Goal: Information Seeking & Learning: Learn about a topic

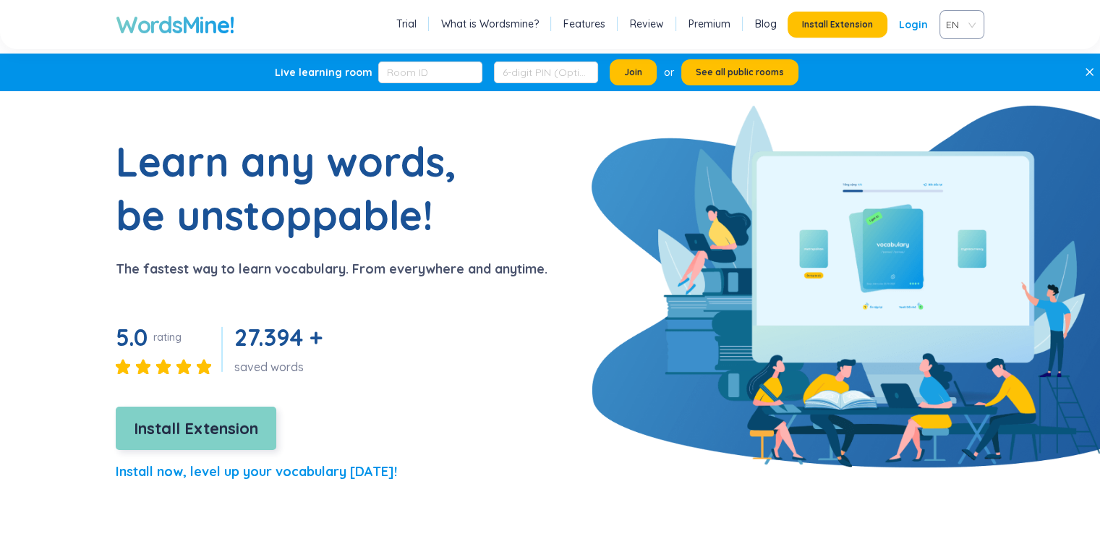
click at [261, 433] on button "Install Extension" at bounding box center [196, 427] width 161 height 43
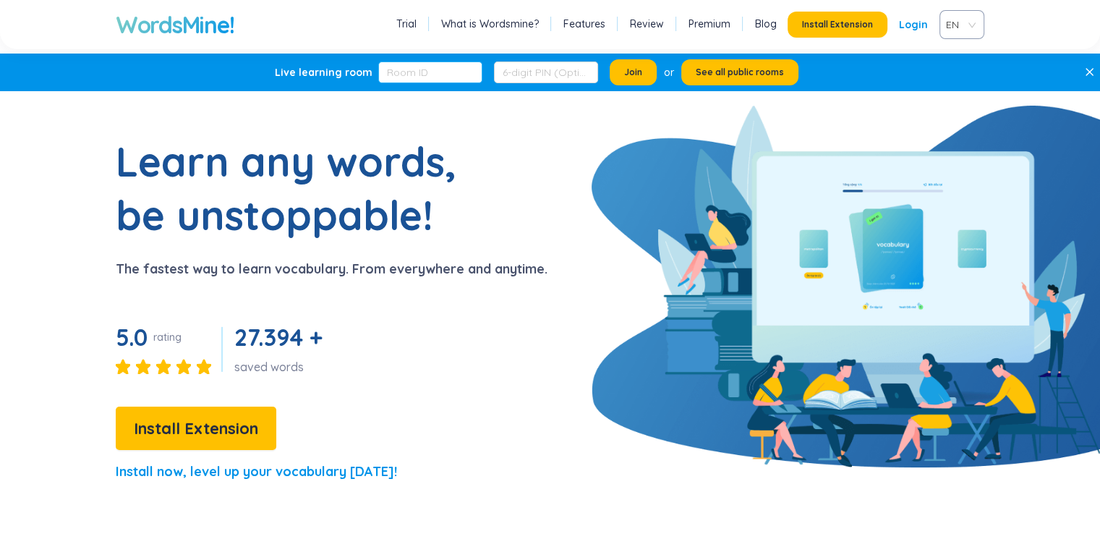
click at [416, 77] on input "text" at bounding box center [430, 72] width 104 height 22
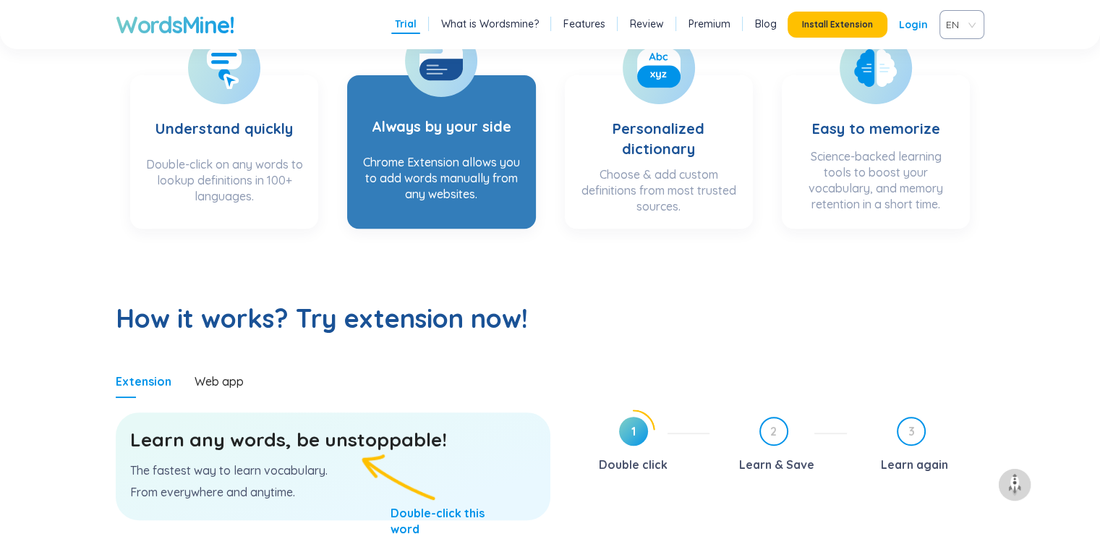
scroll to position [795, 0]
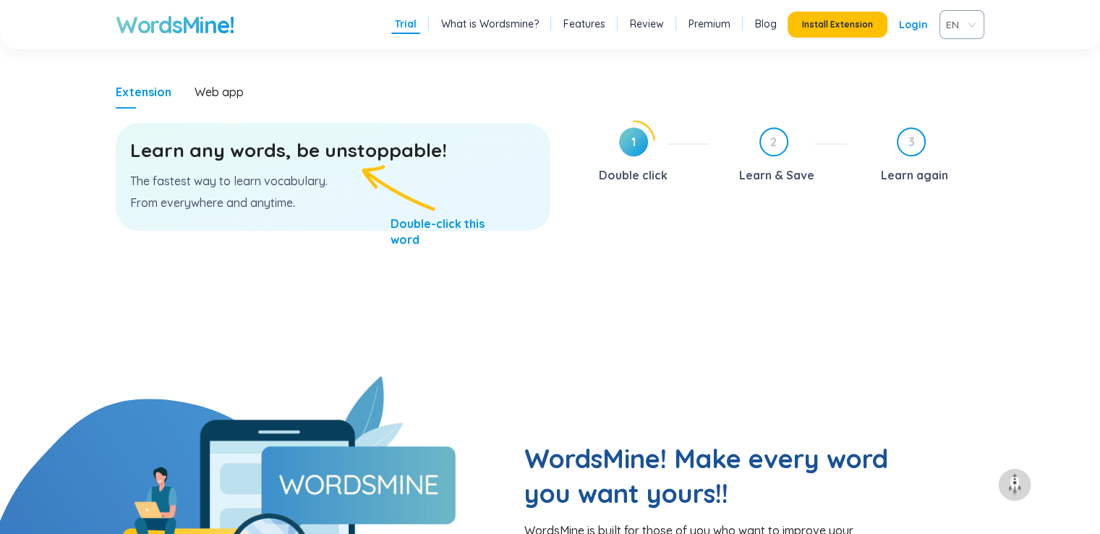
click at [324, 186] on p "The fastest way to learn vocabulary." at bounding box center [333, 181] width 406 height 16
click at [357, 187] on div "Learn any words, be unstoppable! The fastest way to learn vocabulary. From ever…" at bounding box center [333, 177] width 435 height 108
click at [633, 140] on span "1" at bounding box center [633, 141] width 29 height 29
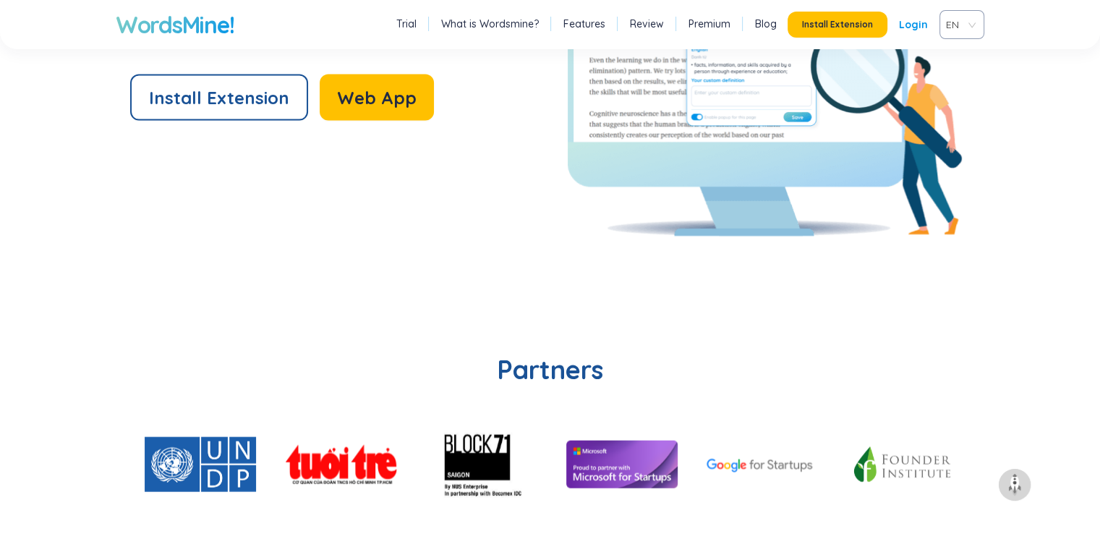
scroll to position [3037, 0]
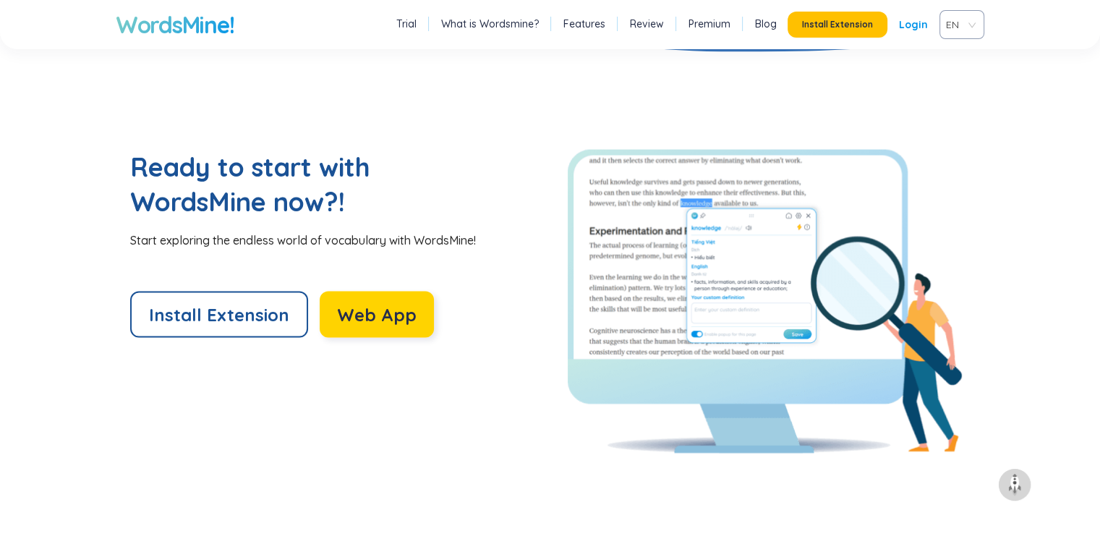
click at [344, 314] on span "Web App" at bounding box center [377, 314] width 80 height 23
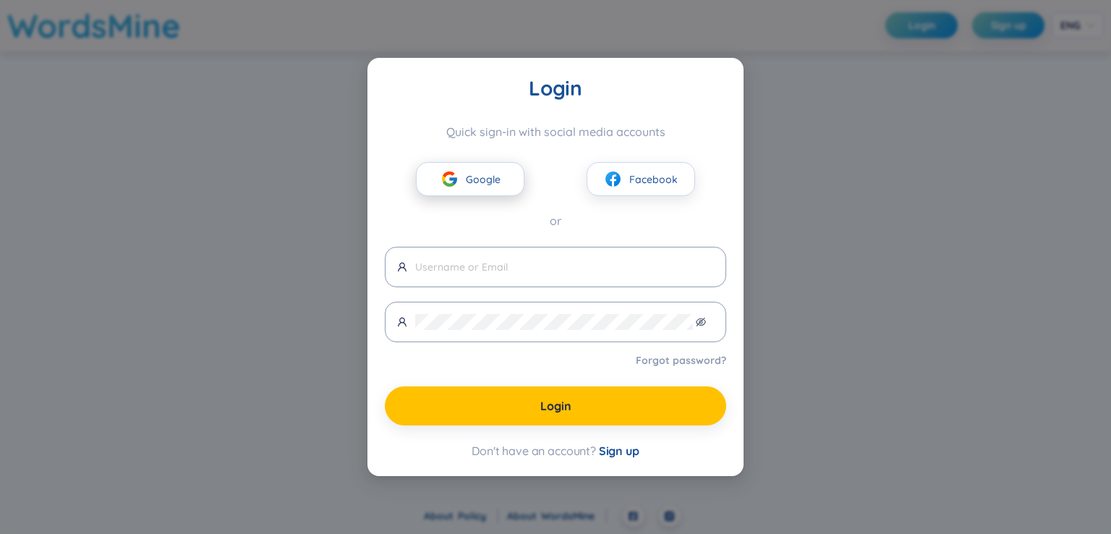
click at [489, 170] on button "Google" at bounding box center [470, 179] width 108 height 34
click at [480, 181] on span "Google" at bounding box center [483, 179] width 35 height 16
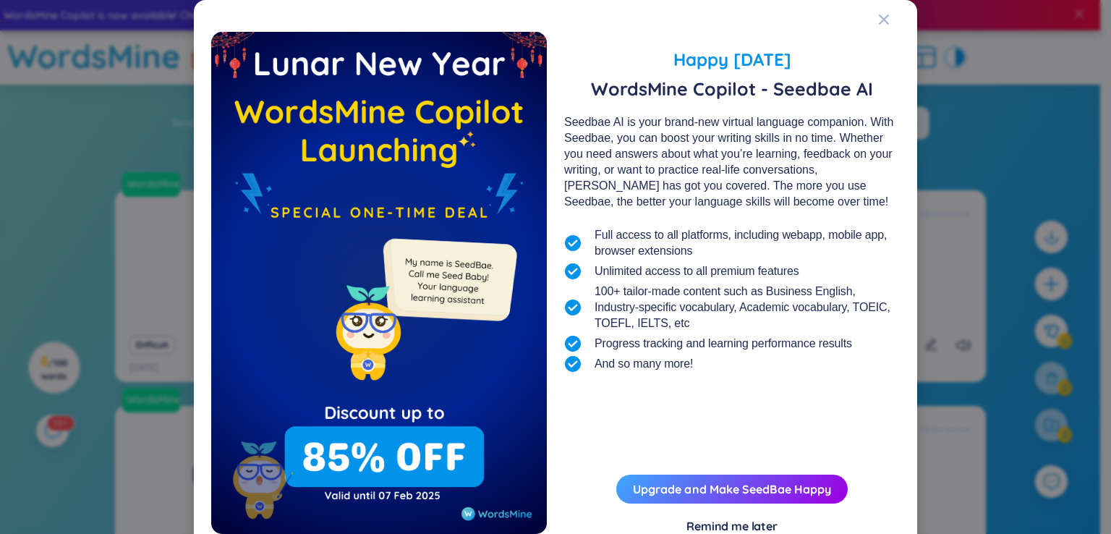
scroll to position [46, 0]
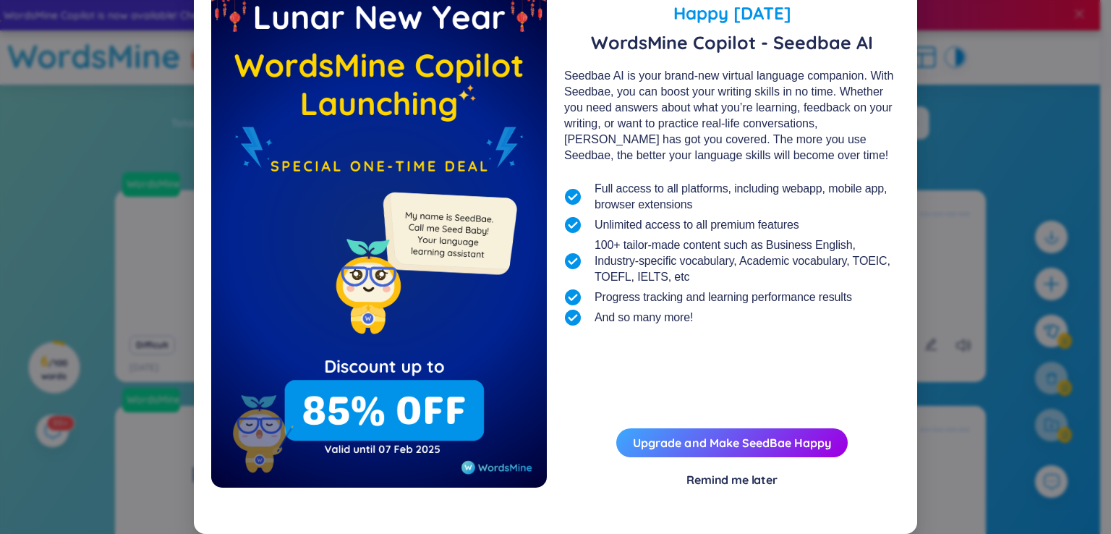
click at [738, 482] on div "Remind me later" at bounding box center [731, 479] width 91 height 16
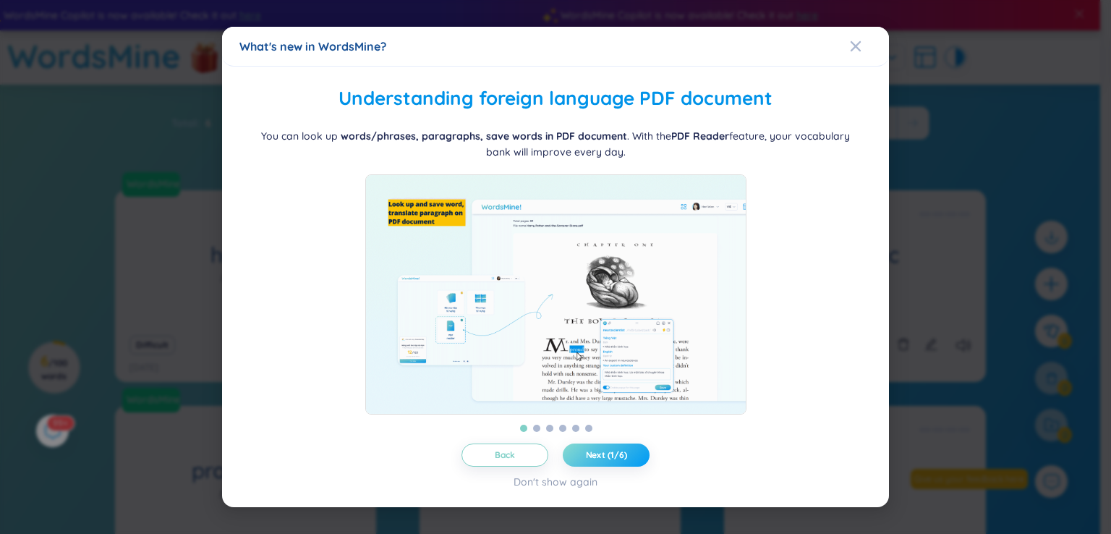
click at [596, 455] on button "Next (1/6)" at bounding box center [606, 454] width 87 height 23
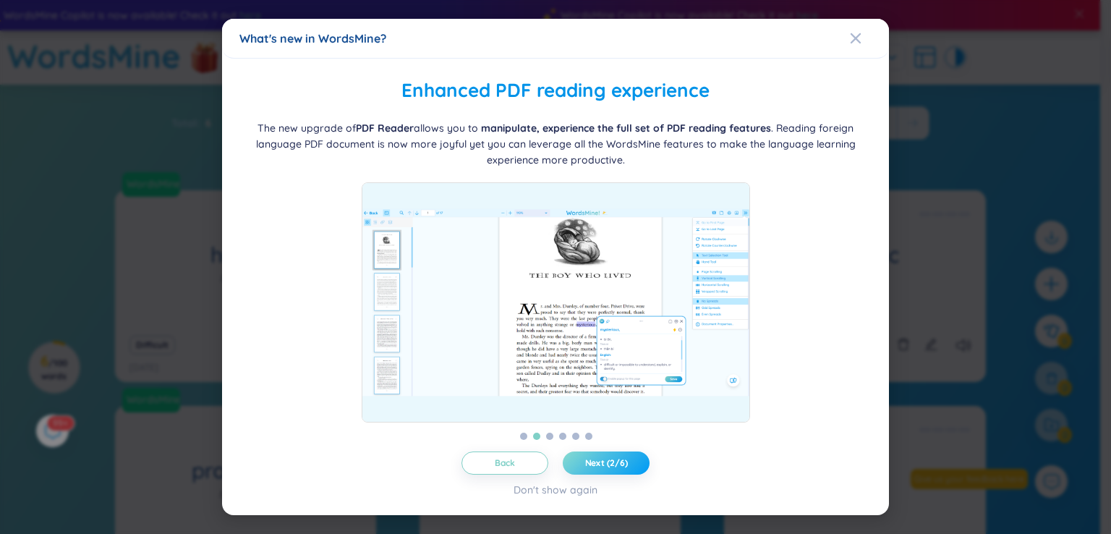
click at [596, 455] on button "Next (2/6)" at bounding box center [606, 462] width 87 height 23
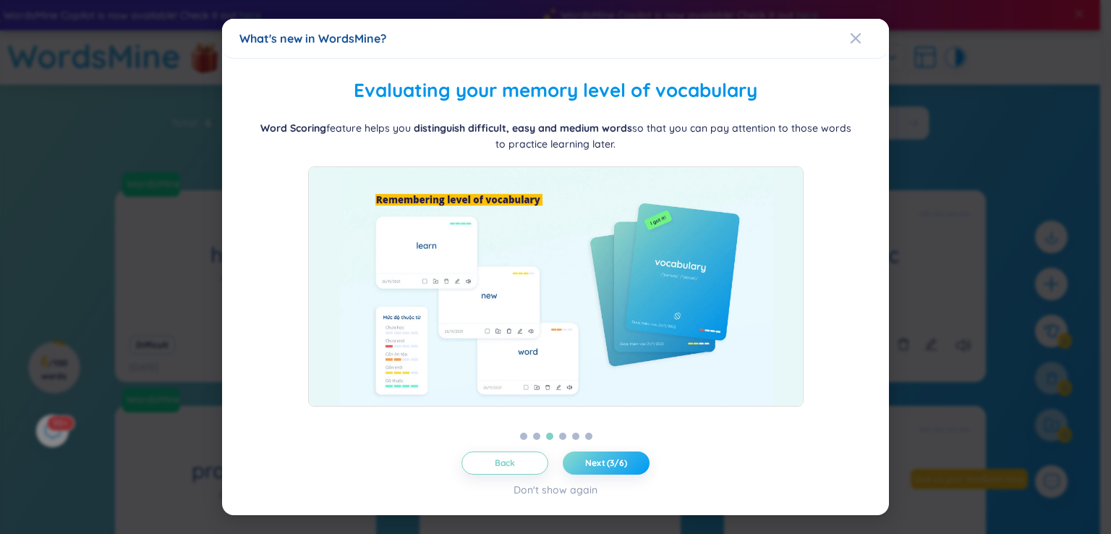
click at [596, 455] on button "Next (3/6)" at bounding box center [606, 462] width 87 height 23
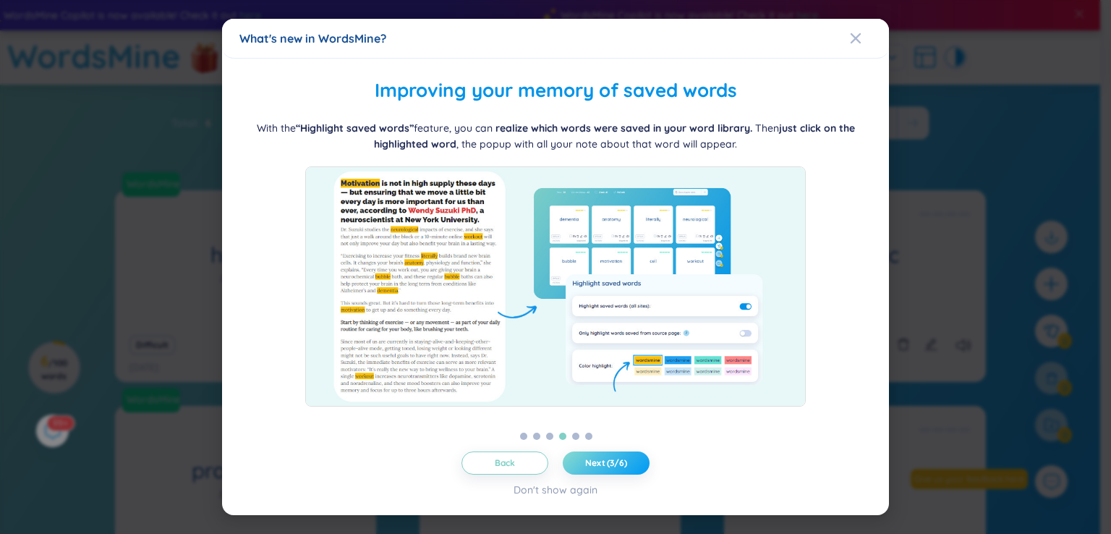
click at [596, 455] on button "Next (3/6)" at bounding box center [606, 462] width 87 height 23
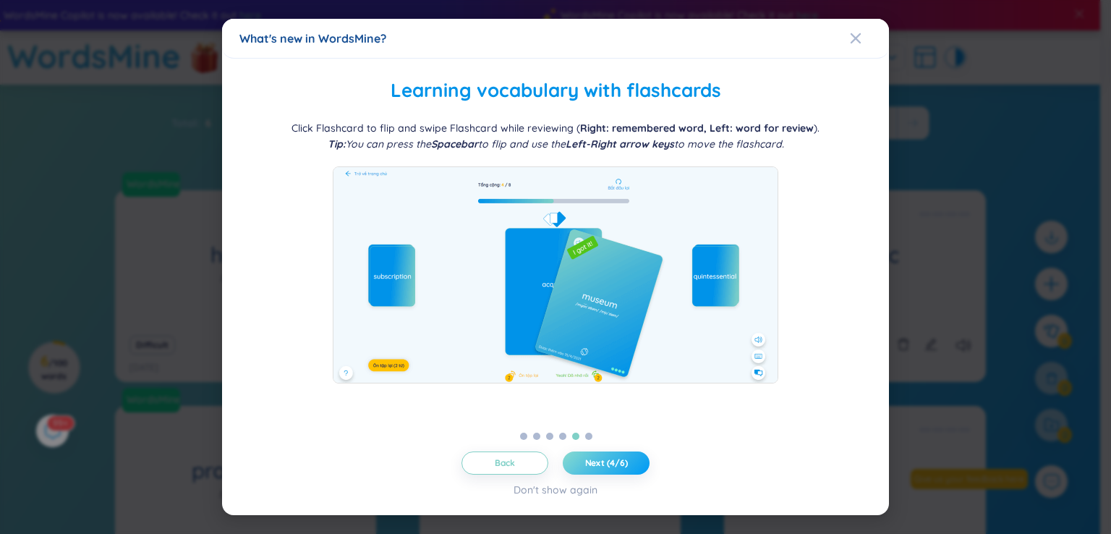
click at [598, 451] on button "Next (4/6)" at bounding box center [606, 462] width 87 height 23
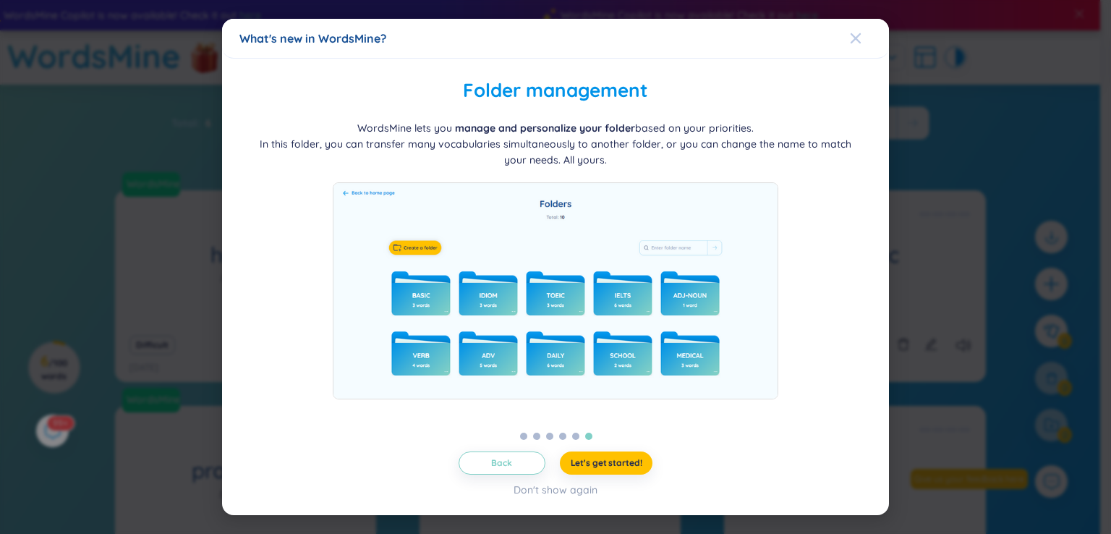
click at [863, 38] on span "Close" at bounding box center [869, 38] width 39 height 39
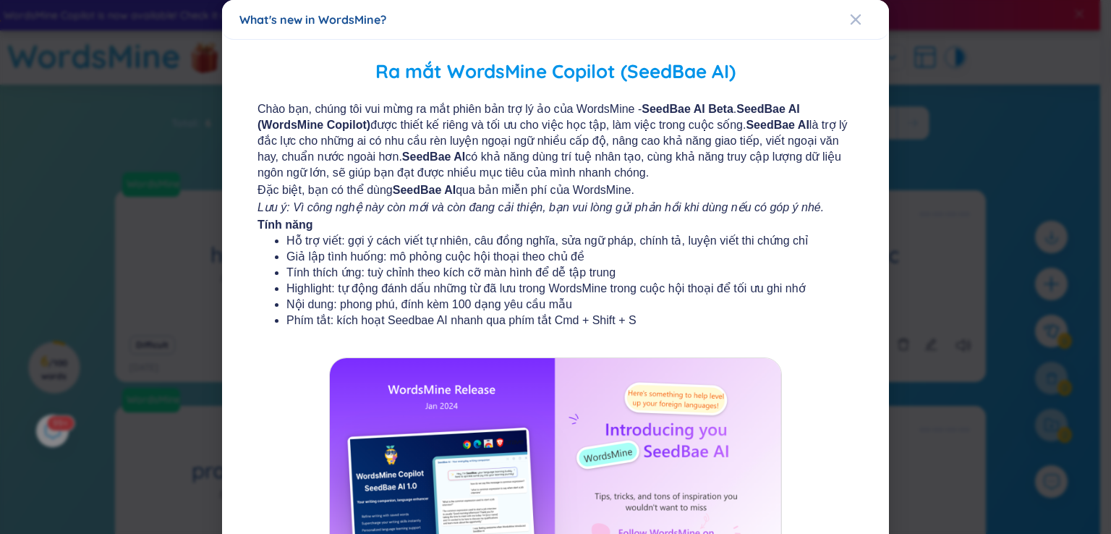
scroll to position [156, 0]
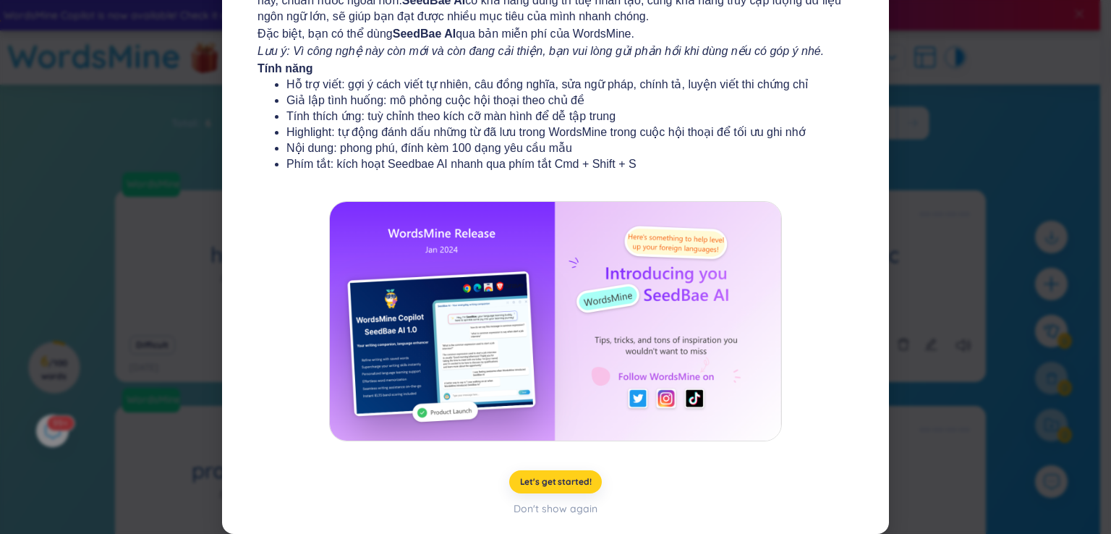
click at [569, 485] on span "Let's get started!" at bounding box center [556, 482] width 72 height 12
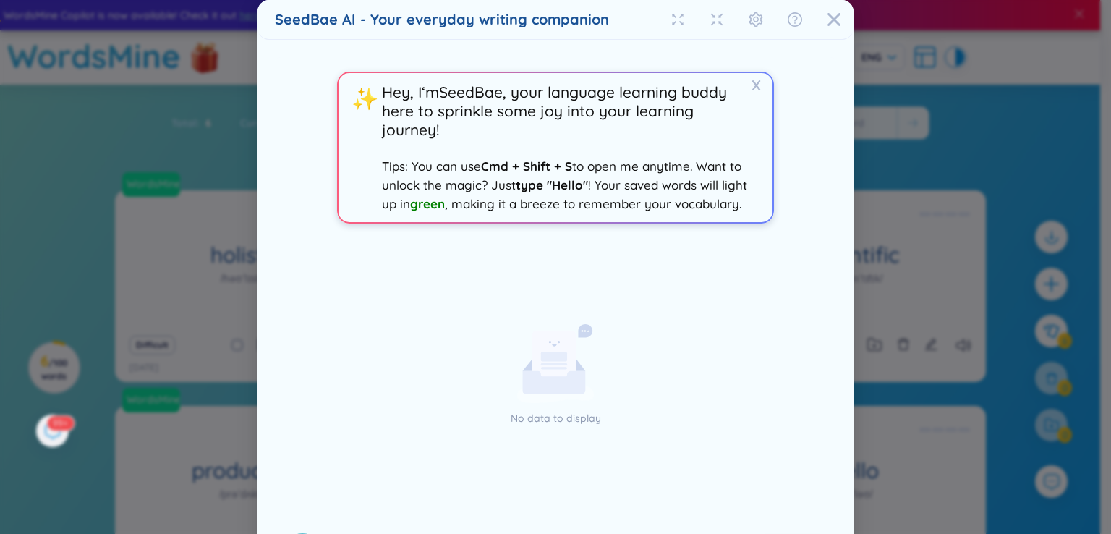
scroll to position [64, 0]
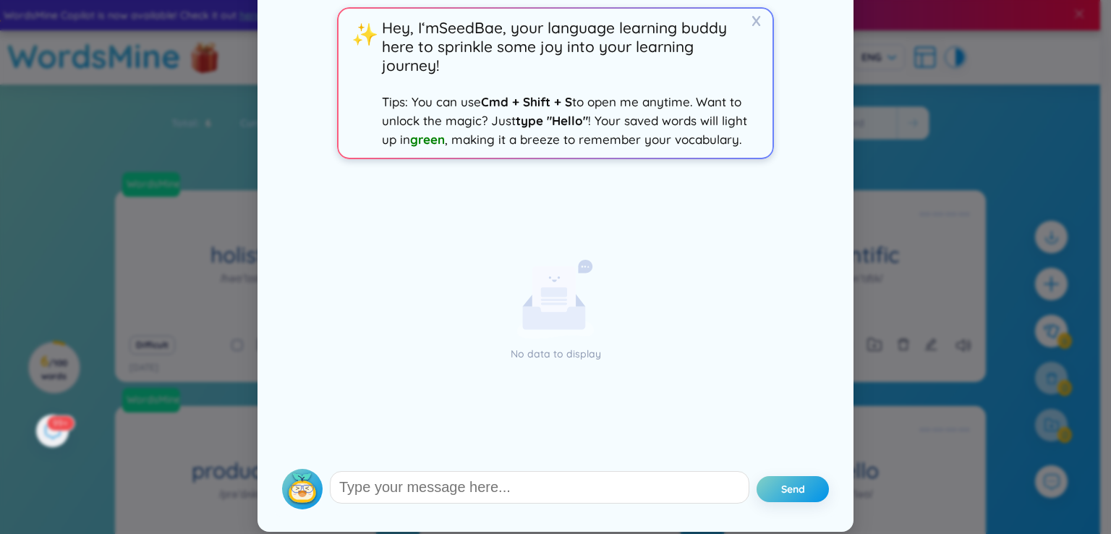
click at [563, 335] on icon at bounding box center [555, 299] width 77 height 79
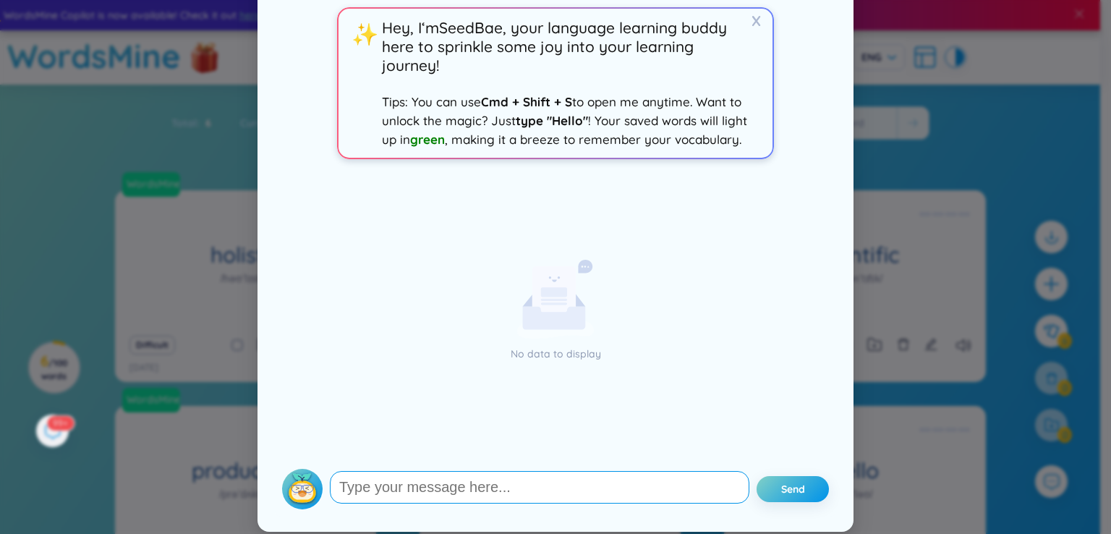
click at [450, 498] on textarea at bounding box center [539, 487] width 419 height 33
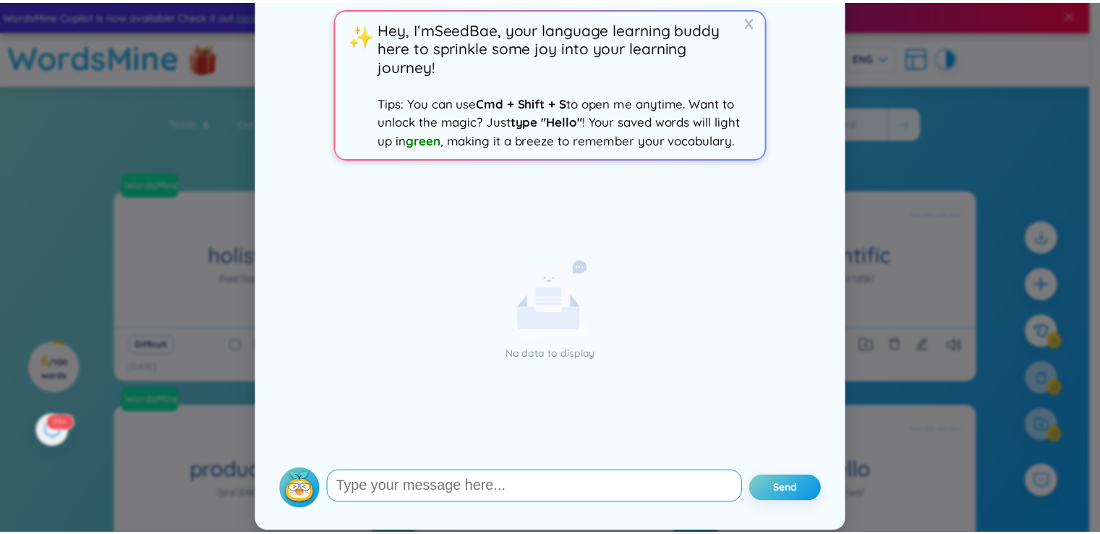
scroll to position [0, 0]
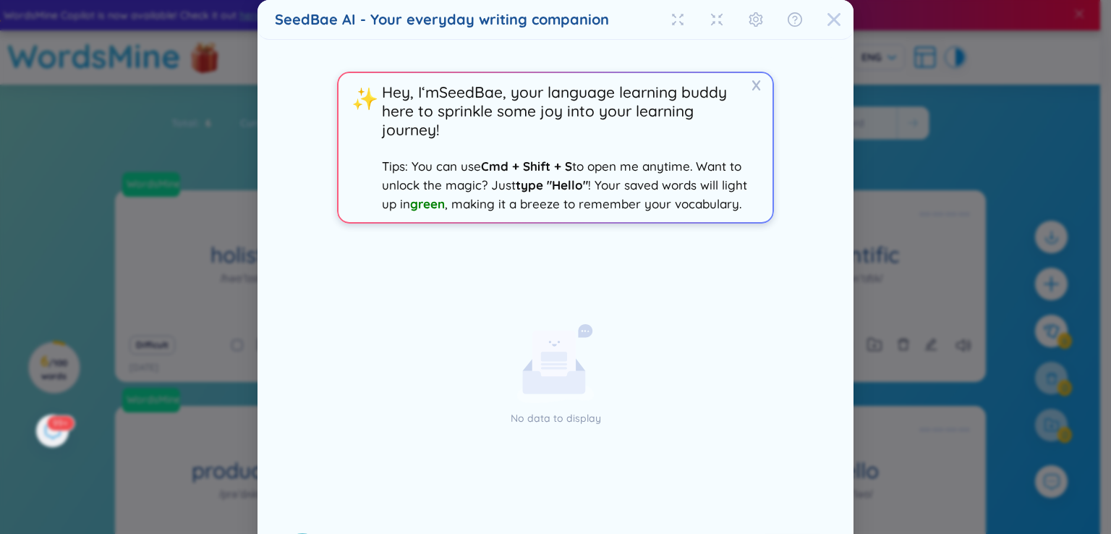
click at [829, 15] on icon "Close" at bounding box center [834, 19] width 14 height 14
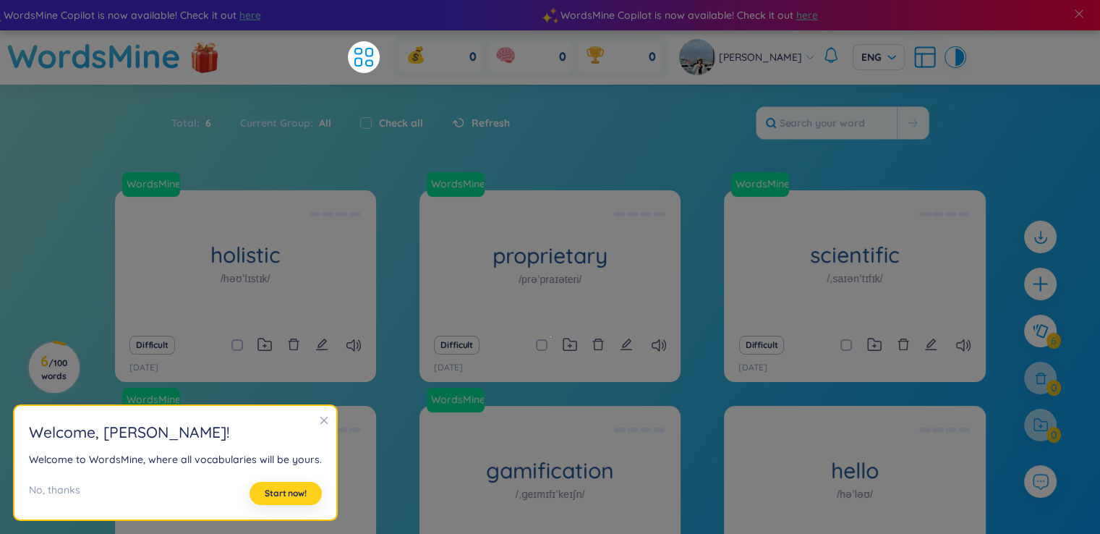
click at [283, 487] on span "Start now!" at bounding box center [286, 493] width 42 height 12
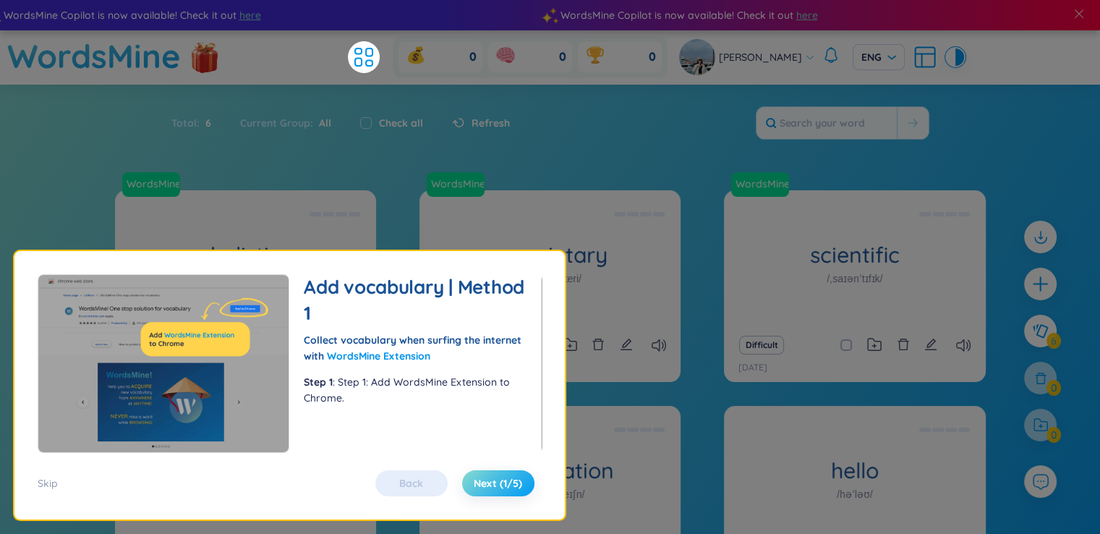
click at [486, 489] on span "Next (1/5)" at bounding box center [498, 483] width 48 height 14
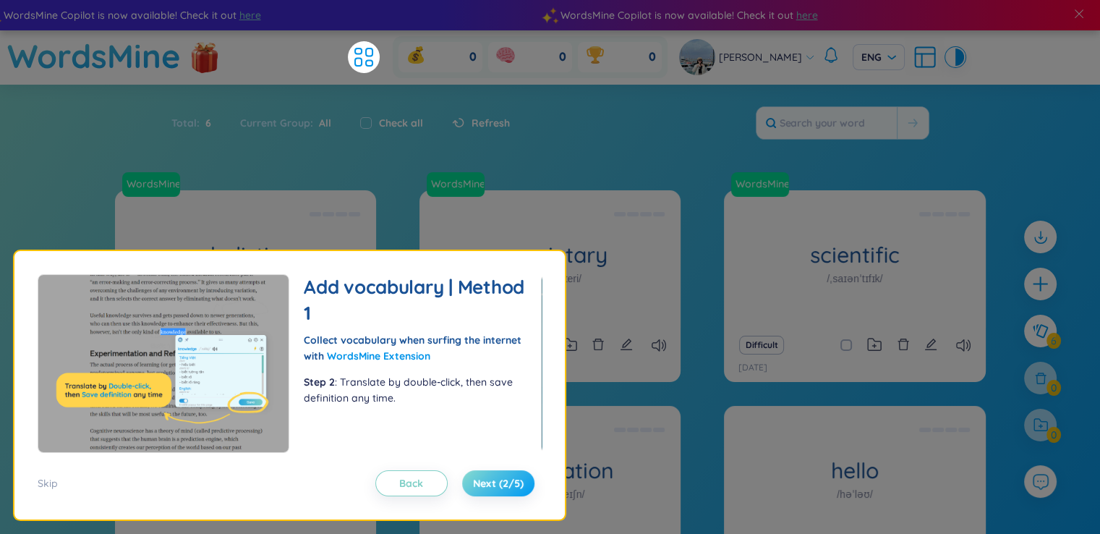
click at [486, 489] on span "Next (2/5)" at bounding box center [498, 483] width 51 height 14
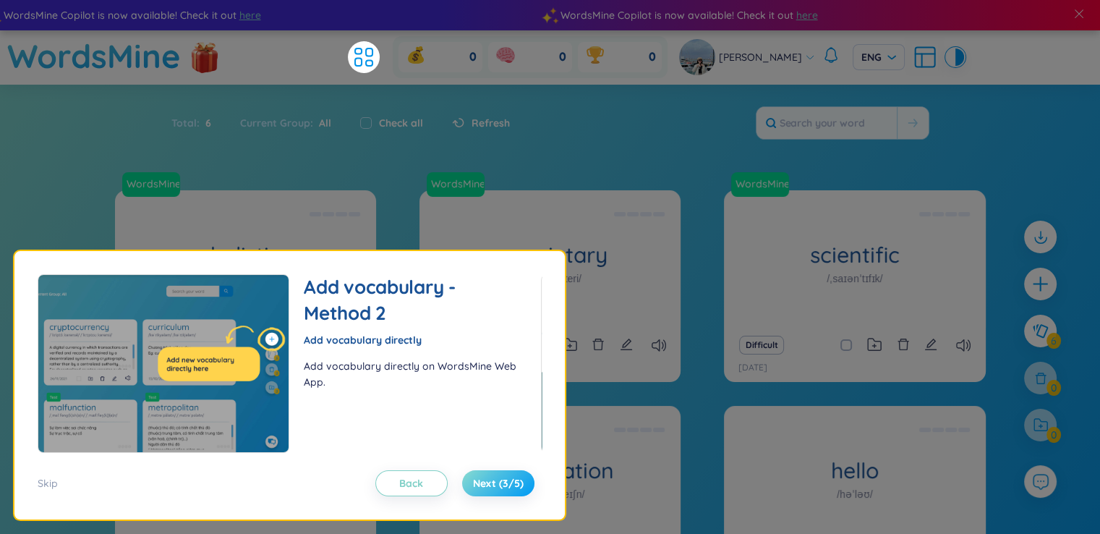
click at [486, 489] on span "Next (3/5)" at bounding box center [498, 483] width 51 height 14
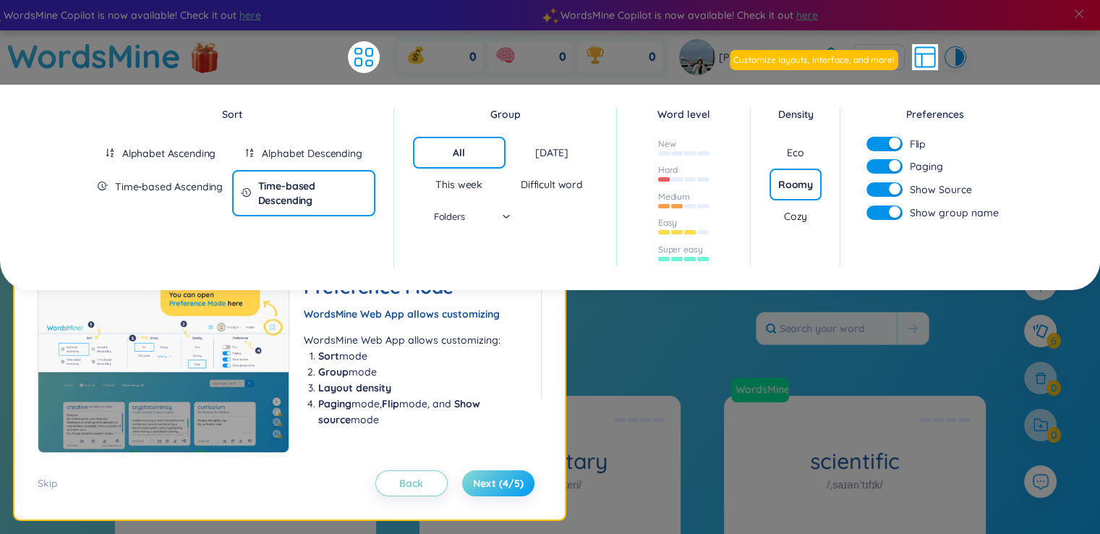
click at [486, 489] on span "Next (4/5)" at bounding box center [498, 483] width 51 height 14
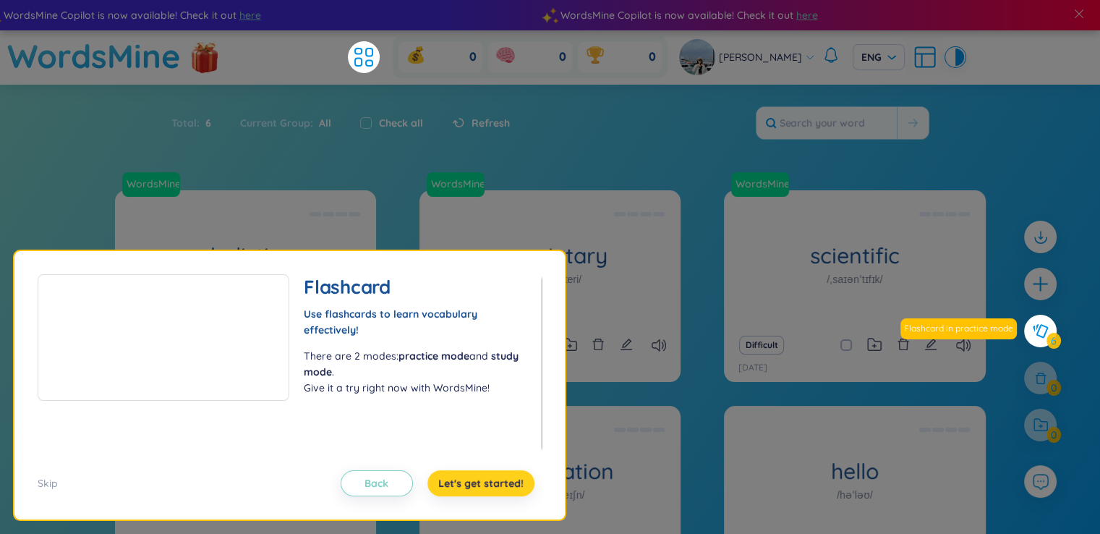
click at [486, 489] on span "Let's get started!" at bounding box center [480, 483] width 85 height 14
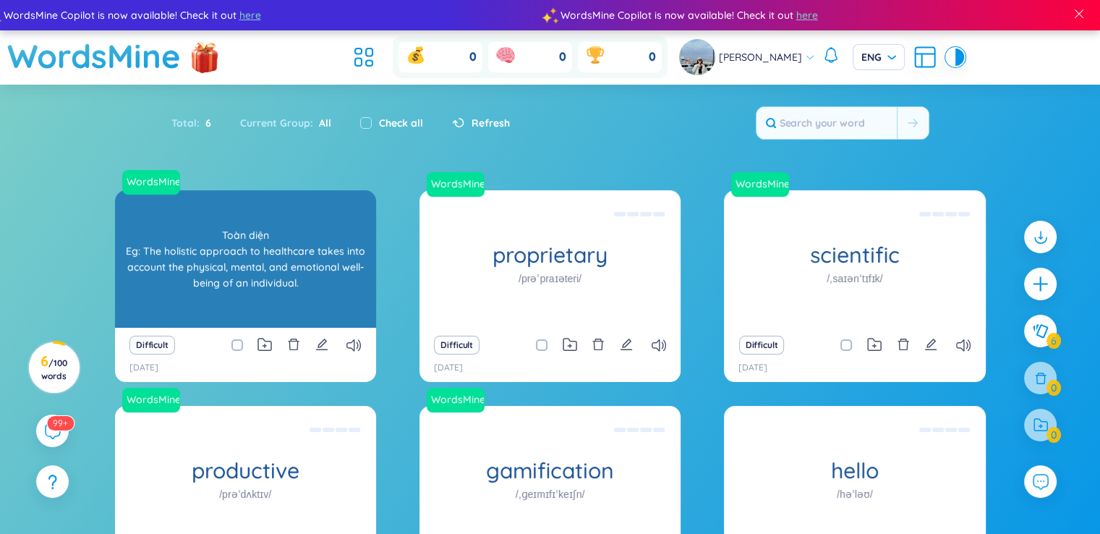
click at [278, 276] on div "Toàn diện Eg: The holistic approach to healthcare takes into account the physic…" at bounding box center [245, 259] width 247 height 130
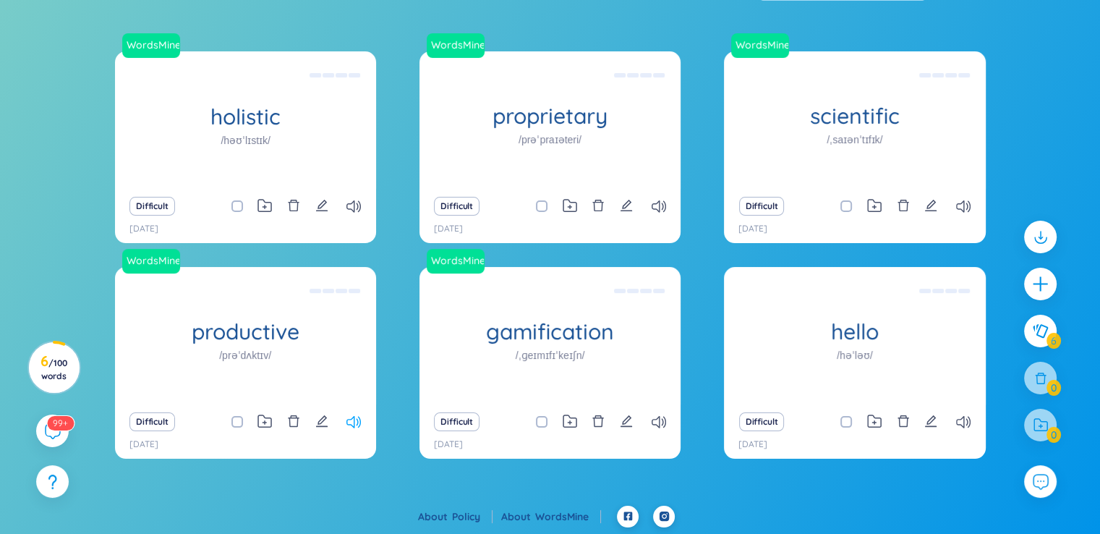
click at [347, 423] on div "Difficult" at bounding box center [245, 421] width 247 height 20
click at [348, 421] on icon at bounding box center [353, 422] width 14 height 12
click at [202, 428] on div "Difficult" at bounding box center [172, 421] width 87 height 19
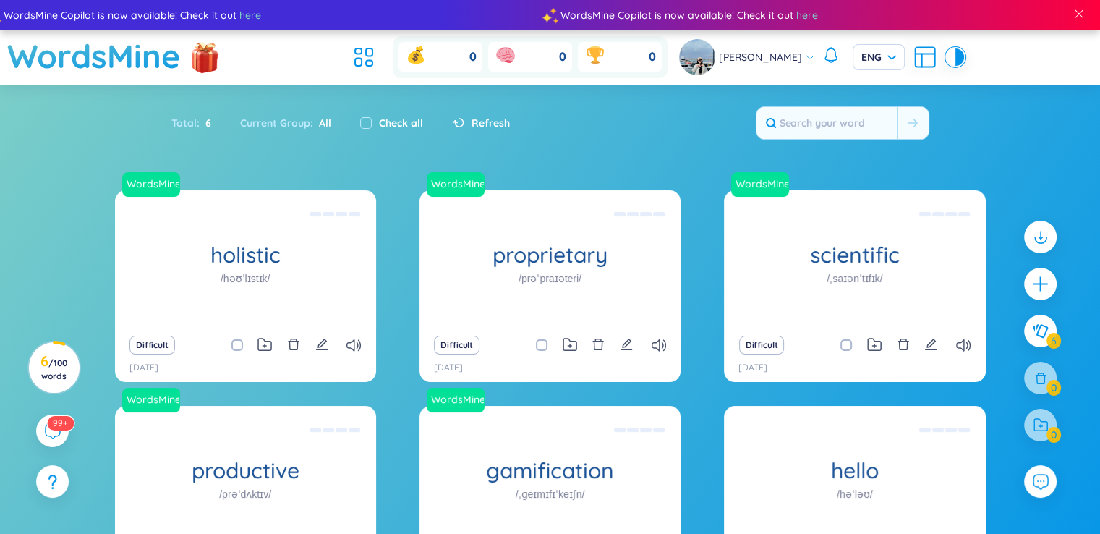
click at [387, 149] on div "Total : 6 Current Group : All Check all Refresh" at bounding box center [550, 130] width 902 height 62
click at [855, 121] on input "text" at bounding box center [826, 123] width 140 height 32
click at [653, 142] on div "Total : 6 Current Group : All Check all Refresh" at bounding box center [550, 130] width 902 height 62
click at [323, 122] on span "All" at bounding box center [322, 122] width 18 height 13
click at [192, 114] on div "Total : 6" at bounding box center [198, 123] width 54 height 30
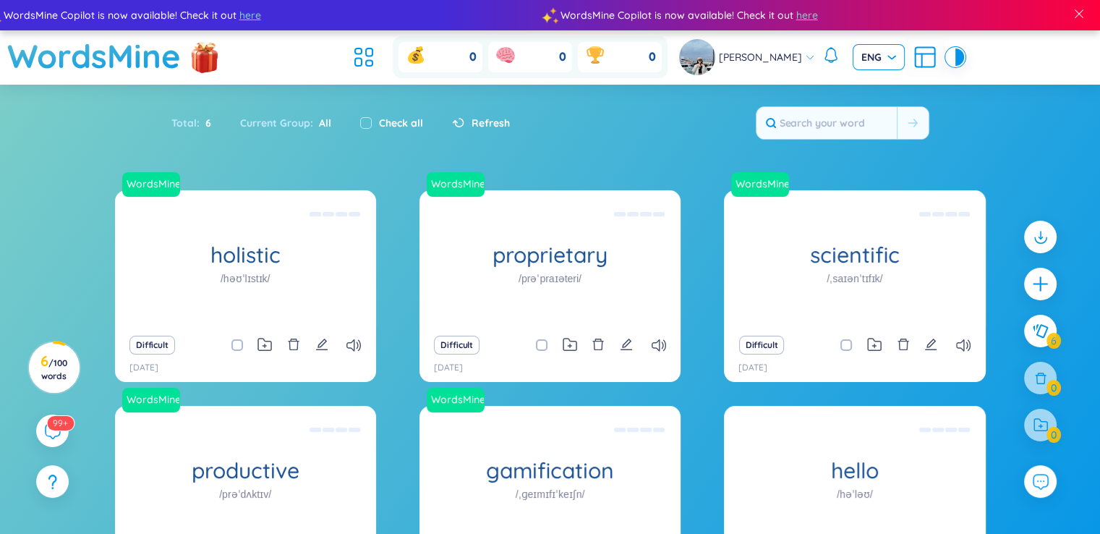
click at [880, 53] on div "ENG" at bounding box center [879, 57] width 52 height 26
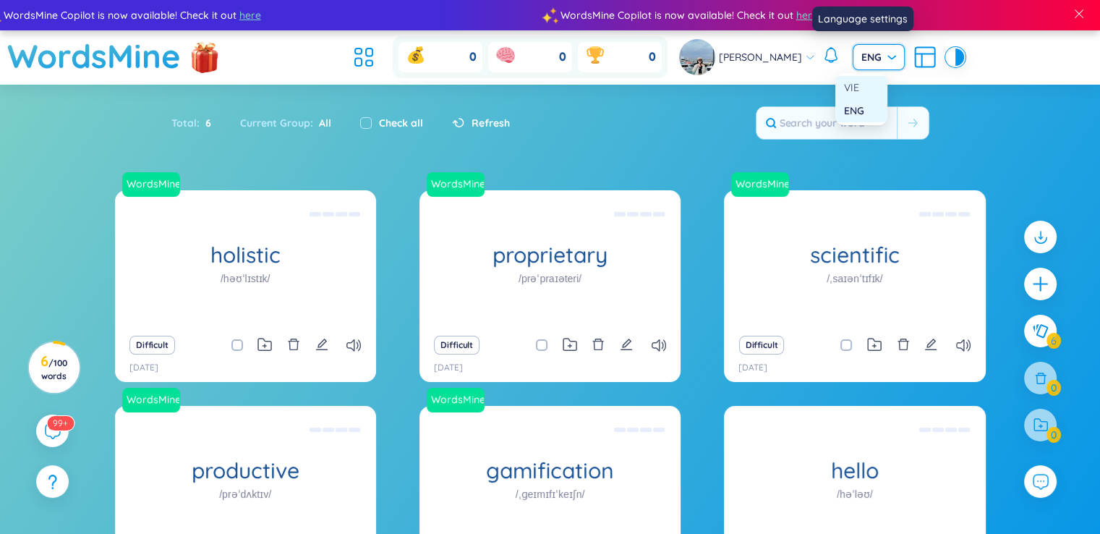
click at [863, 90] on div "VIE" at bounding box center [861, 88] width 35 height 16
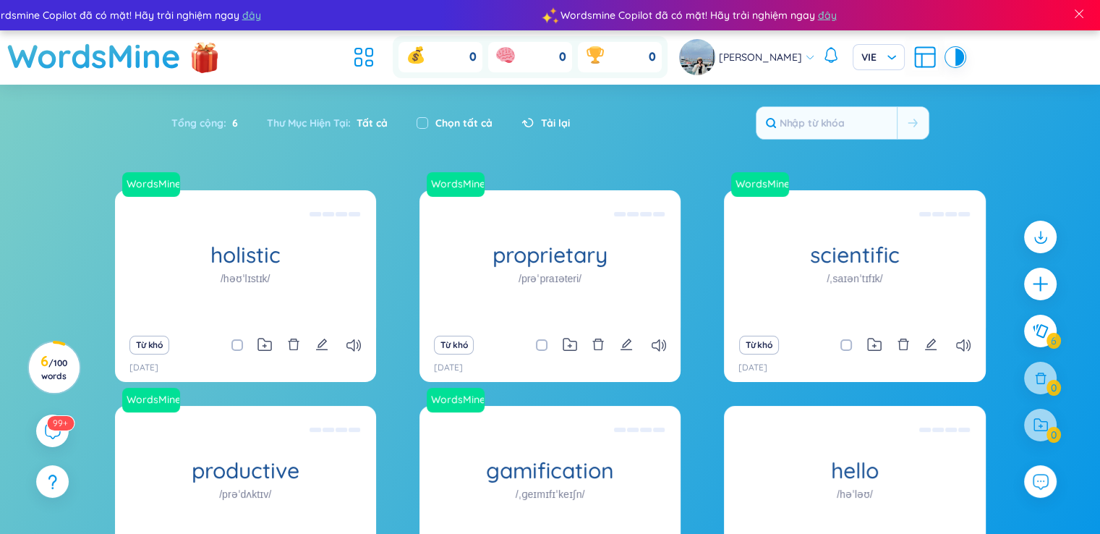
click at [644, 133] on div "Tổng cộng : 6 Thư Mục Hiện Tại : Tất cả Chọn tất cả Tải lại" at bounding box center [550, 130] width 902 height 62
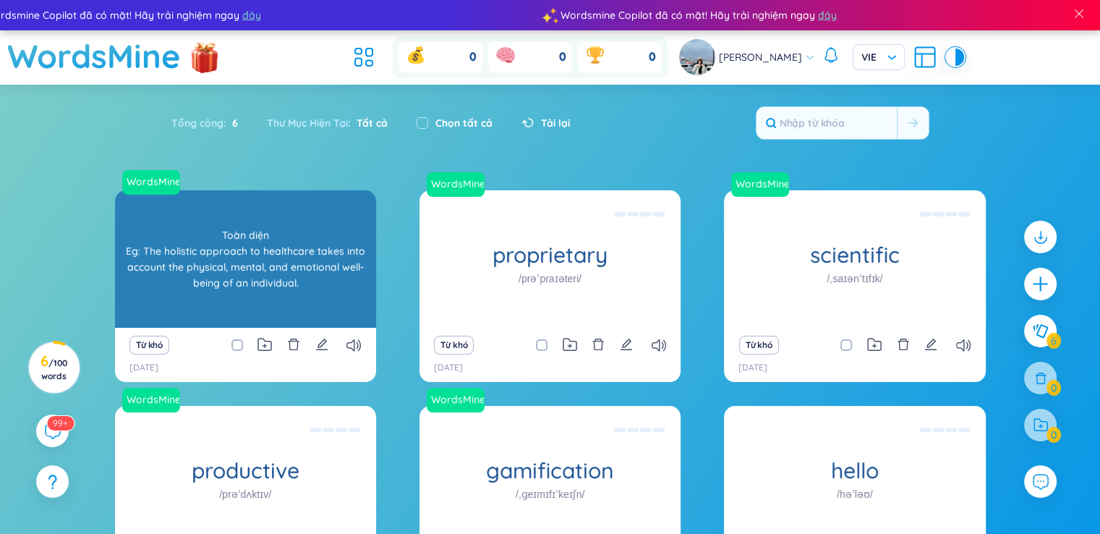
click at [281, 276] on div "WordsMine holistic /həʊˈlɪstɪk/ Toàn diện Eg: The holistic approach to healthca…" at bounding box center [245, 258] width 261 height 137
click at [283, 270] on div "Toàn diện Eg: The holistic approach to healthcare takes into account the physic…" at bounding box center [245, 259] width 247 height 130
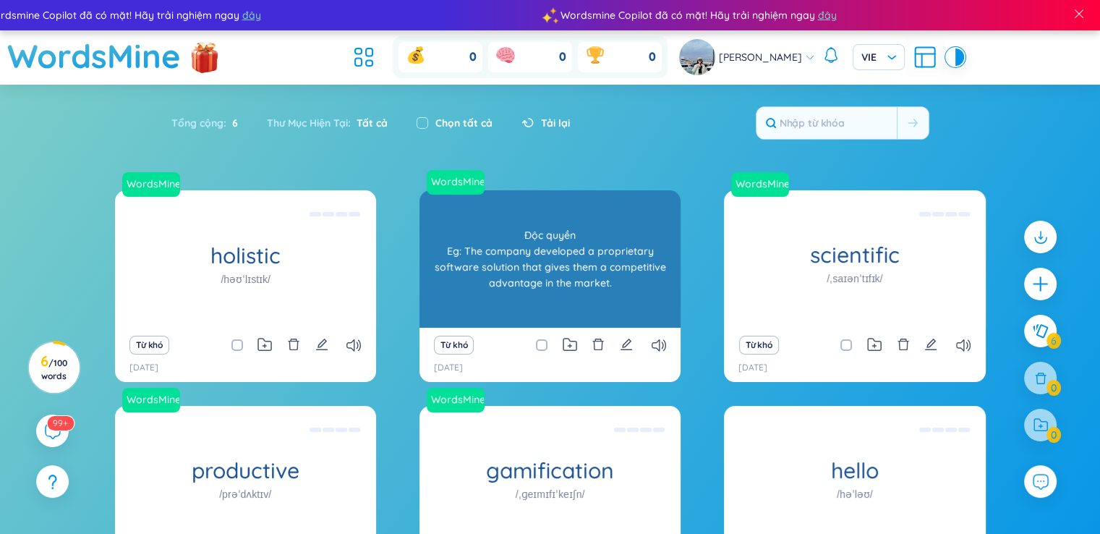
click at [483, 252] on div "WordsMine proprietary /prəˈpraɪəteri/ Độc quyền Eg: The company developed a pro…" at bounding box center [549, 258] width 261 height 137
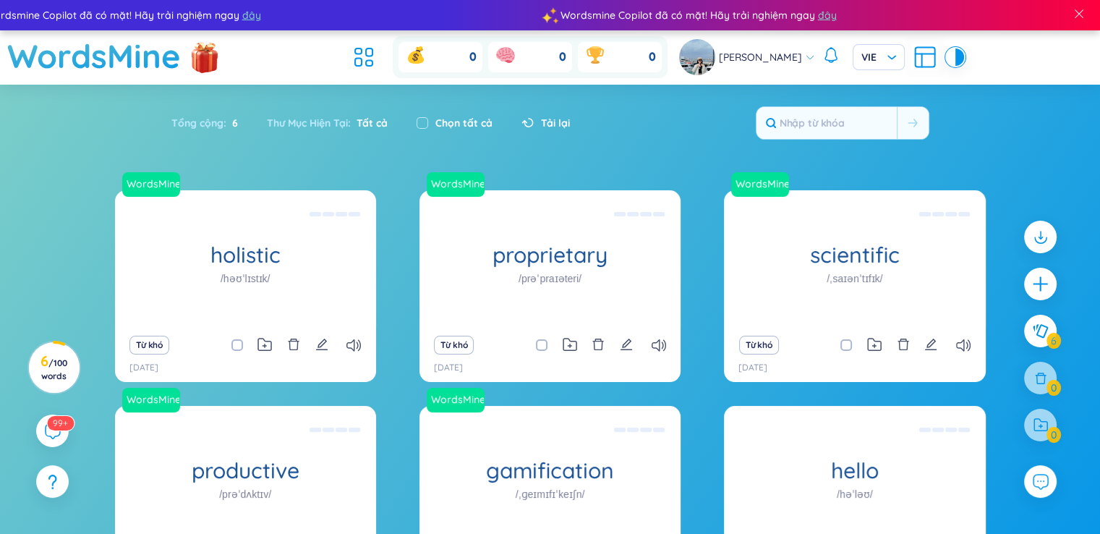
drag, startPoint x: 664, startPoint y: 154, endPoint x: 680, endPoint y: 140, distance: 21.5
click at [664, 153] on div "Tổng cộng : 6 Thư Mục Hiện Tại : Tất cả Chọn tất cả Tải lại" at bounding box center [550, 130] width 902 height 62
click at [853, 111] on input "text" at bounding box center [826, 123] width 140 height 32
click at [914, 59] on icon at bounding box center [925, 57] width 26 height 26
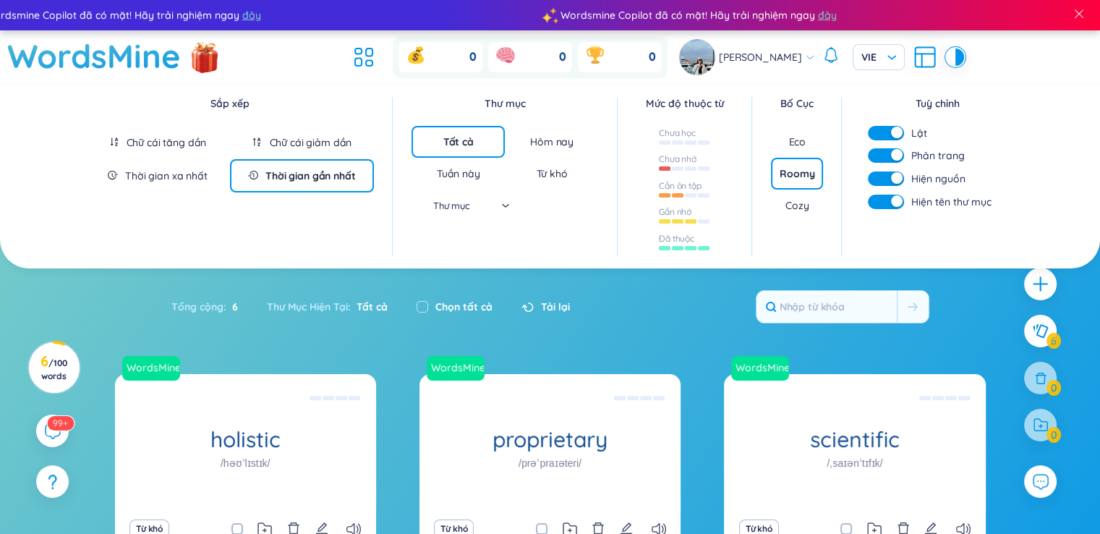
click at [795, 142] on div "Eco" at bounding box center [796, 142] width 17 height 14
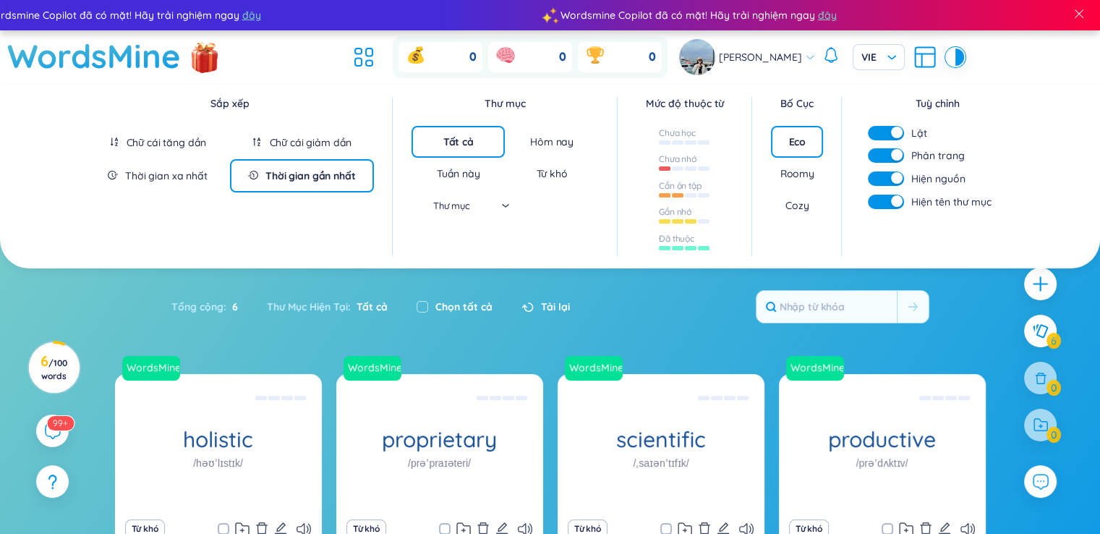
click at [789, 169] on div "Roomy" at bounding box center [797, 173] width 34 height 14
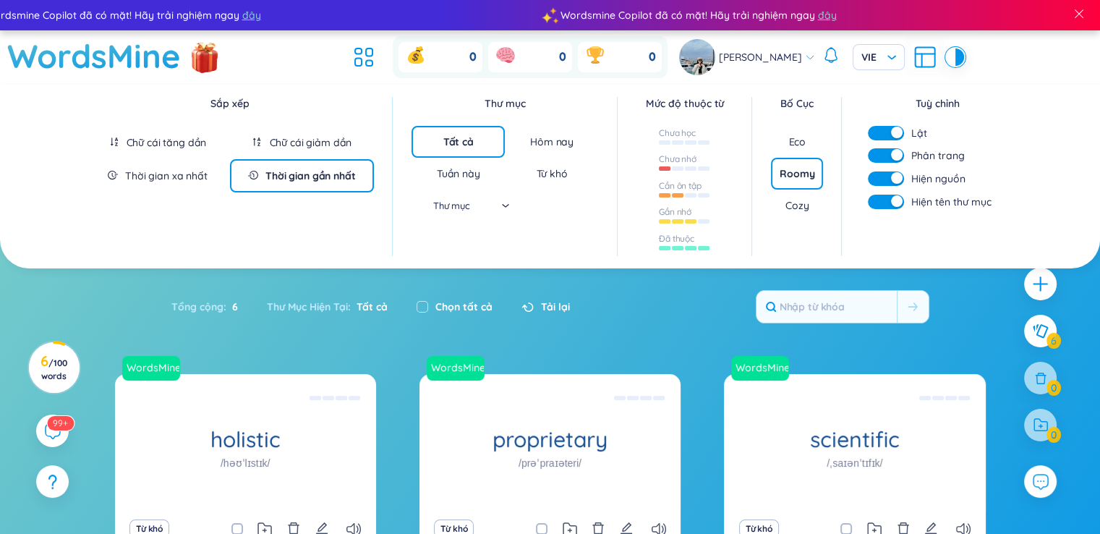
click at [790, 200] on div "Cozy" at bounding box center [796, 205] width 23 height 14
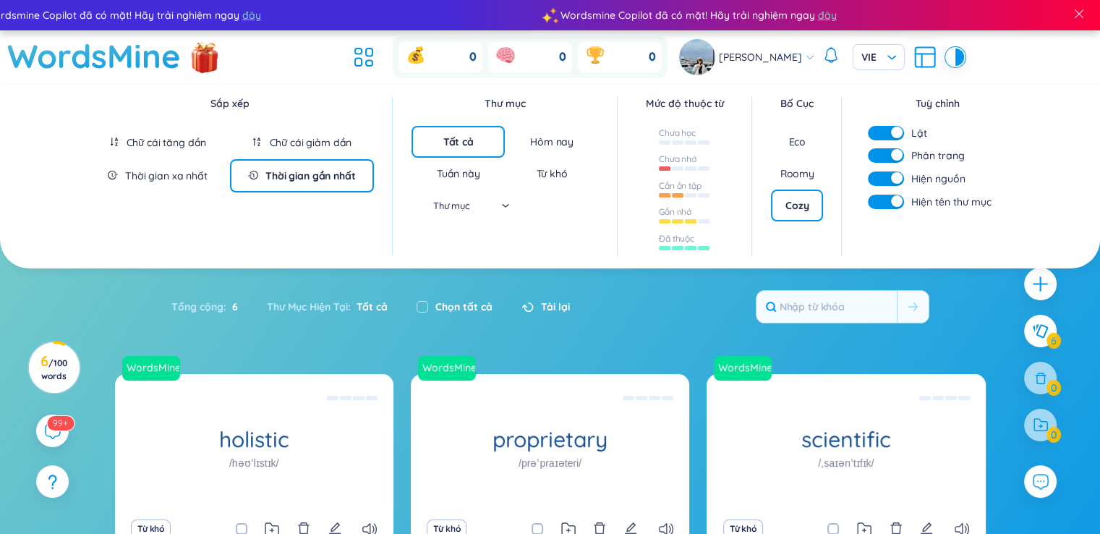
click at [798, 141] on div "Eco" at bounding box center [796, 142] width 17 height 14
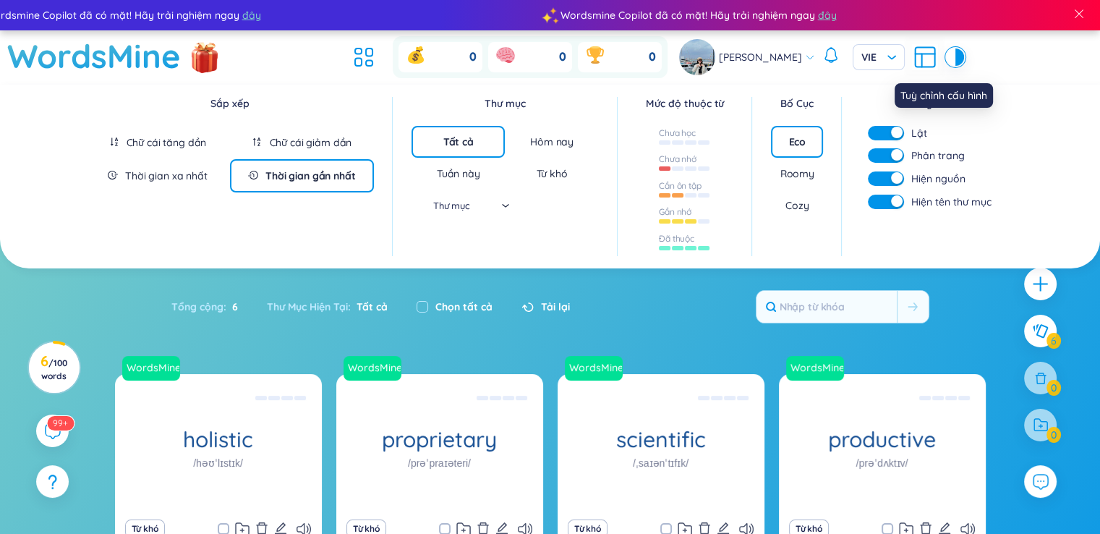
click at [912, 57] on icon at bounding box center [925, 57] width 26 height 26
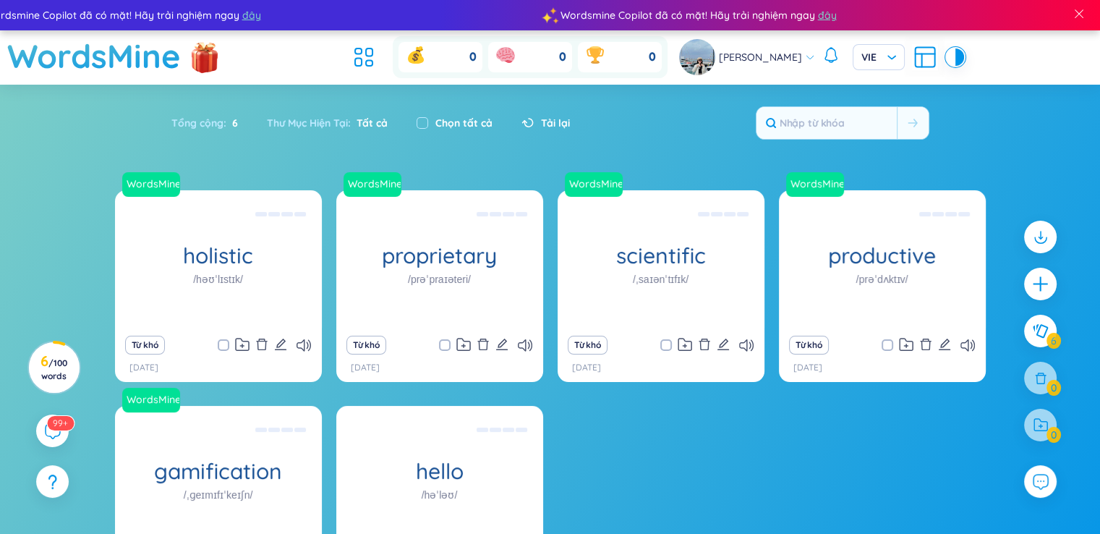
click at [947, 56] on div at bounding box center [951, 56] width 9 height 17
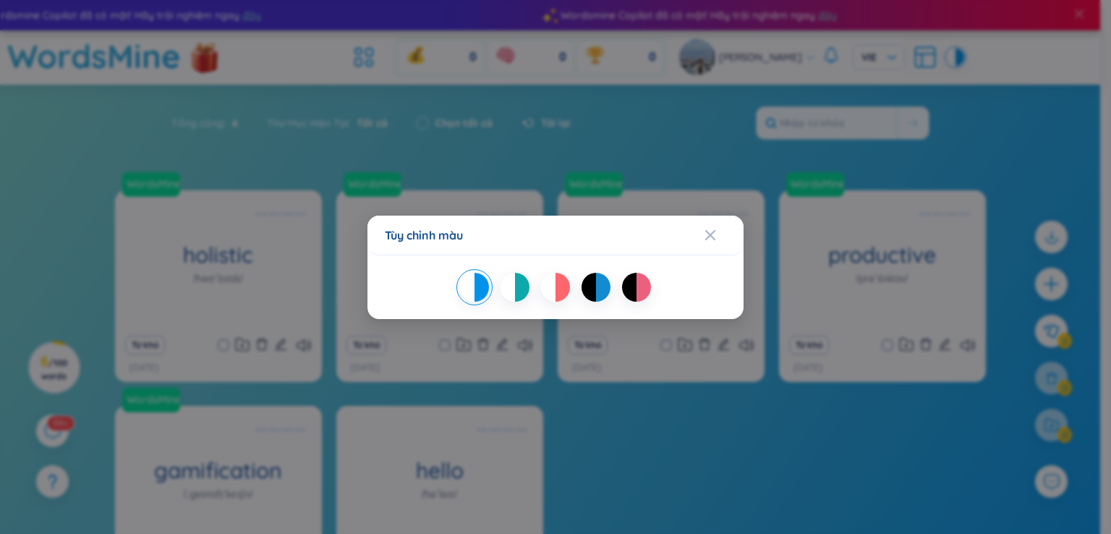
click at [560, 285] on div at bounding box center [562, 287] width 14 height 29
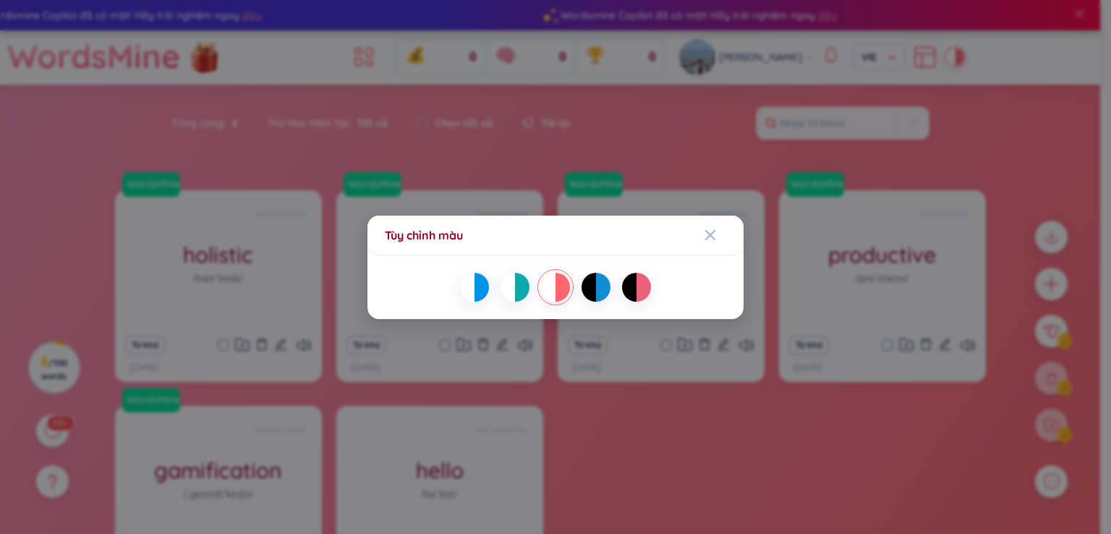
click at [589, 284] on div at bounding box center [588, 287] width 14 height 29
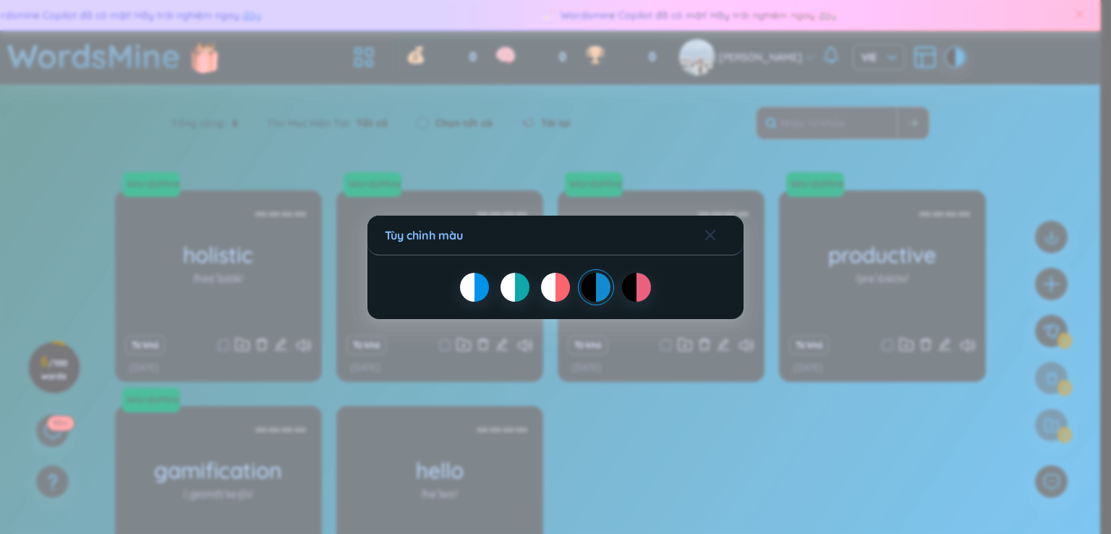
click at [716, 233] on span "Close" at bounding box center [723, 234] width 39 height 39
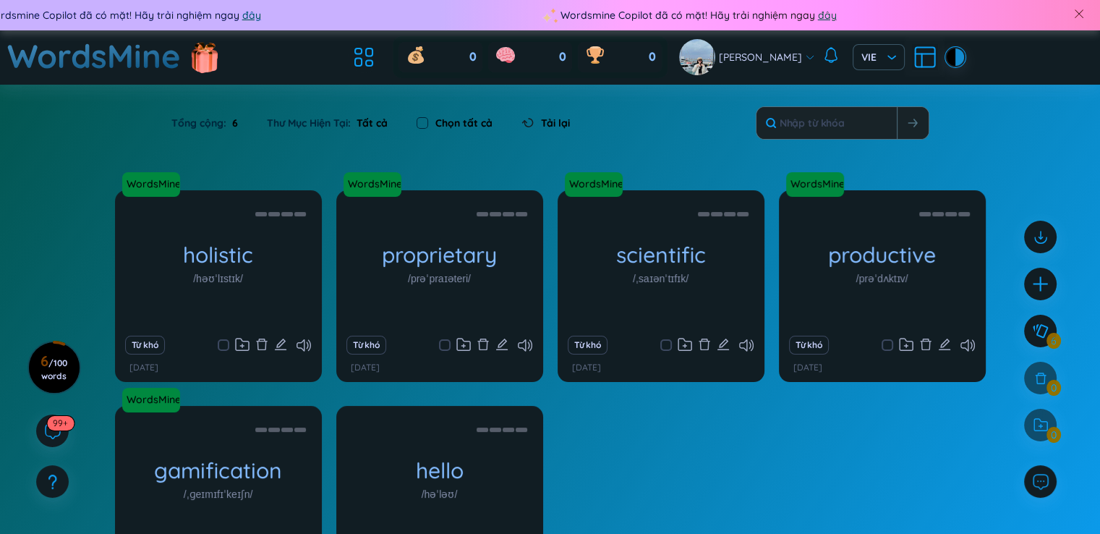
click at [955, 61] on div at bounding box center [959, 56] width 9 height 17
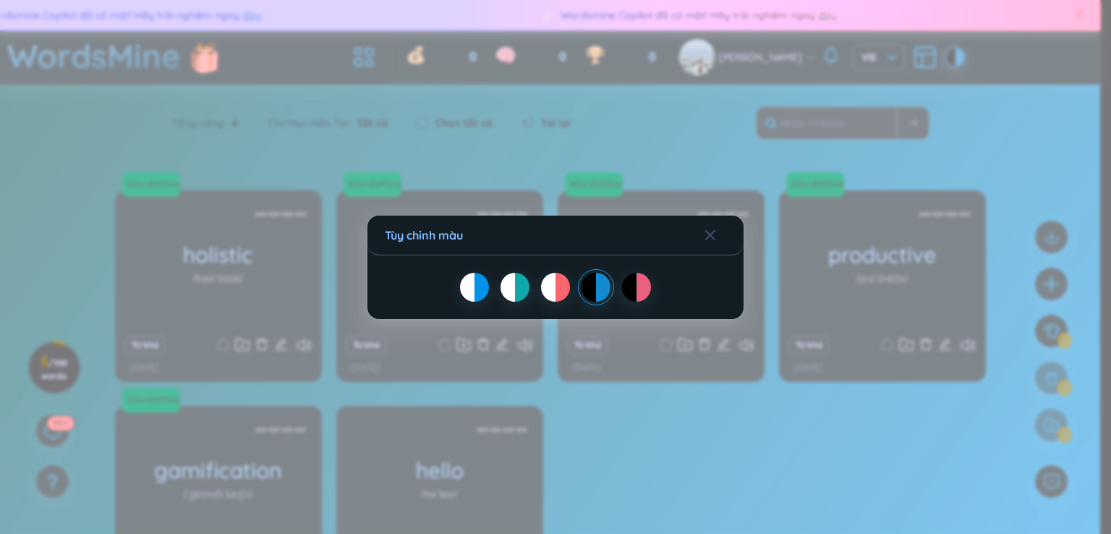
click at [504, 276] on div at bounding box center [507, 287] width 14 height 29
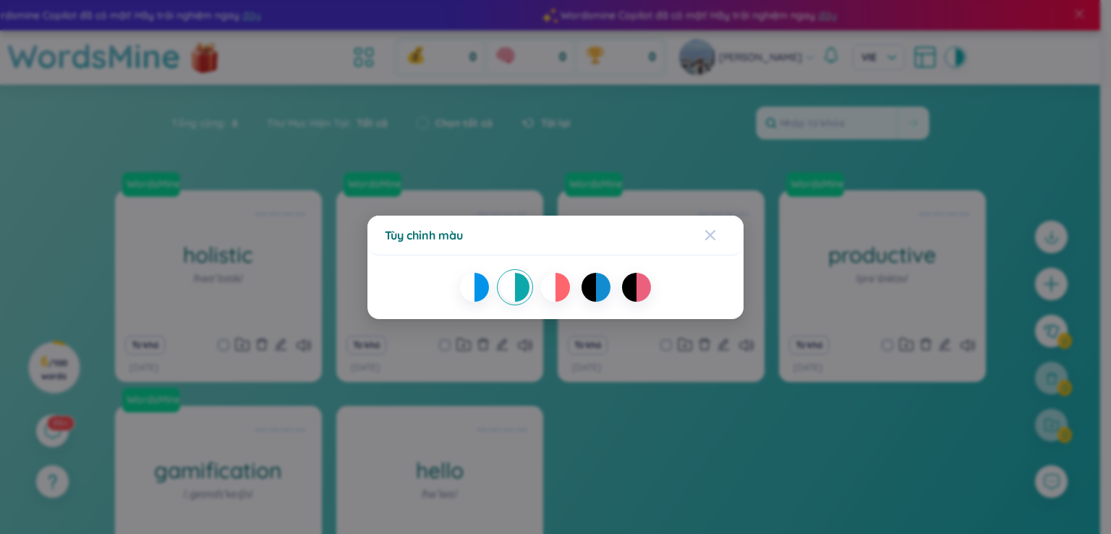
click at [707, 229] on icon "Close" at bounding box center [710, 235] width 12 height 12
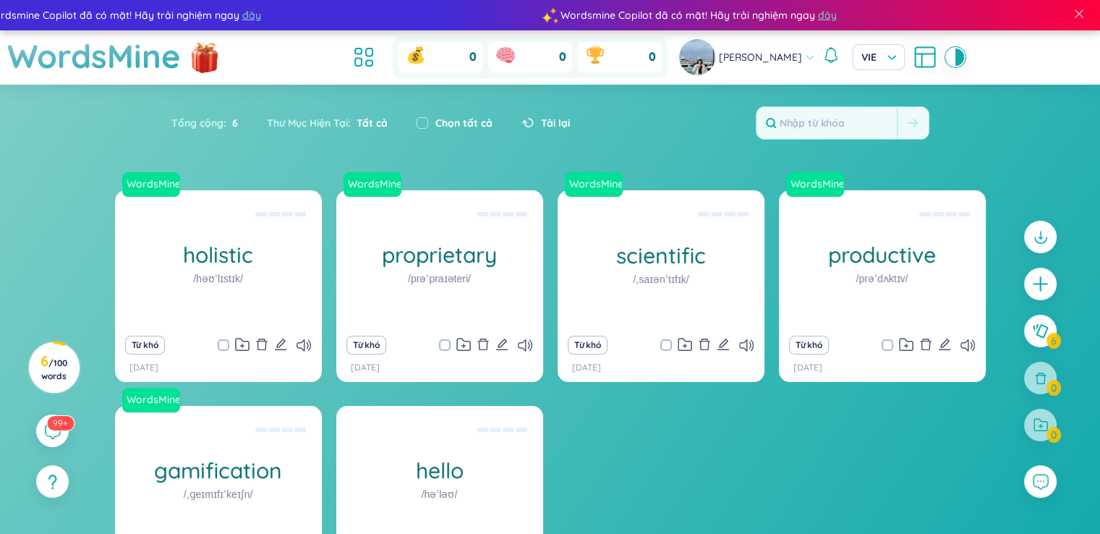
click at [260, 142] on div "Tổng cộng : 6 Thư Mục Hiện Tại : Tất cả Chọn tất cả Tải lại" at bounding box center [550, 130] width 902 height 62
click at [370, 59] on icon at bounding box center [364, 57] width 26 height 26
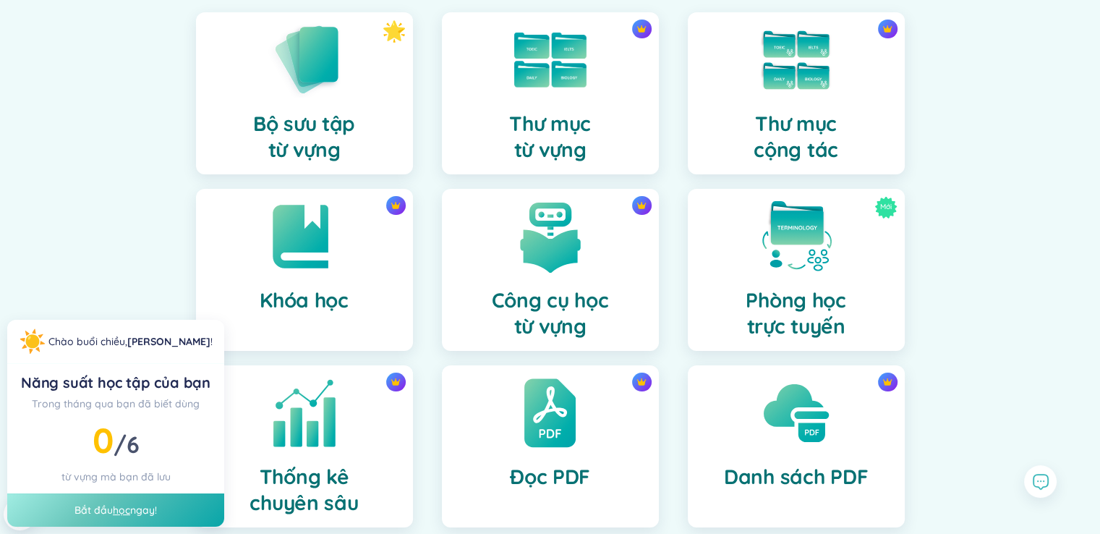
scroll to position [362, 0]
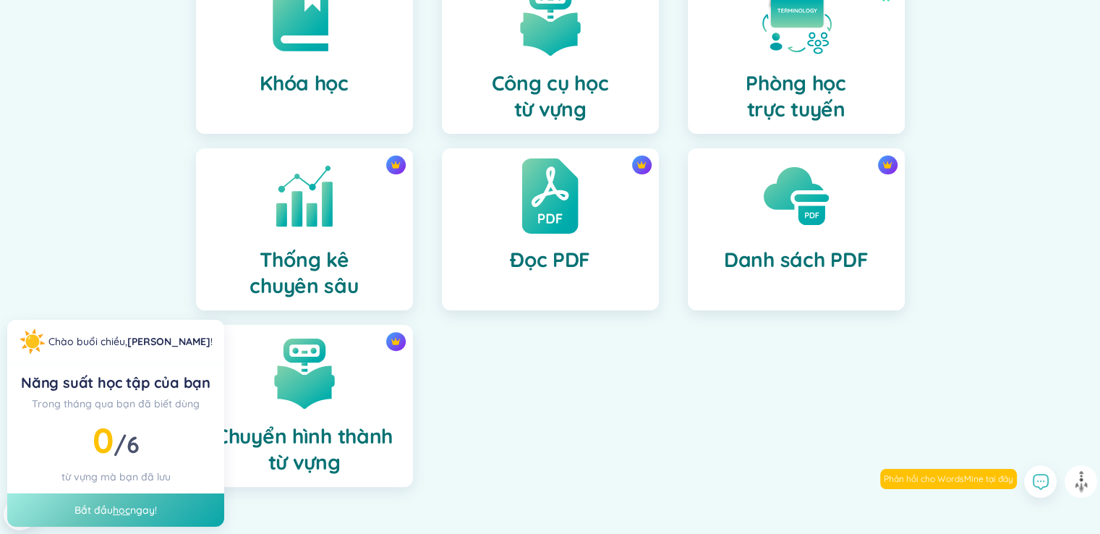
click at [532, 236] on div "Đọc PDF" at bounding box center [550, 229] width 217 height 162
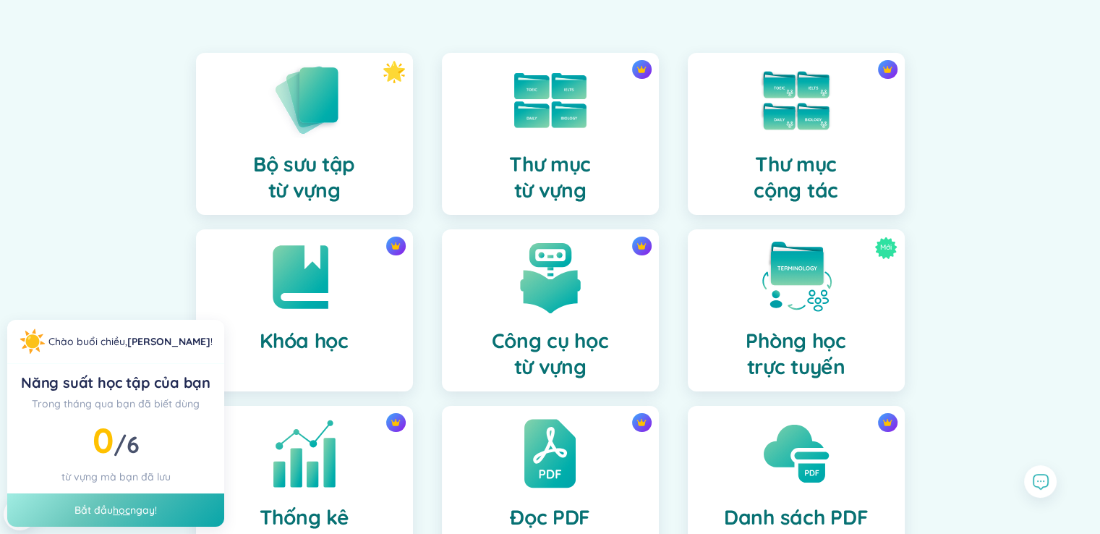
scroll to position [393, 0]
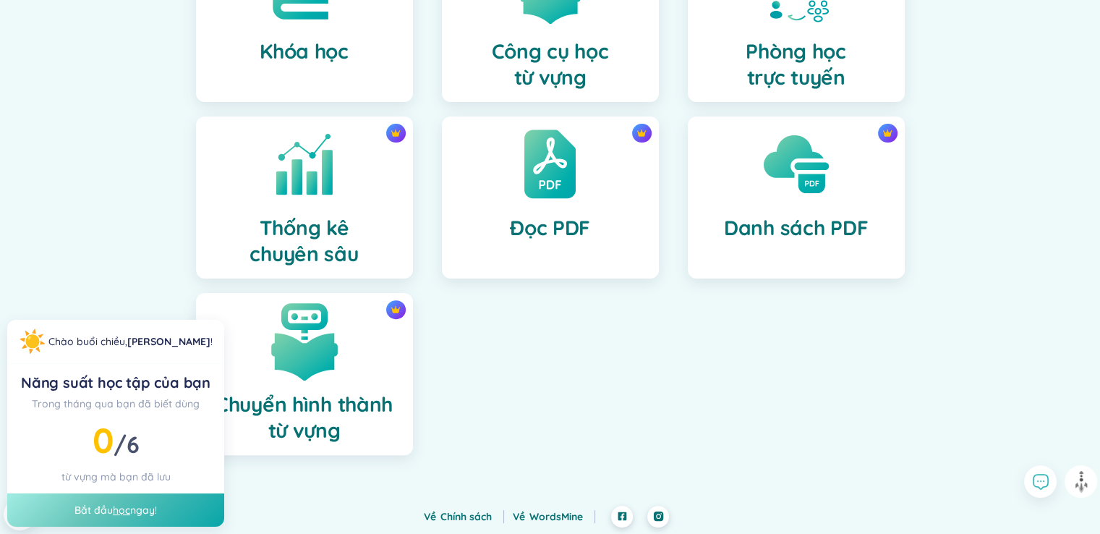
click at [324, 368] on img at bounding box center [305, 341] width 80 height 80
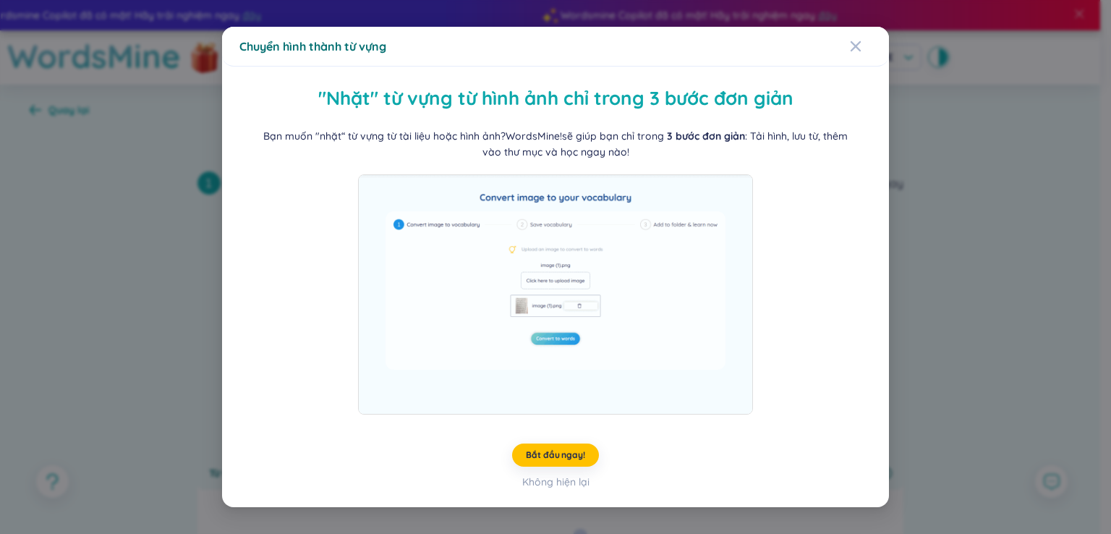
click at [521, 296] on img at bounding box center [555, 294] width 395 height 240
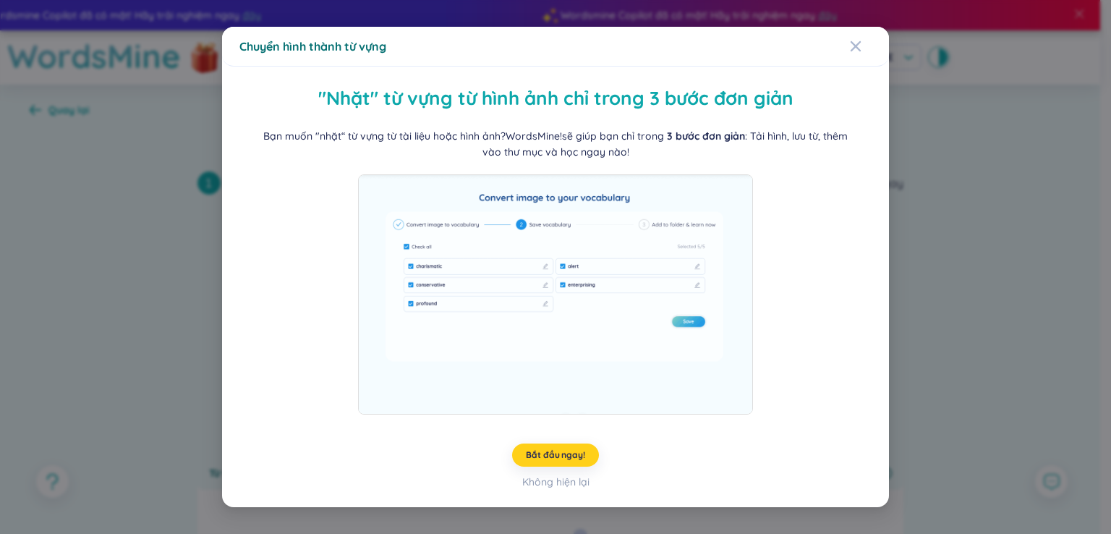
click at [542, 455] on span "Bắt đầu ngay!" at bounding box center [555, 455] width 59 height 12
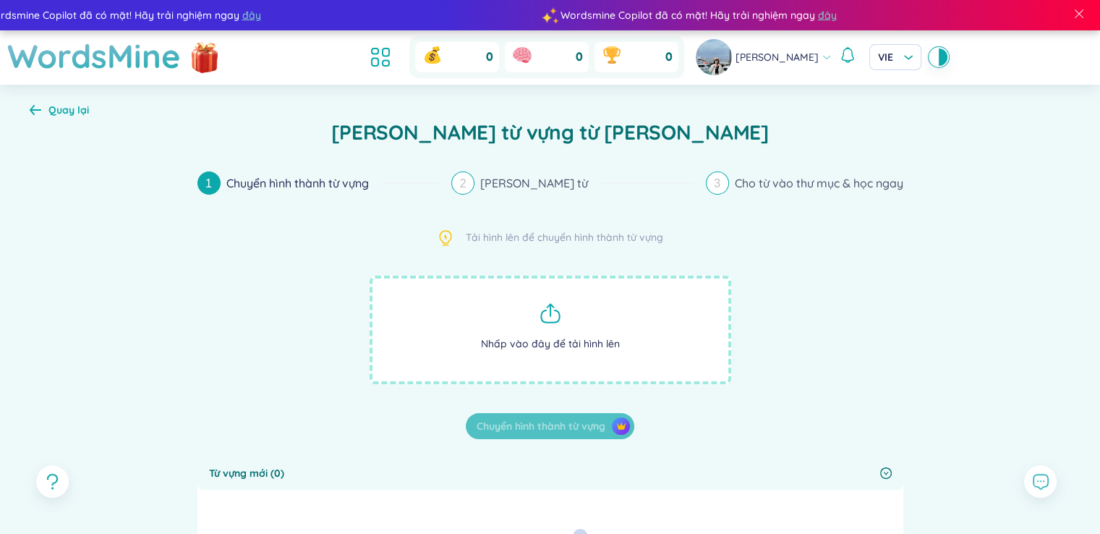
click at [547, 317] on icon at bounding box center [550, 313] width 23 height 23
click at [547, 313] on icon at bounding box center [550, 313] width 23 height 23
click at [550, 327] on span "Nhấp vào đây để tải hình lên" at bounding box center [551, 330] width 362 height 108
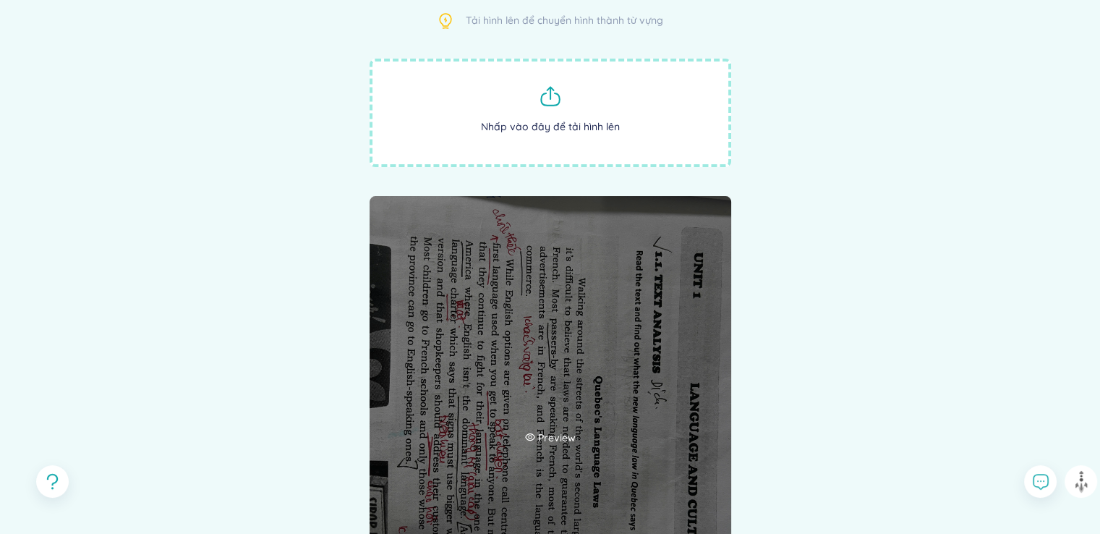
scroll to position [506, 0]
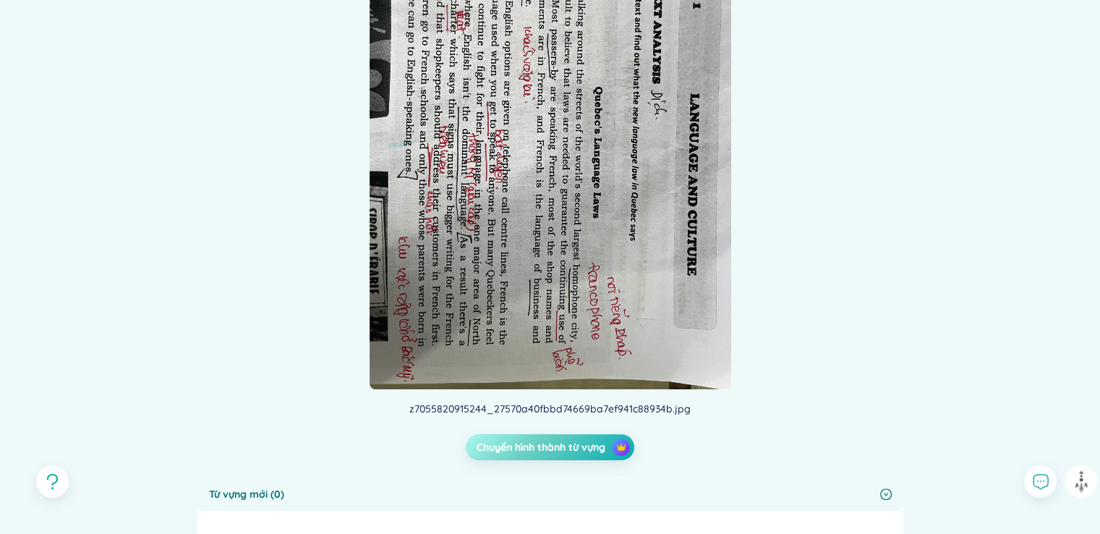
click at [541, 453] on span "Chuyển hình thành từ vựng" at bounding box center [541, 447] width 129 height 14
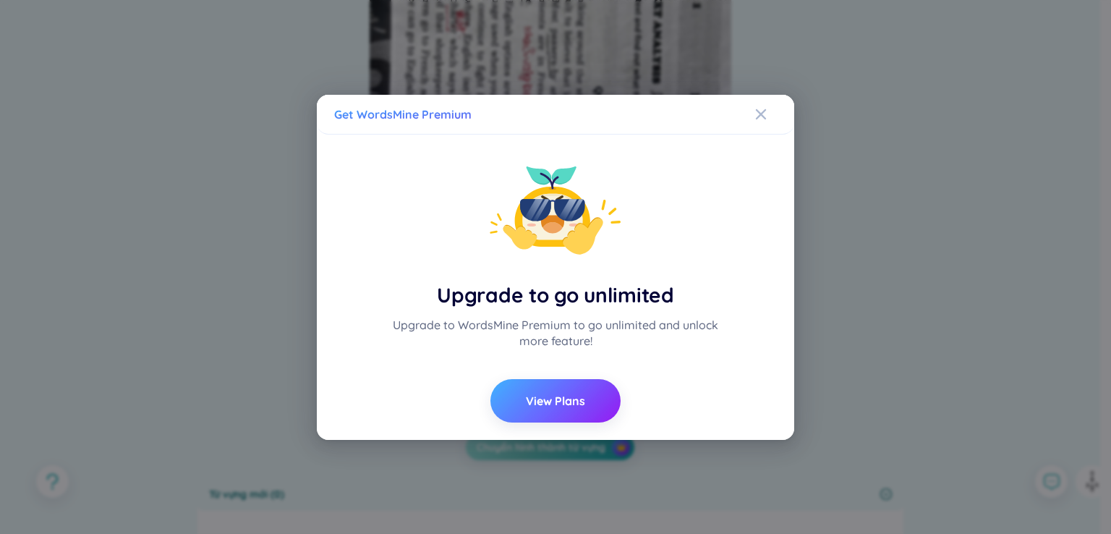
click at [533, 397] on span "View Plans" at bounding box center [555, 401] width 59 height 16
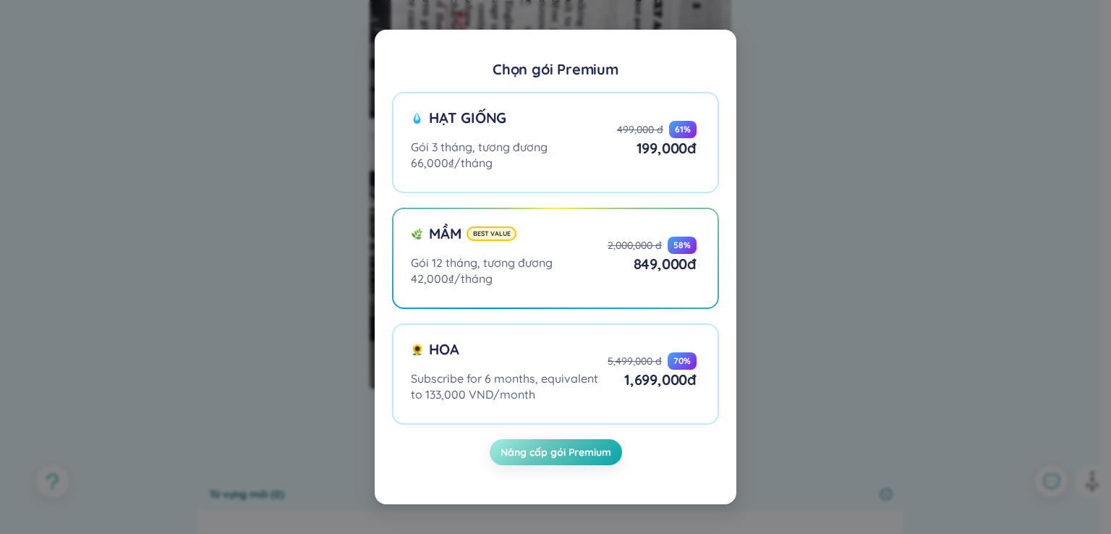
click at [827, 374] on div "Chọn gói Premium Hạt giống Gói 3 tháng, tương đương 66,000₫/tháng 499,000 đ 61 …" at bounding box center [555, 267] width 1111 height 534
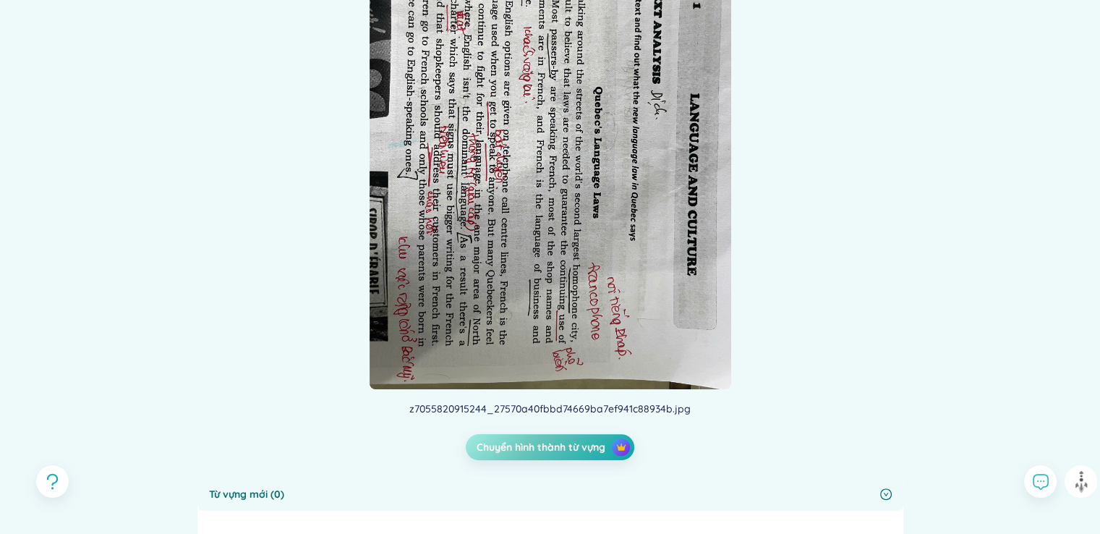
scroll to position [868, 0]
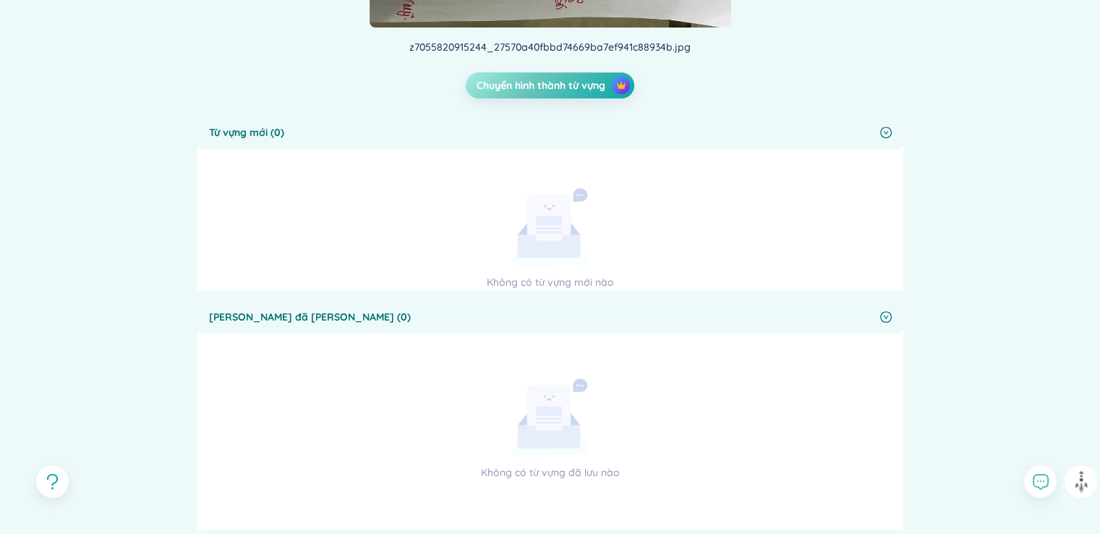
click at [583, 235] on icon at bounding box center [550, 227] width 77 height 79
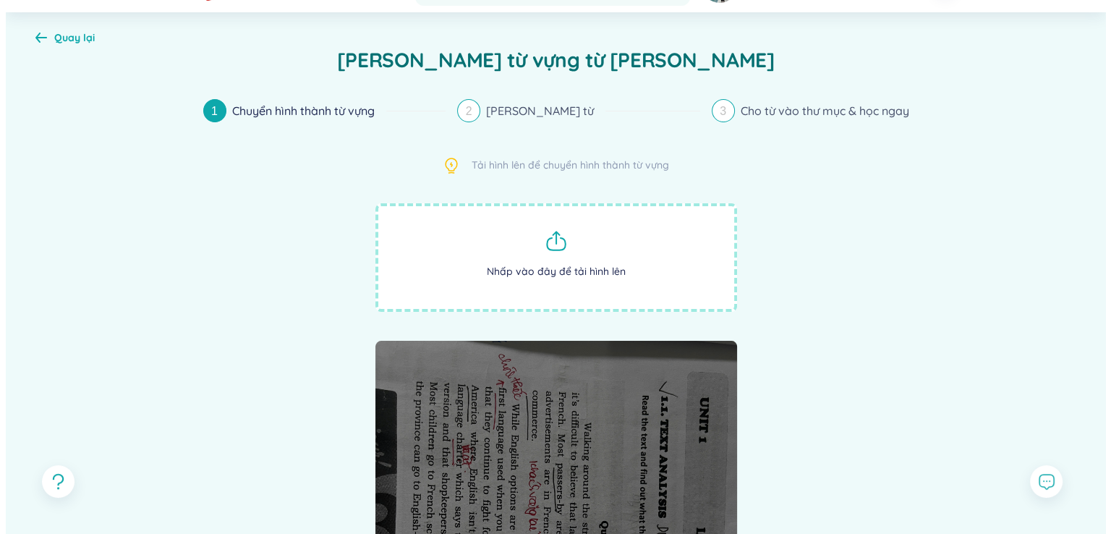
scroll to position [217, 0]
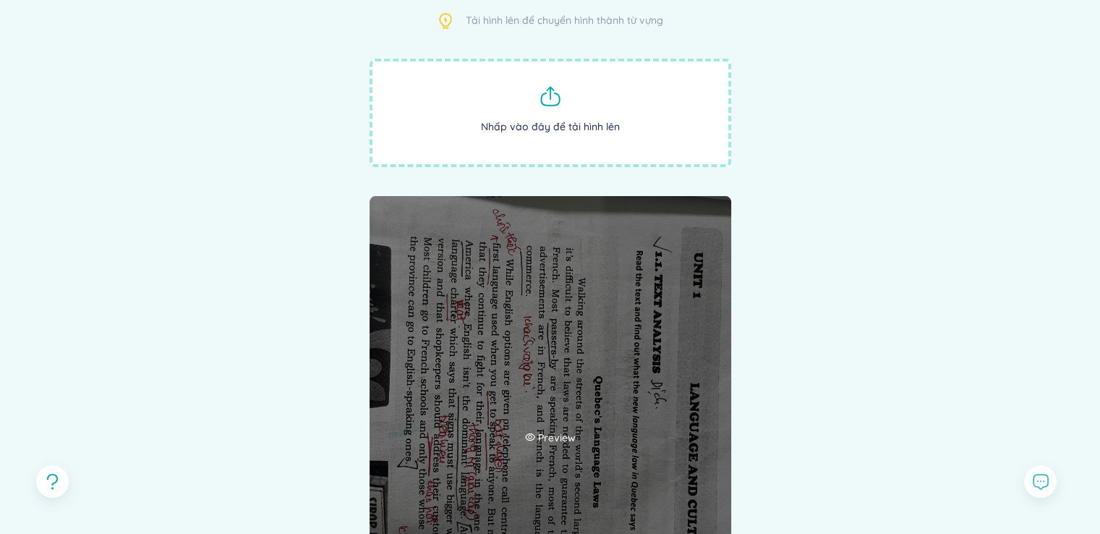
click at [565, 297] on div "Preview" at bounding box center [551, 437] width 362 height 482
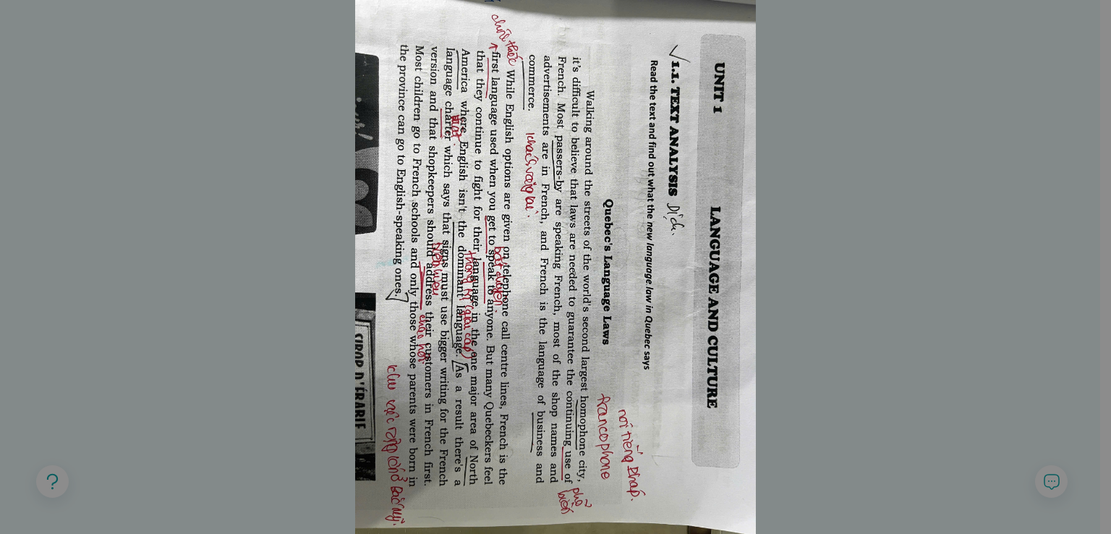
click at [895, 287] on div at bounding box center [555, 267] width 1111 height 534
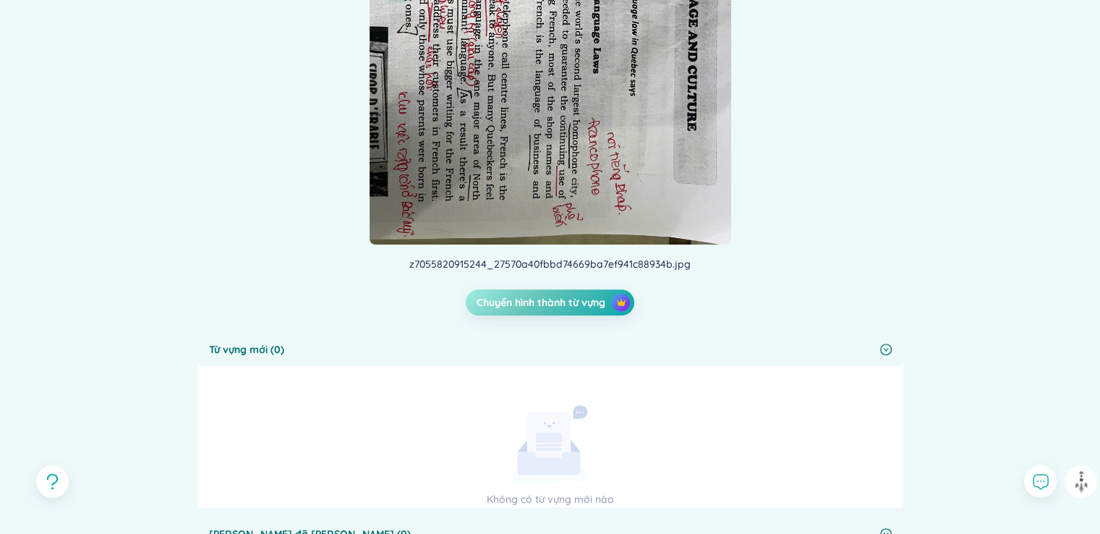
scroll to position [723, 0]
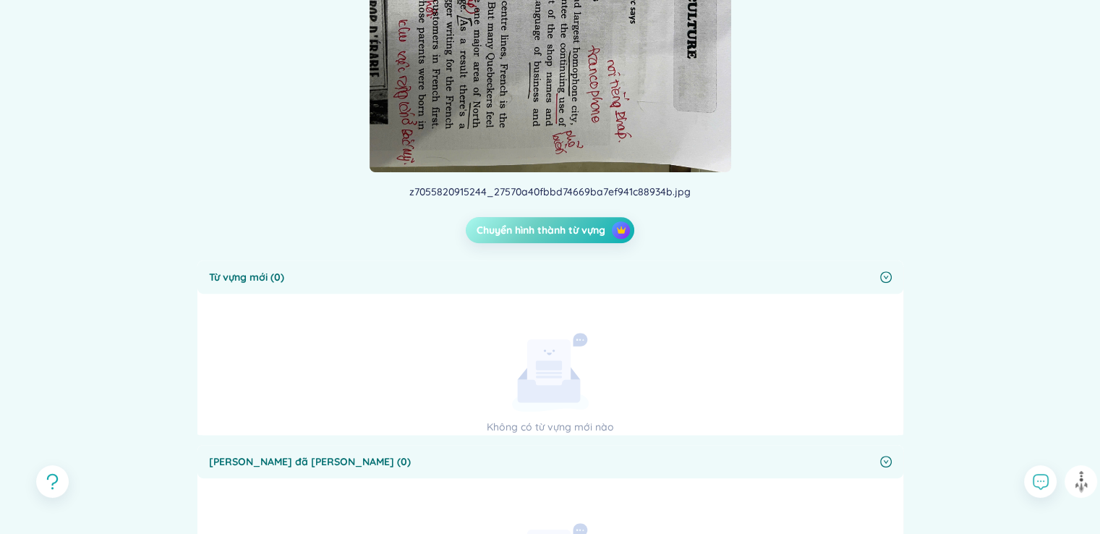
click at [568, 217] on button "Chuyển hình thành từ vựng" at bounding box center [550, 230] width 168 height 26
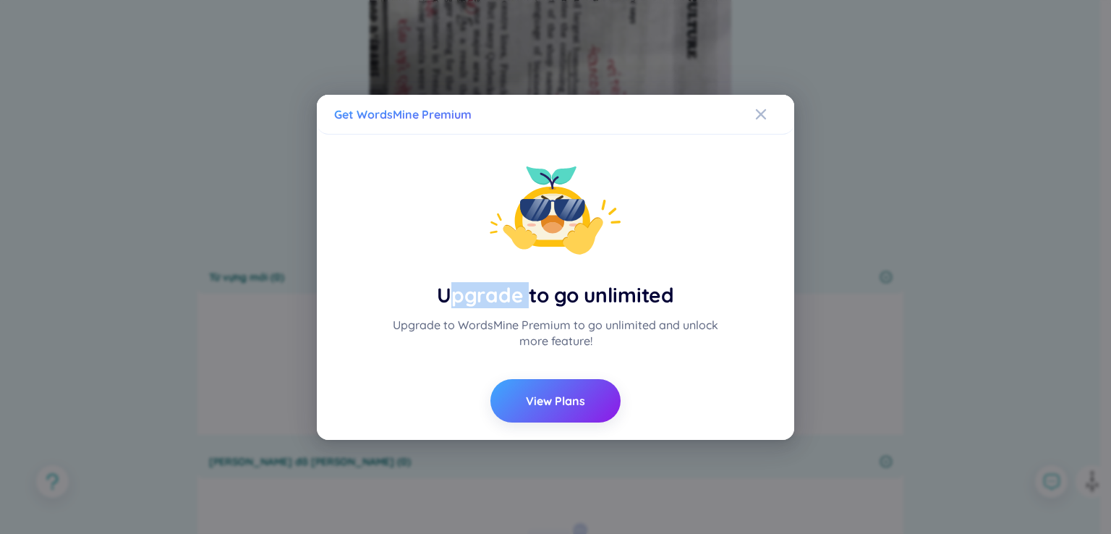
drag, startPoint x: 452, startPoint y: 287, endPoint x: 529, endPoint y: 293, distance: 76.9
click at [529, 293] on div "Upgrade to go unlimited" at bounding box center [555, 295] width 391 height 26
click at [547, 393] on span "View Plans" at bounding box center [555, 401] width 59 height 16
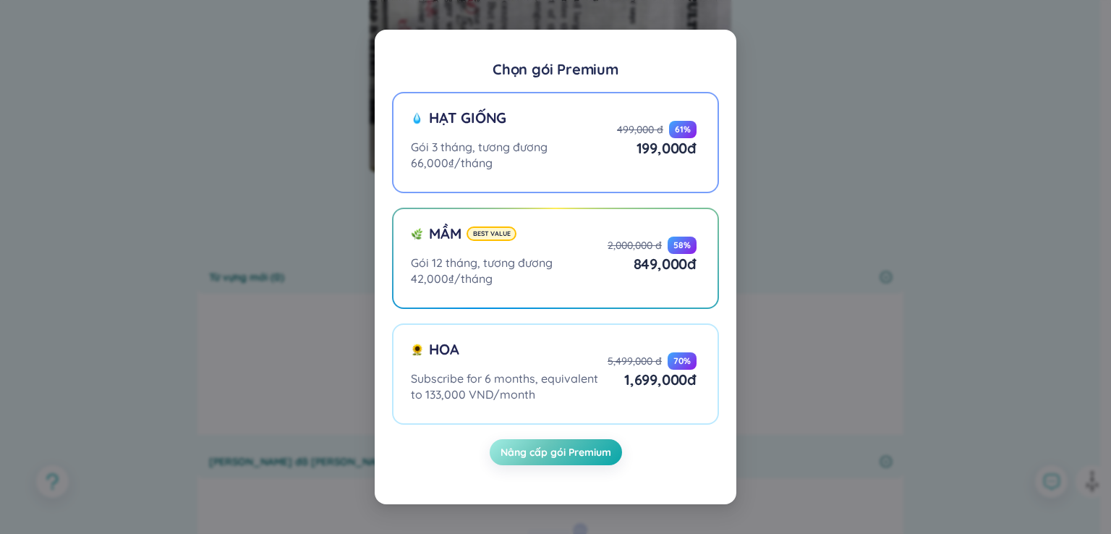
click at [546, 188] on label "Hạt giống Gói 3 tháng, tương đương 66,000₫/tháng 499,000 đ 61 % 199,000 đ" at bounding box center [555, 142] width 327 height 101
click at [0, 0] on input "Hạt giống Gói 3 tháng, tương đương 66,000₫/tháng 499,000 đ 61 % 199,000 đ" at bounding box center [0, 0] width 0 height 0
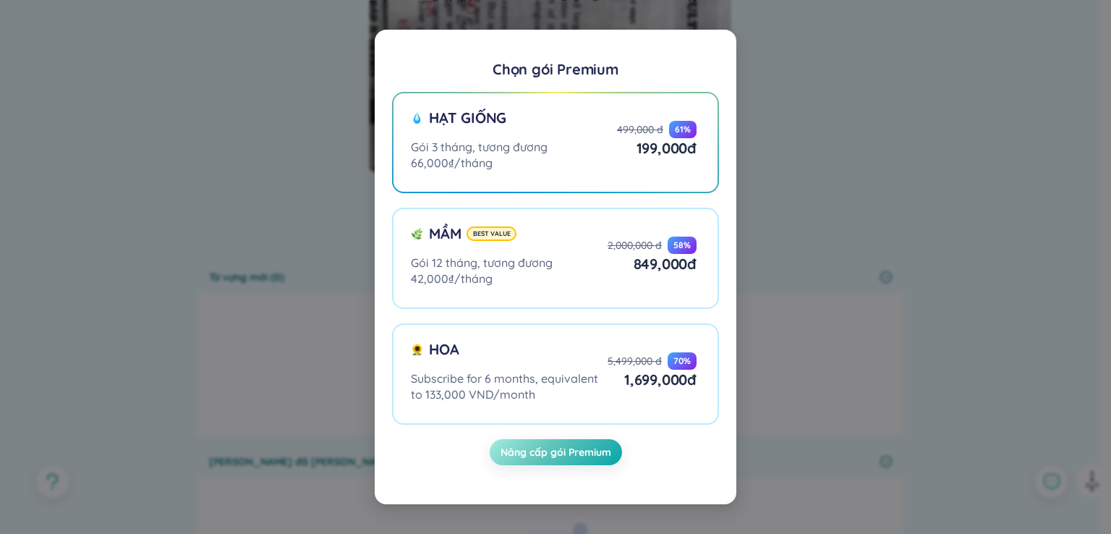
click at [767, 112] on div "Chọn gói Premium Hạt giống Gói 3 tháng, tương đương 66,000₫/tháng 499,000 đ 61 …" at bounding box center [555, 267] width 1111 height 534
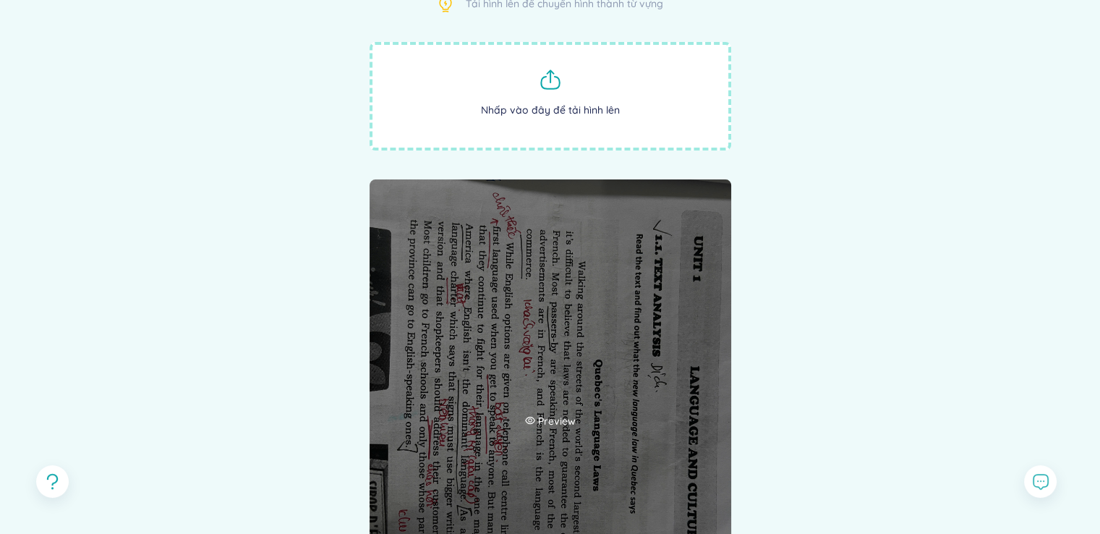
scroll to position [0, 0]
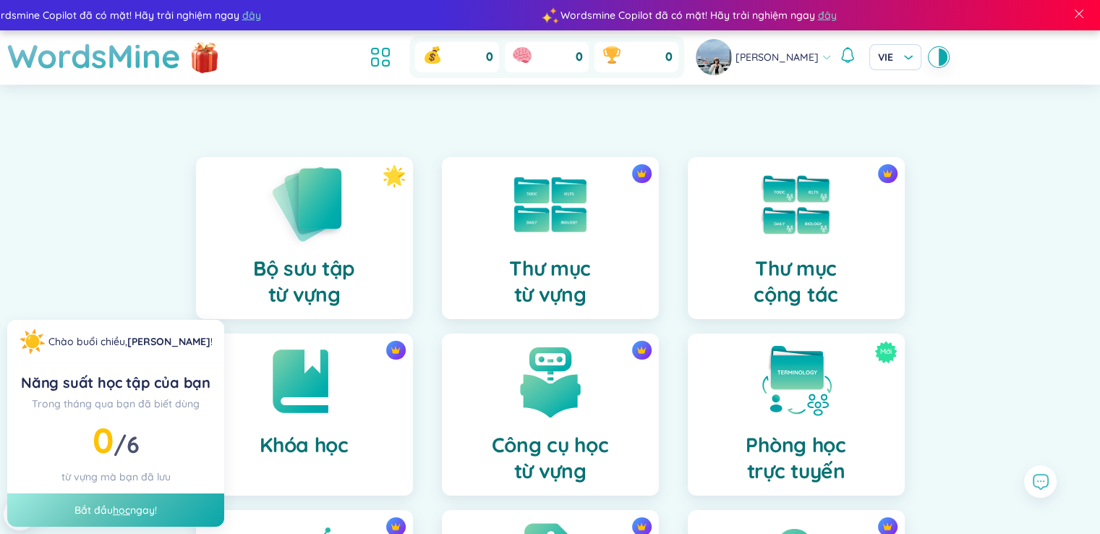
click at [289, 234] on img at bounding box center [305, 204] width 80 height 82
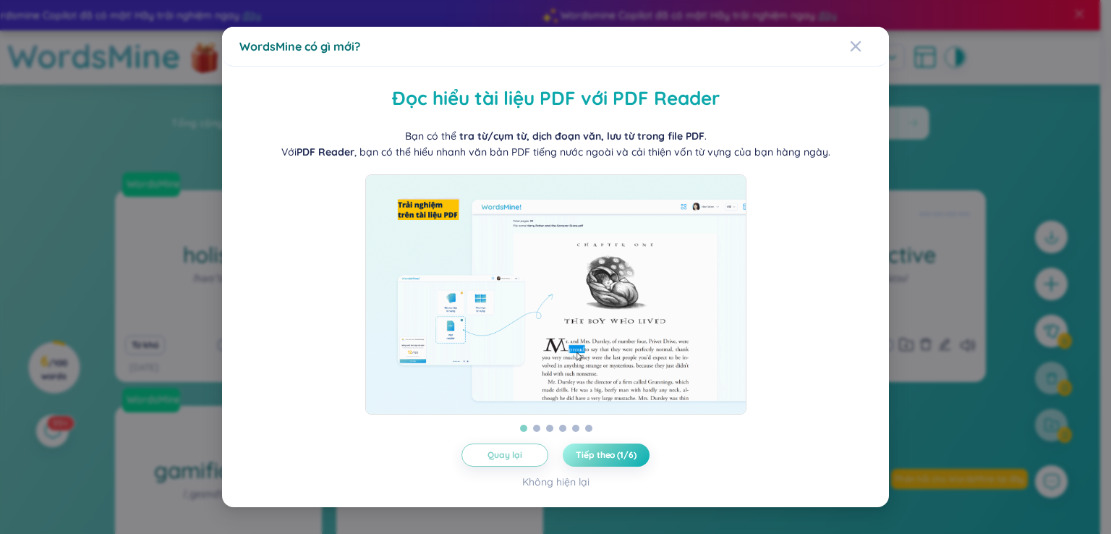
click at [613, 461] on span "Tiếp theo (1/6)" at bounding box center [606, 455] width 60 height 12
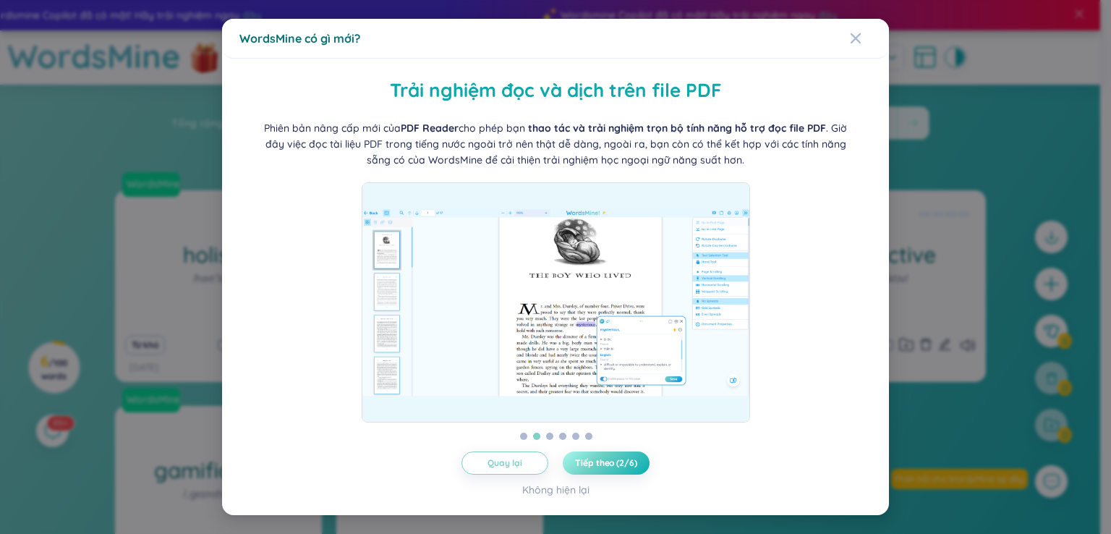
click at [613, 464] on span "Tiếp theo (2/6)" at bounding box center [605, 463] width 61 height 12
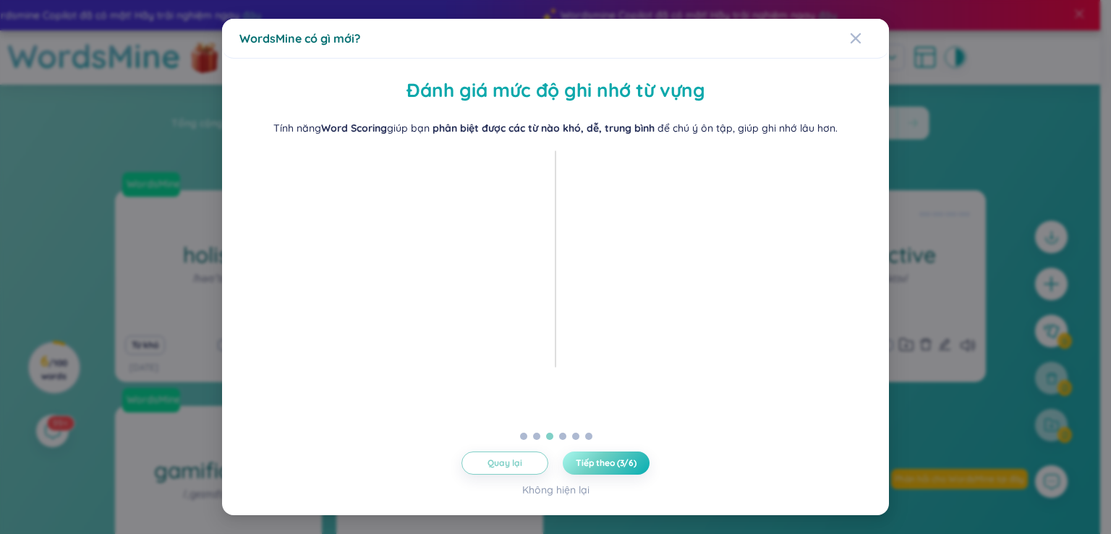
click at [613, 464] on span "Tiếp theo (3/6)" at bounding box center [606, 463] width 61 height 12
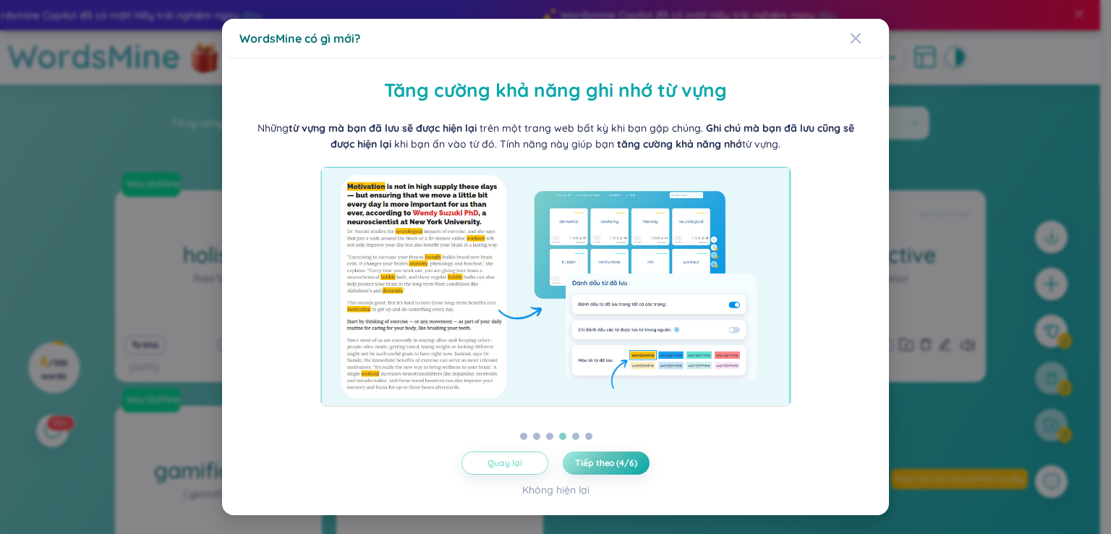
click at [511, 466] on span "Quay lại" at bounding box center [504, 463] width 34 height 12
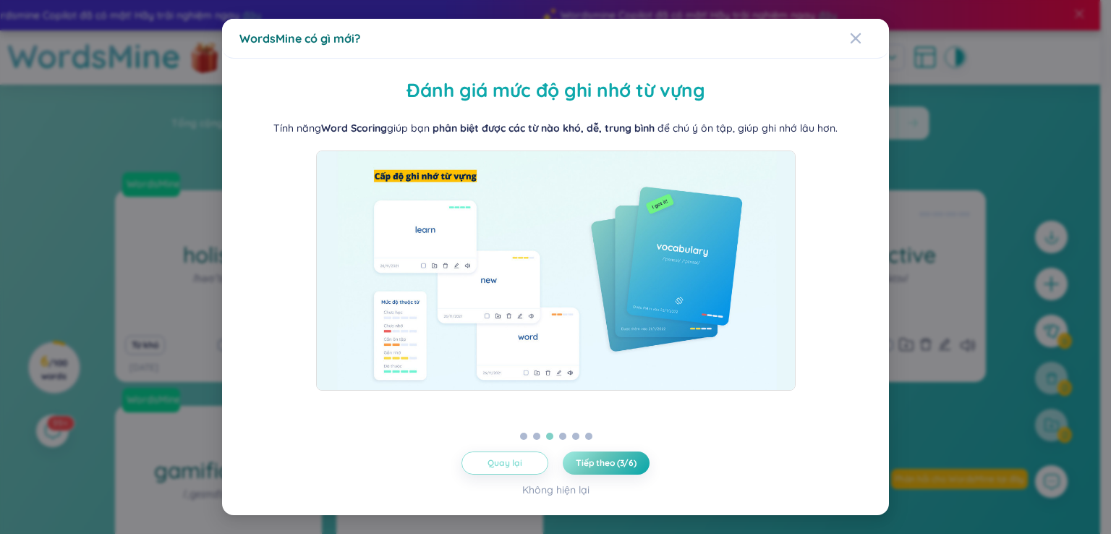
click at [511, 466] on span "Quay lại" at bounding box center [504, 463] width 34 height 12
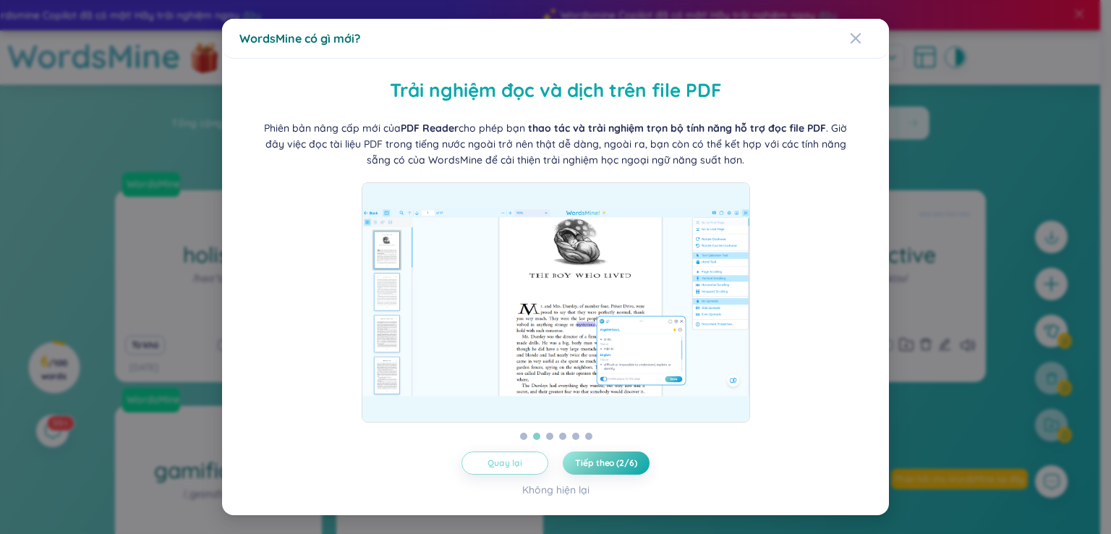
click at [511, 466] on span "Quay lại" at bounding box center [504, 463] width 34 height 12
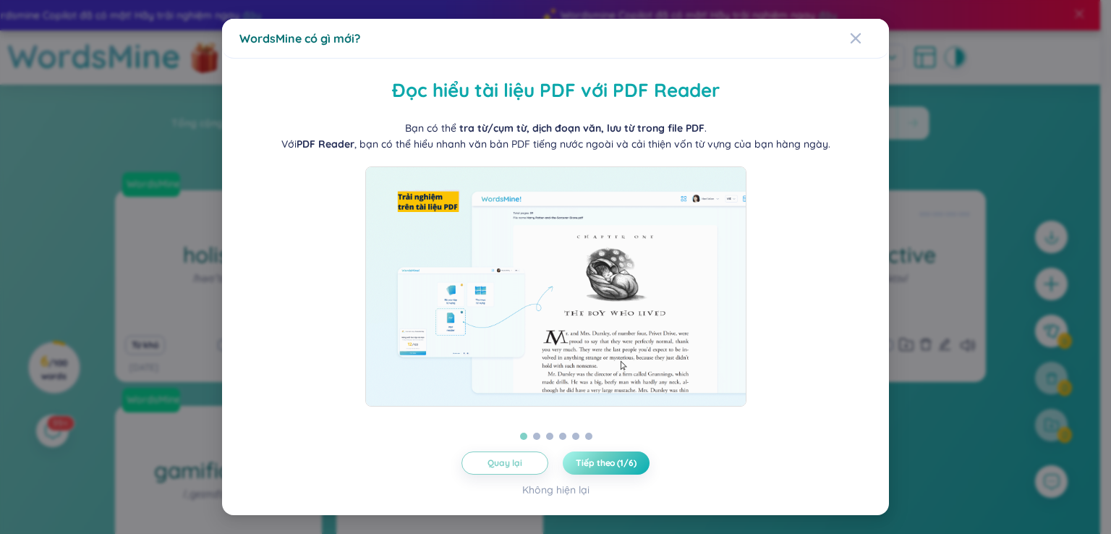
click at [618, 462] on span "Tiếp theo (1/6)" at bounding box center [606, 463] width 60 height 12
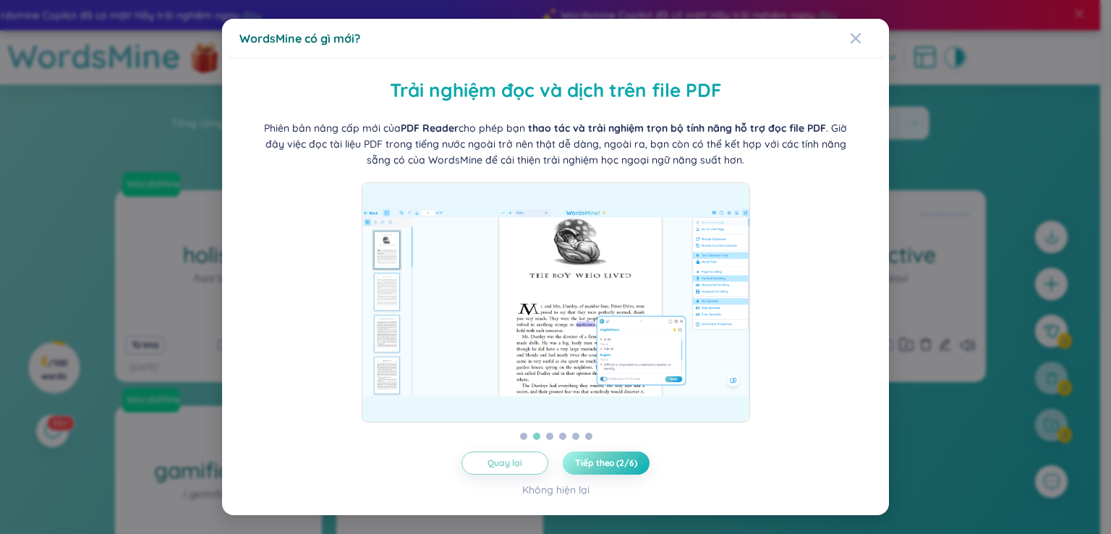
click at [618, 462] on span "Tiếp theo (2/6)" at bounding box center [605, 463] width 61 height 12
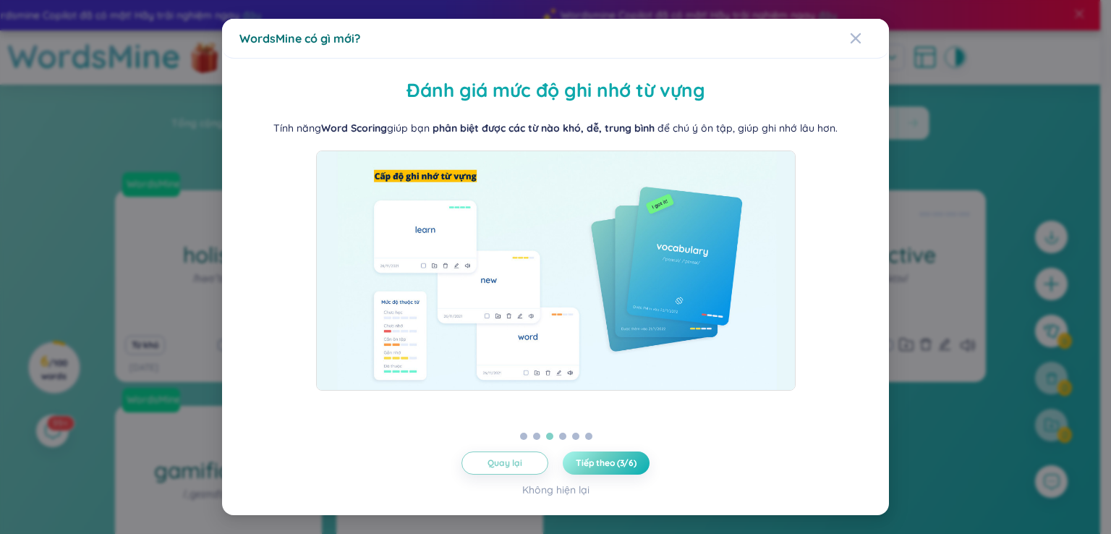
click at [618, 462] on span "Tiếp theo (3/6)" at bounding box center [606, 463] width 61 height 12
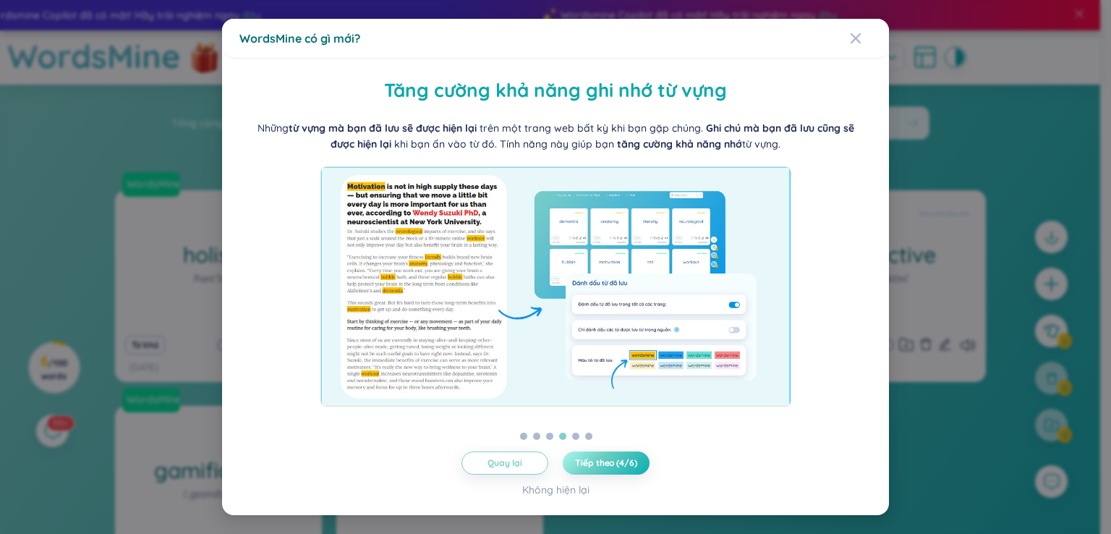
click at [618, 462] on span "Tiếp theo (4/6)" at bounding box center [605, 463] width 61 height 12
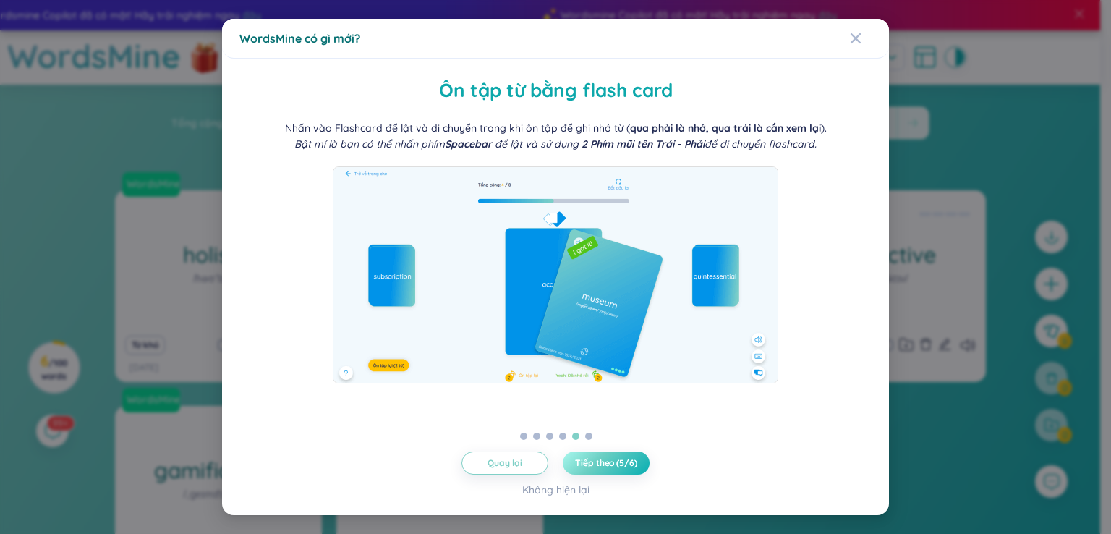
click at [618, 462] on span "Tiếp theo (5/6)" at bounding box center [605, 463] width 61 height 12
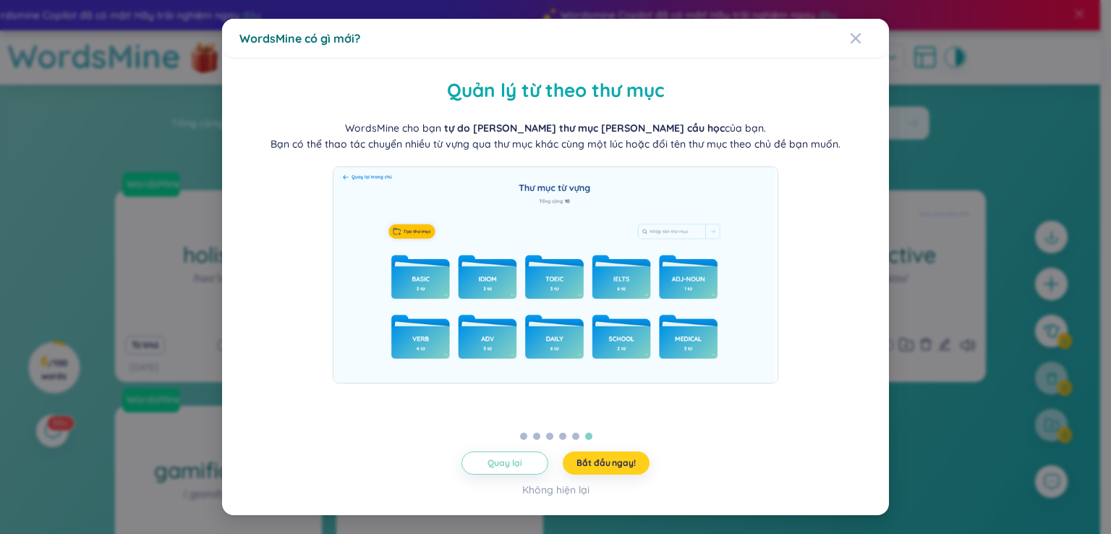
click at [618, 462] on span "Bắt đầu ngay!" at bounding box center [605, 463] width 59 height 12
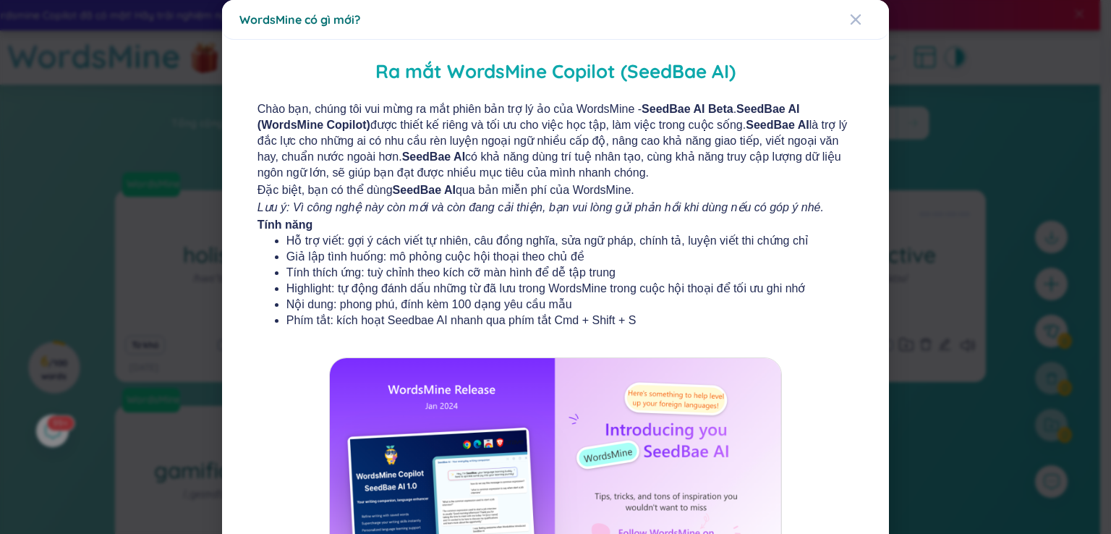
scroll to position [156, 0]
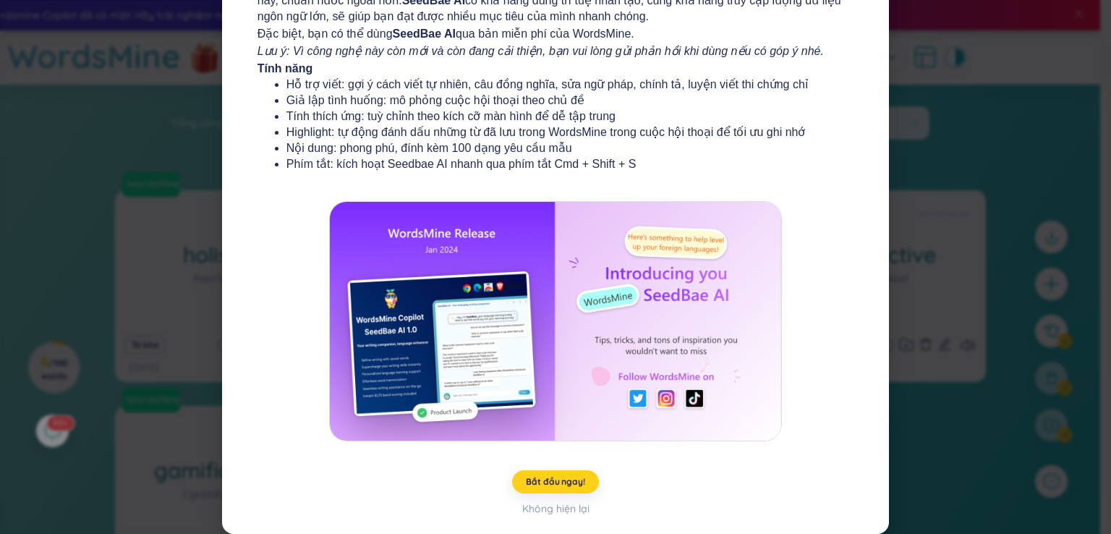
click at [579, 475] on button "Bắt đầu ngay!" at bounding box center [555, 481] width 87 height 23
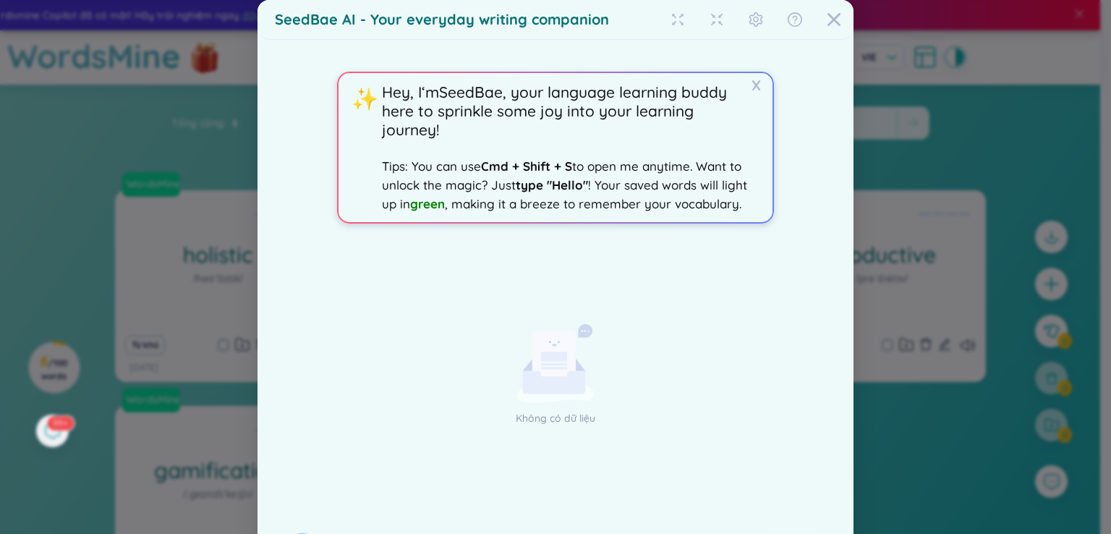
scroll to position [62, 0]
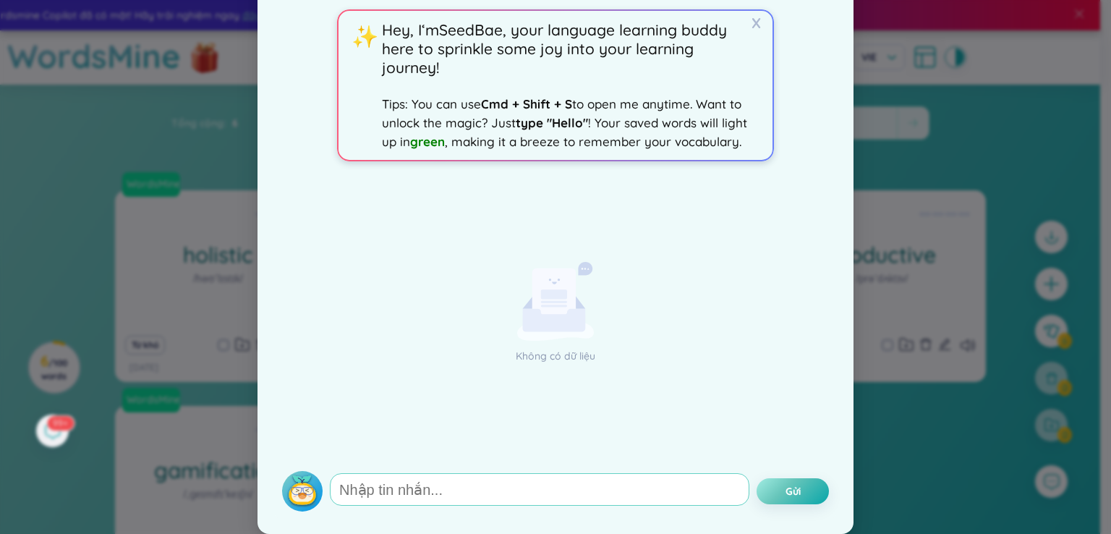
click at [411, 490] on textarea at bounding box center [539, 489] width 419 height 33
click at [508, 406] on div "Không có dữ liệu" at bounding box center [555, 317] width 547 height 291
click at [755, 20] on span "X" at bounding box center [756, 22] width 18 height 17
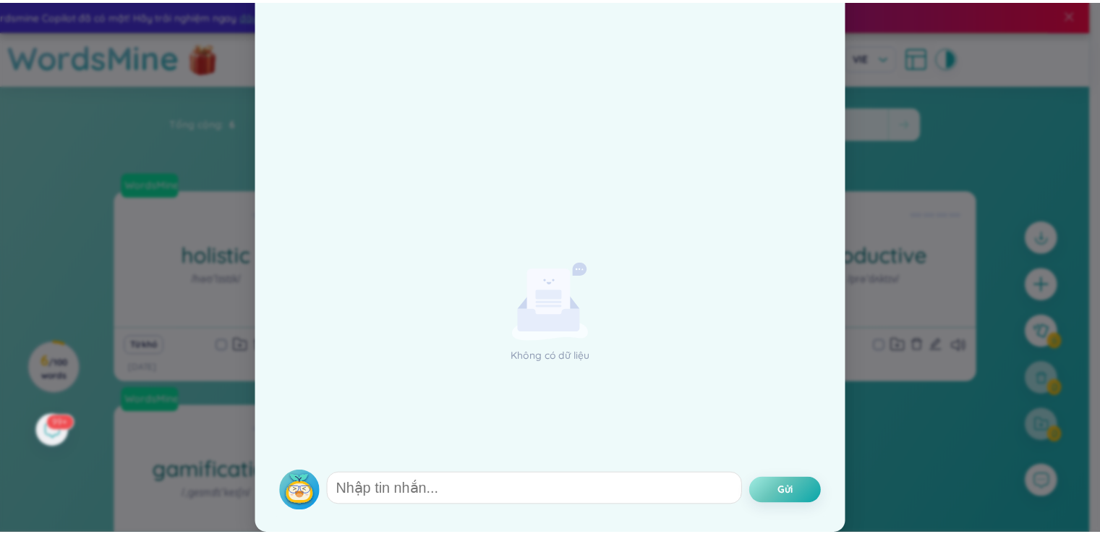
scroll to position [0, 0]
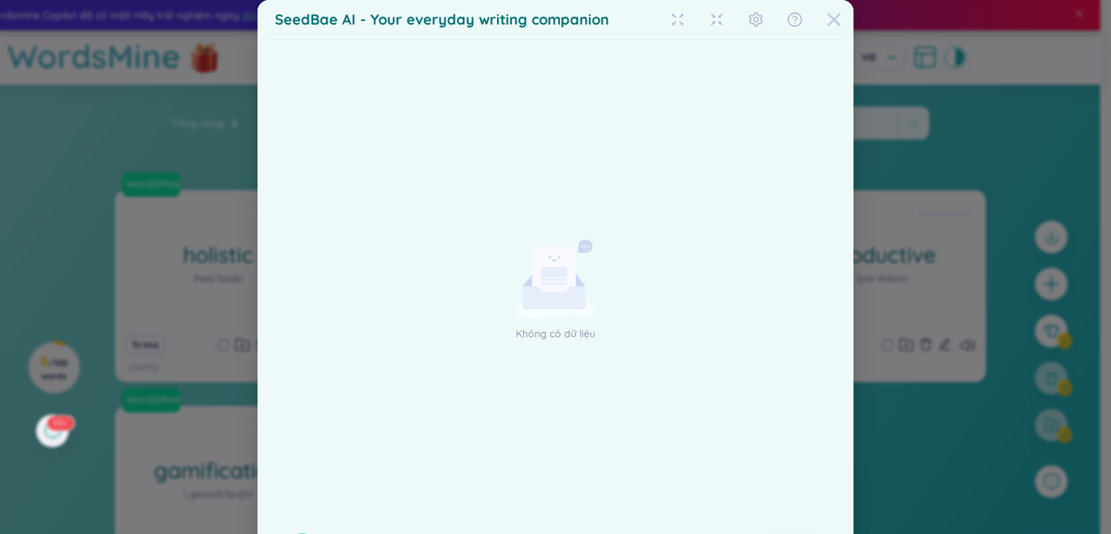
click at [827, 15] on icon "Close" at bounding box center [833, 19] width 13 height 13
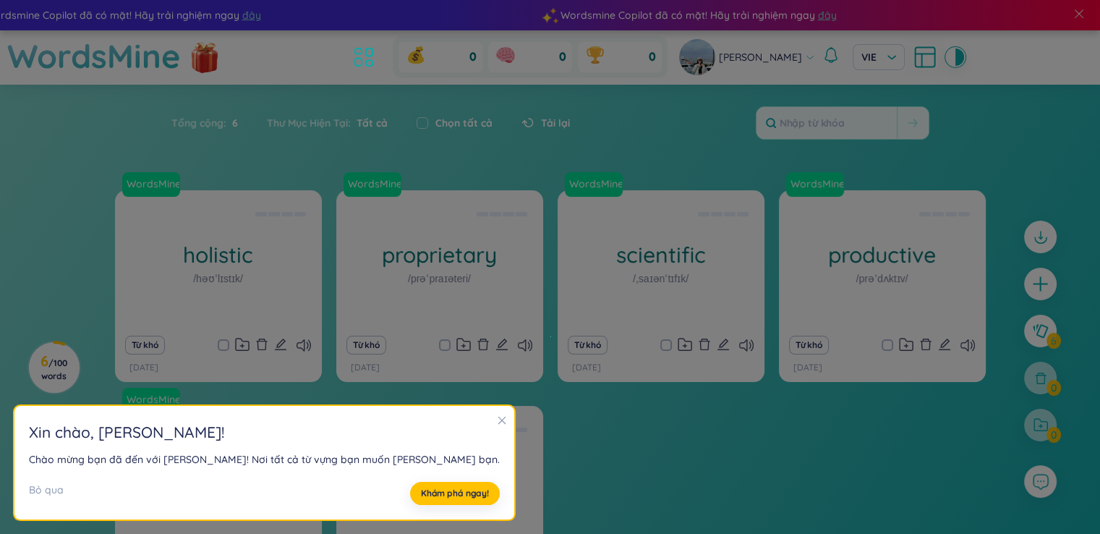
click at [497, 420] on icon "close" at bounding box center [502, 420] width 10 height 10
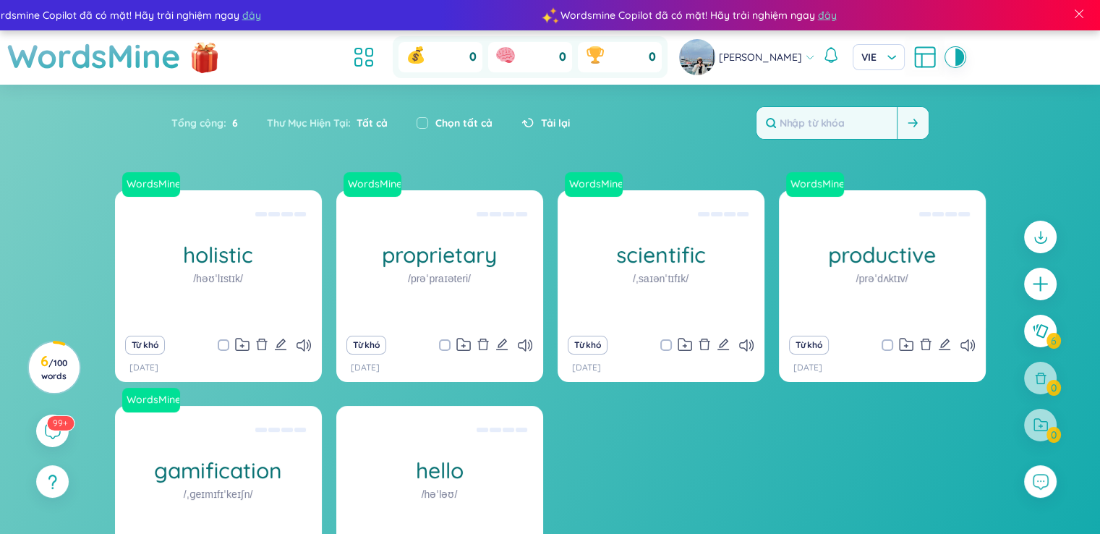
click at [832, 122] on input "text" at bounding box center [826, 123] width 140 height 32
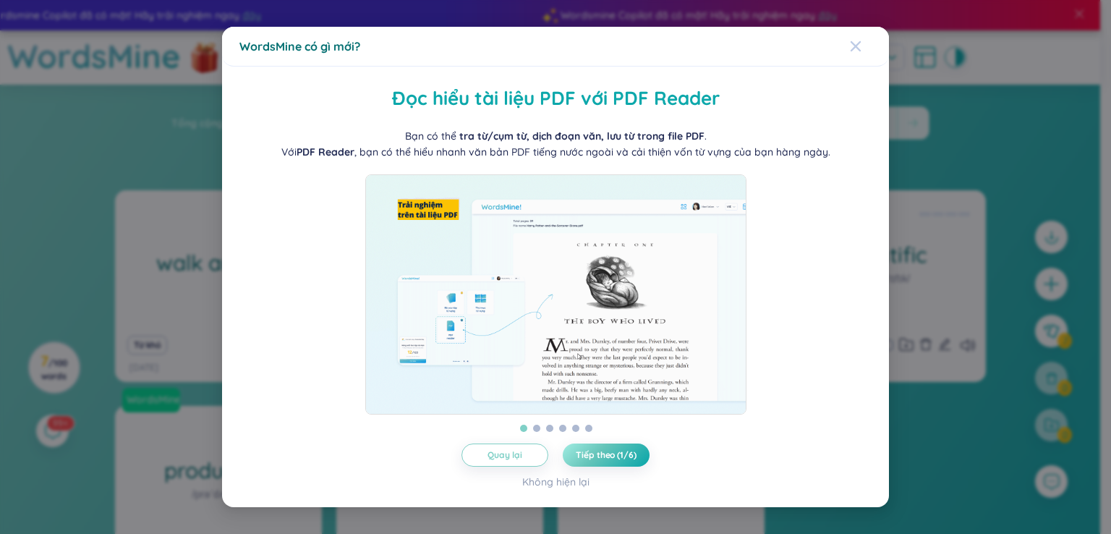
click at [853, 41] on icon "Close" at bounding box center [855, 46] width 10 height 10
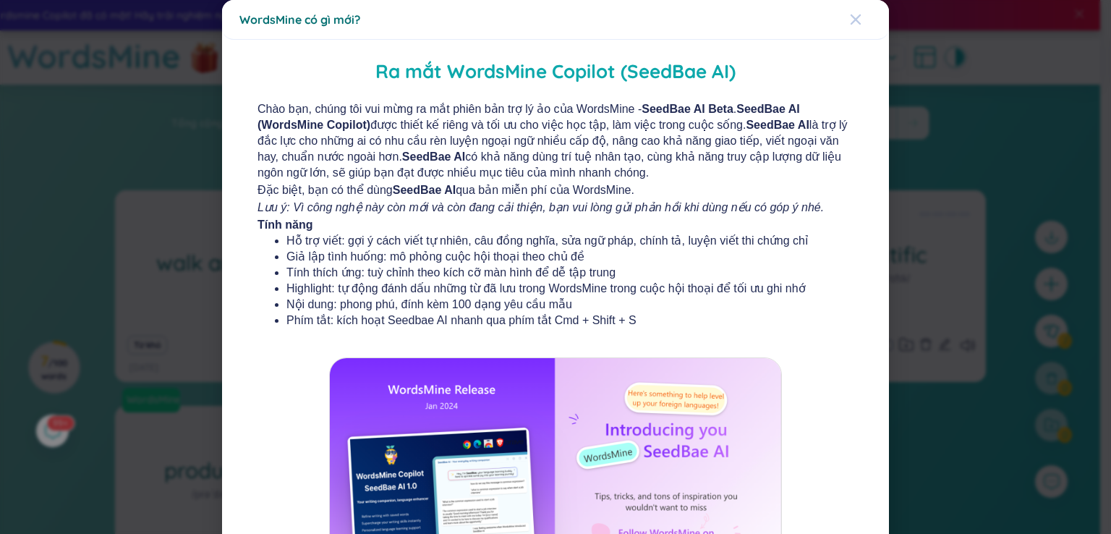
click at [850, 16] on icon "Close" at bounding box center [855, 19] width 10 height 10
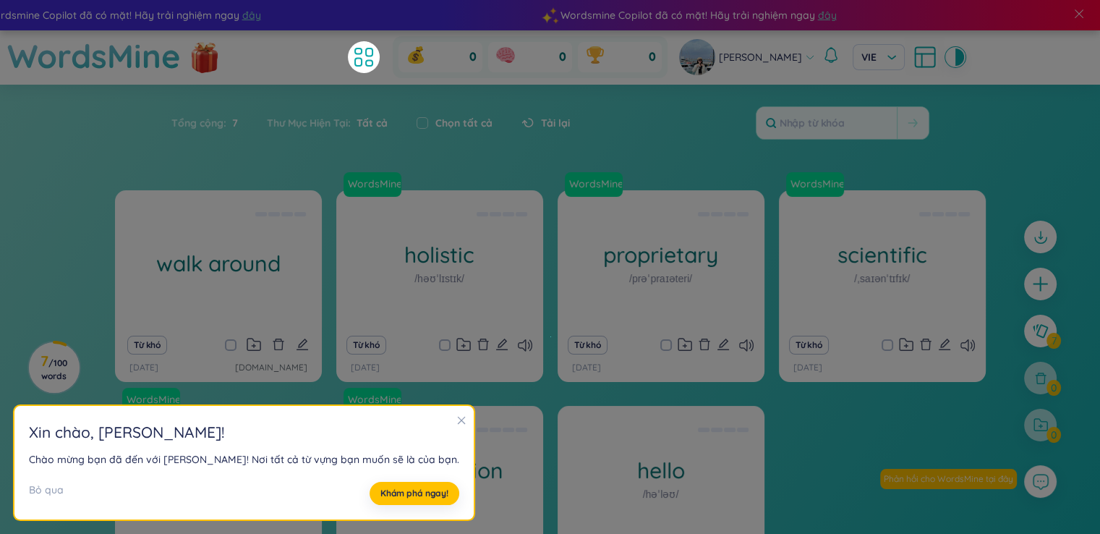
click at [69, 276] on div "walk around đi bộ xung quanh Từ khó [DATE] [DOMAIN_NAME] WordsMine holistic /hə…" at bounding box center [550, 417] width 1100 height 454
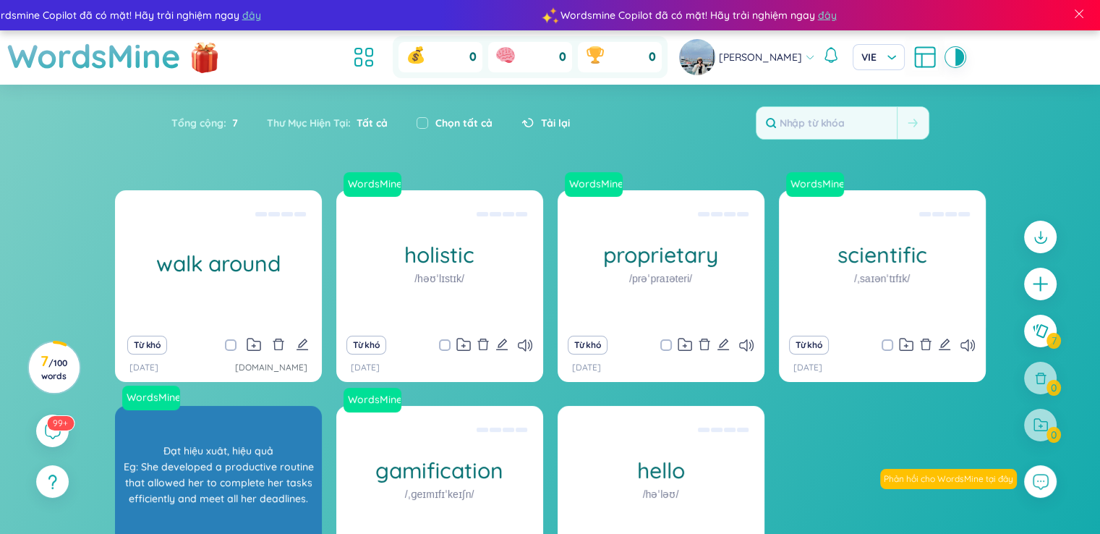
scroll to position [72, 0]
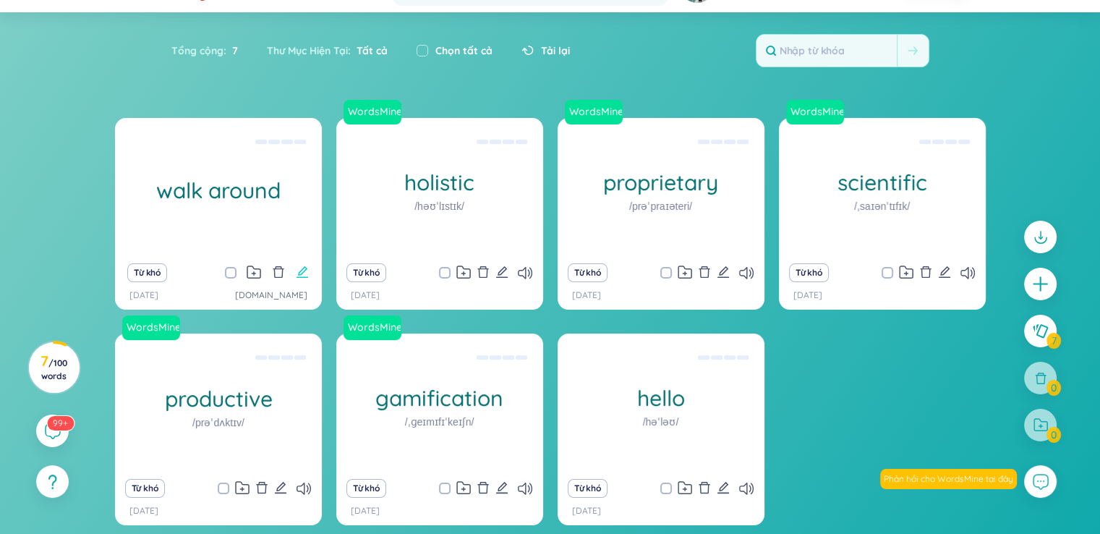
click at [300, 275] on icon "edit" at bounding box center [302, 272] width 12 height 12
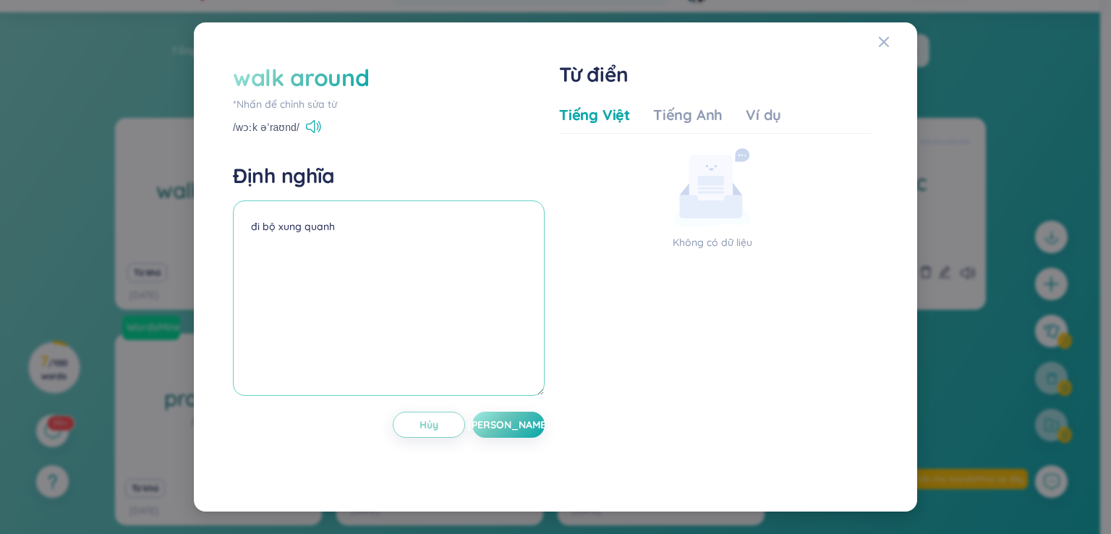
click at [333, 206] on textarea "đi bộ xung quanh" at bounding box center [389, 297] width 312 height 195
click at [665, 118] on div "Tiếng Anh" at bounding box center [687, 115] width 69 height 20
click at [680, 116] on div "Tiếng Anh" at bounding box center [687, 115] width 69 height 20
click at [774, 114] on div "Ví dụ" at bounding box center [763, 115] width 35 height 20
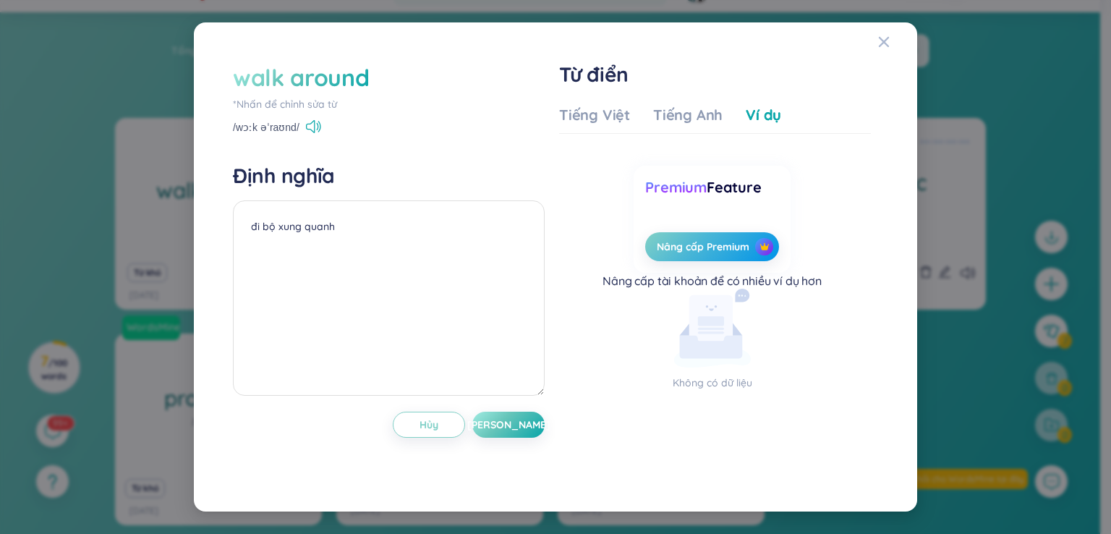
click at [722, 184] on div "Premium Feature" at bounding box center [711, 187] width 133 height 20
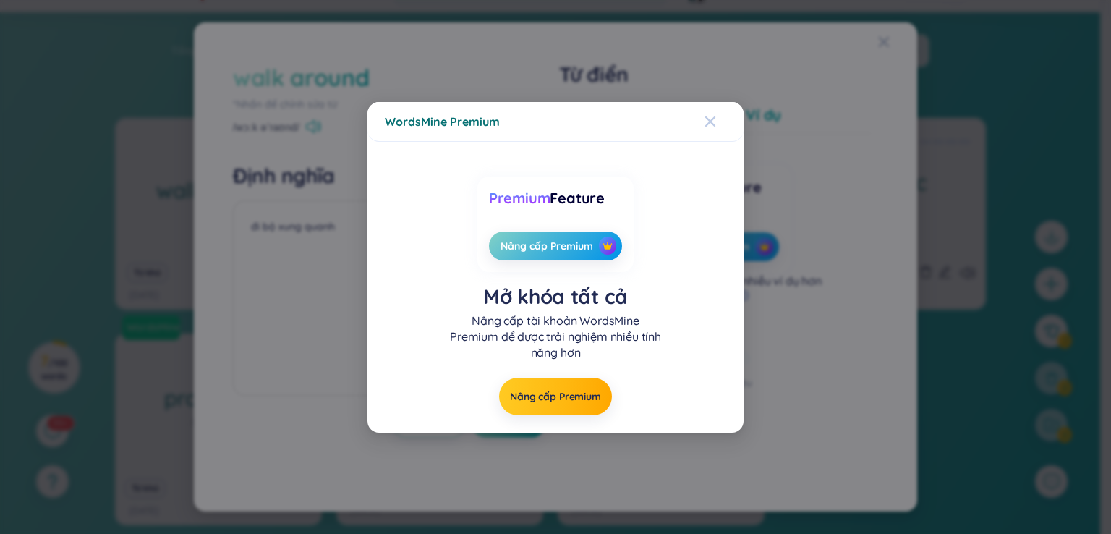
click at [720, 115] on span "Close" at bounding box center [723, 121] width 39 height 39
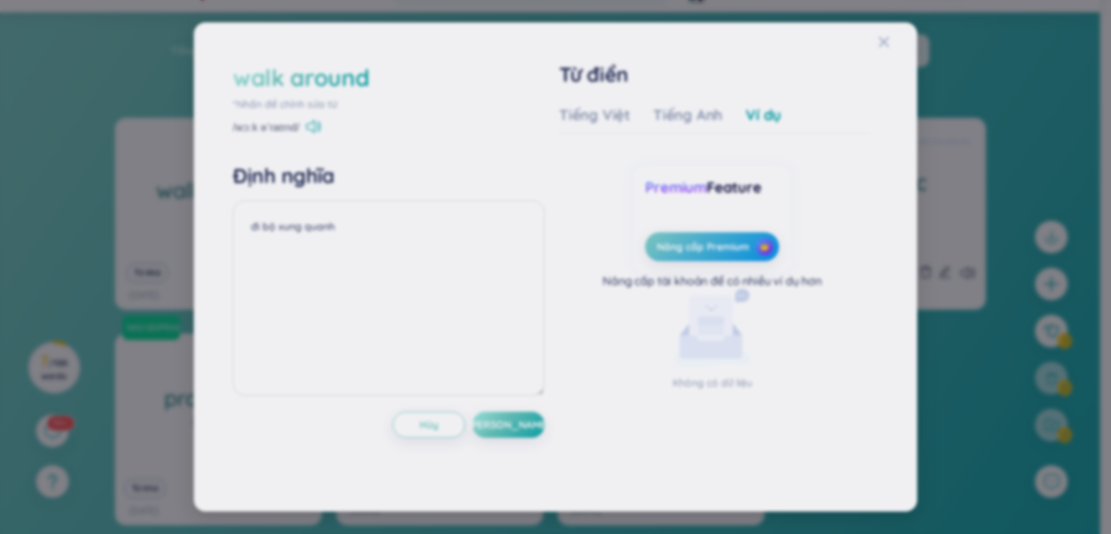
click at [709, 119] on div "WordsMine Premium Premium Feature Nâng cấp Premium Mở khóa tất cả Nâng cấp tài …" at bounding box center [555, 267] width 1111 height 534
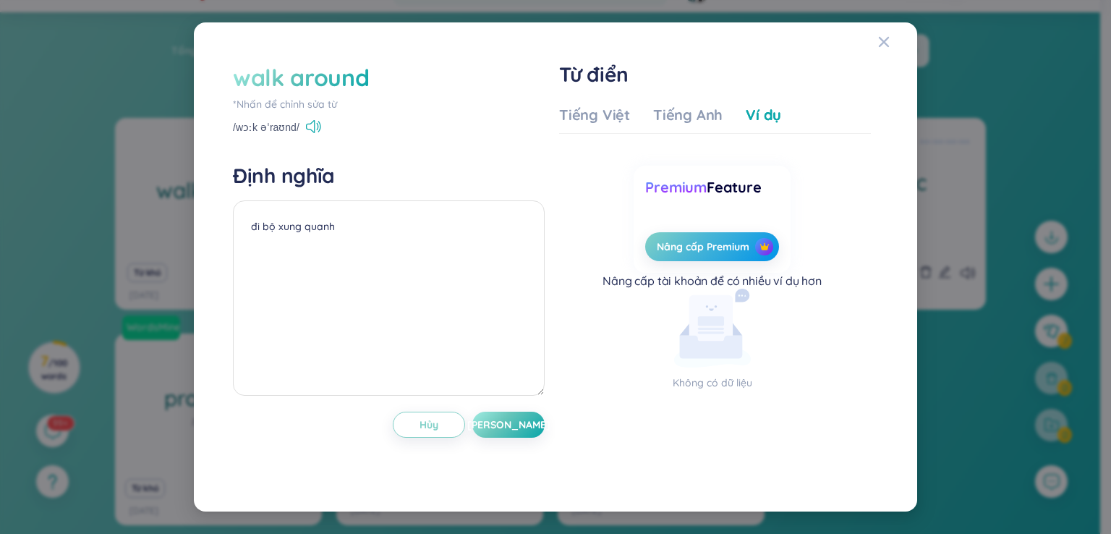
click at [662, 152] on div "Premium Feature Nâng cấp Premium" at bounding box center [711, 210] width 156 height 124
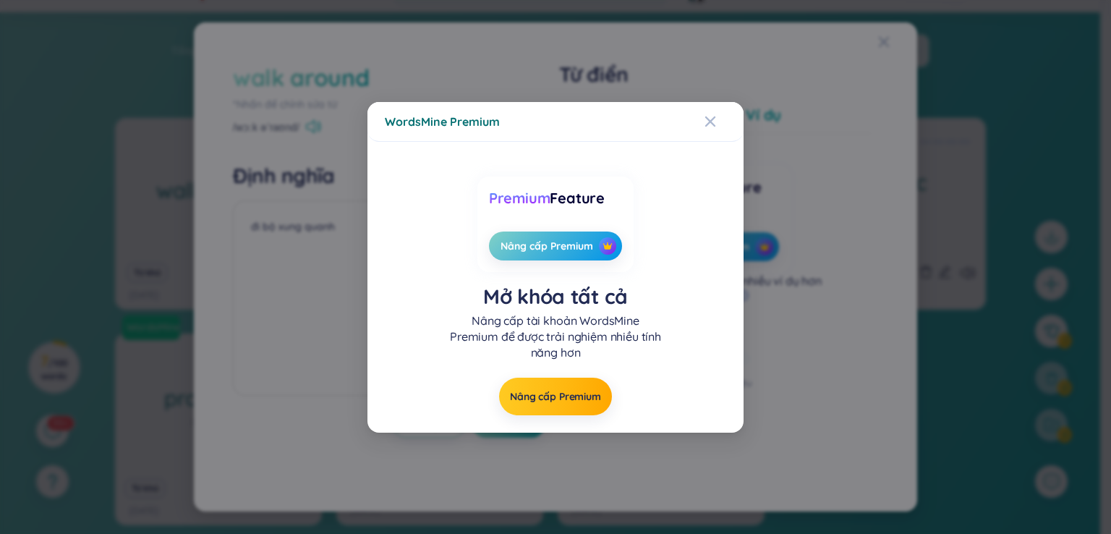
click at [662, 152] on div "Premium Feature Nâng cấp Premium Mở khóa tất cả Nâng cấp tài khoản WordsMine Pr…" at bounding box center [555, 287] width 376 height 291
click at [707, 127] on div "Close" at bounding box center [710, 121] width 12 height 39
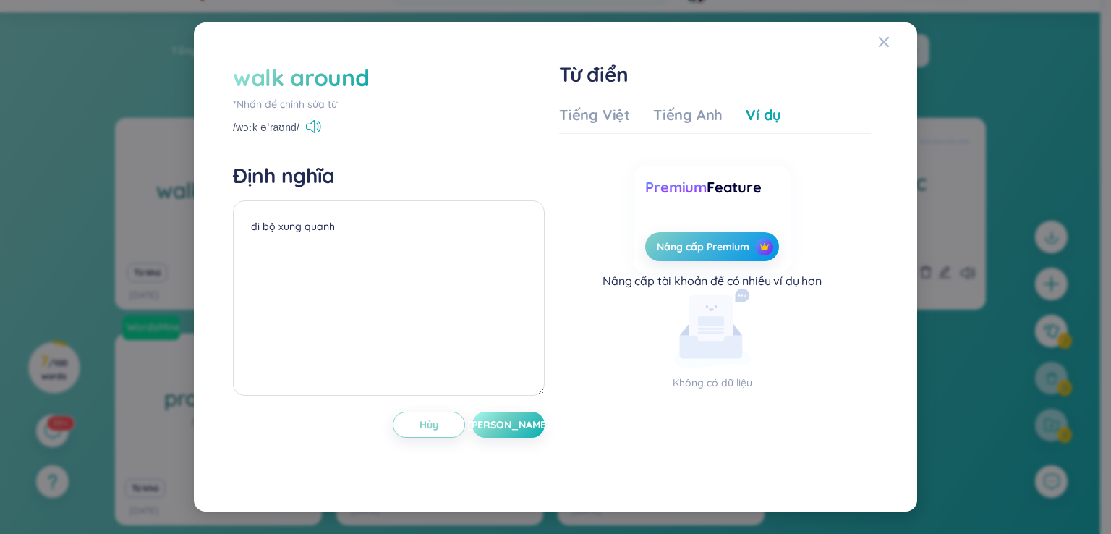
click at [515, 419] on span "[PERSON_NAME]" at bounding box center [508, 424] width 83 height 14
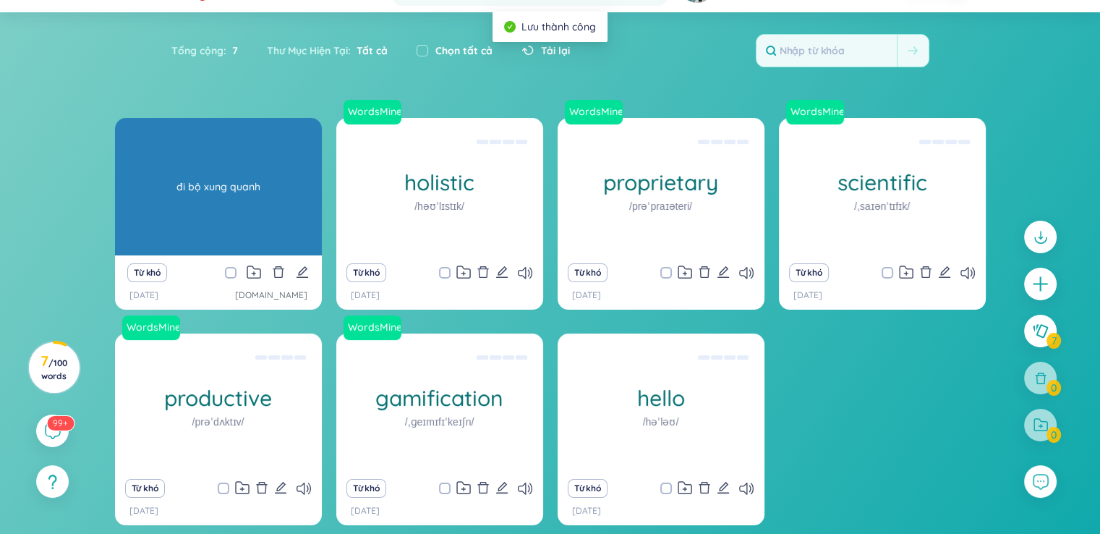
click at [252, 222] on div "đi bộ xung quanh" at bounding box center [218, 186] width 192 height 130
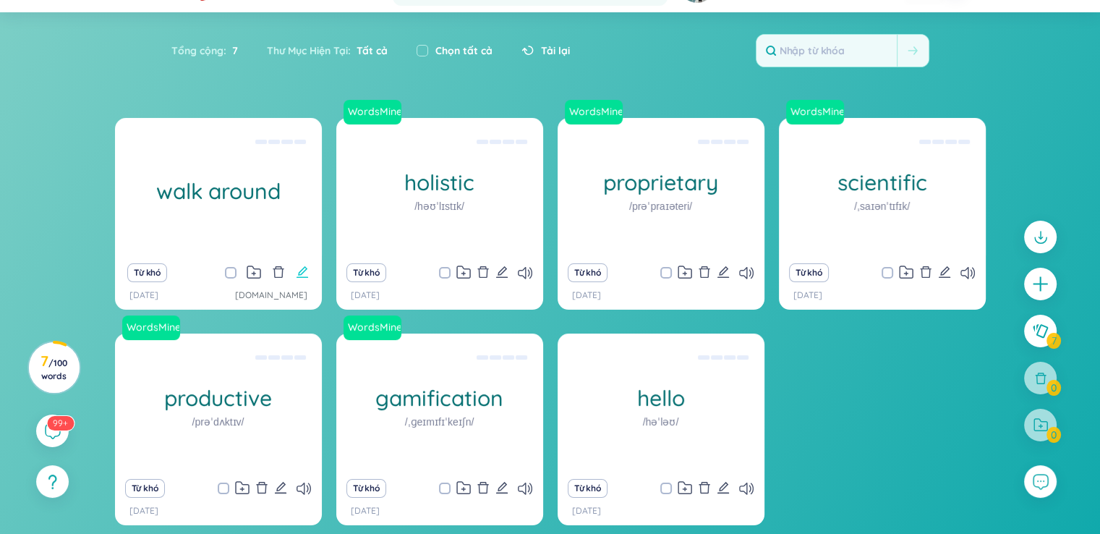
click at [302, 273] on icon "edit" at bounding box center [302, 272] width 12 height 12
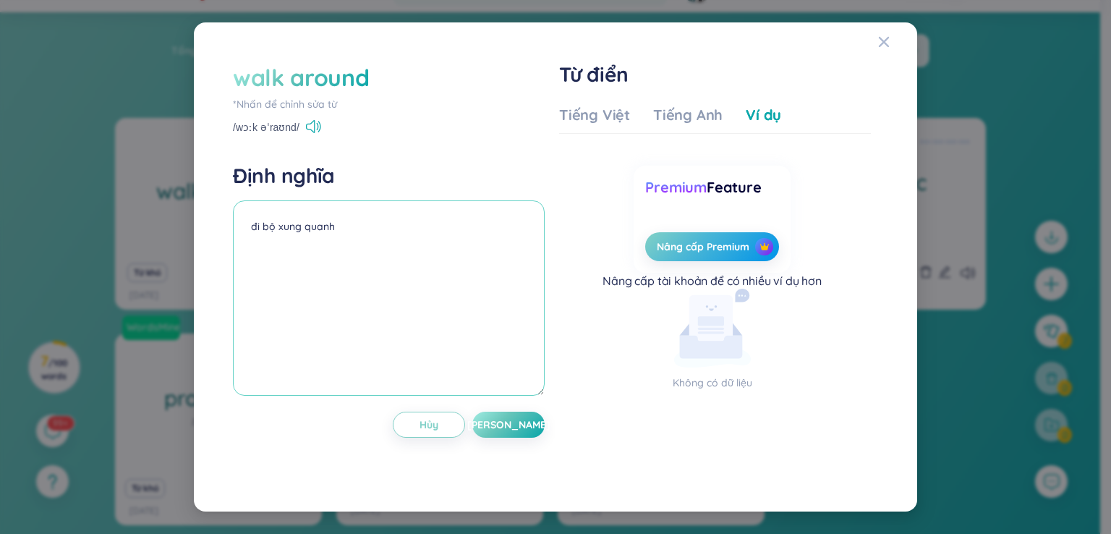
click at [325, 278] on textarea "đi bộ xung quanh" at bounding box center [389, 297] width 312 height 195
click at [696, 351] on icon at bounding box center [710, 346] width 63 height 23
click at [165, 300] on div "walk around *Nhấn để chỉnh sửa từ /wɔːk əˈraʊnd/ Định nghĩa đi bộ xung quanh Hủ…" at bounding box center [555, 267] width 1111 height 534
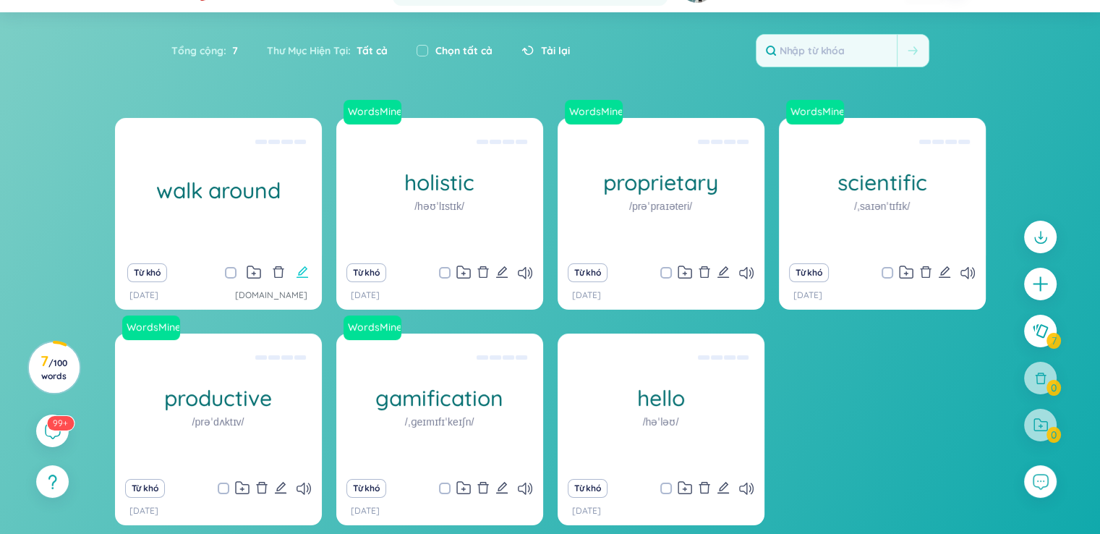
click at [299, 273] on icon "edit" at bounding box center [302, 272] width 12 height 12
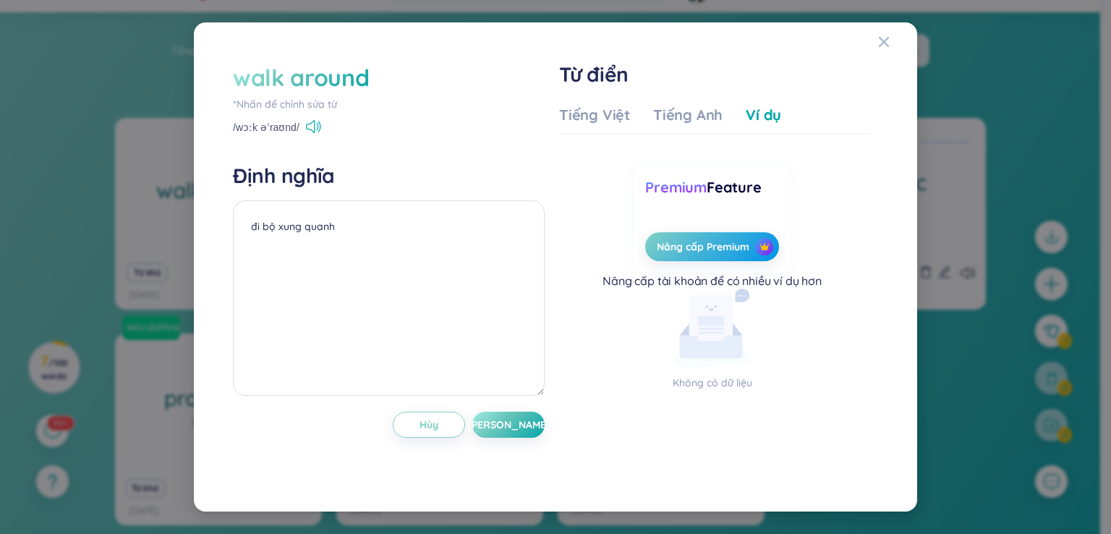
click at [674, 153] on div "Premium Feature Nâng cấp Premium" at bounding box center [711, 210] width 156 height 124
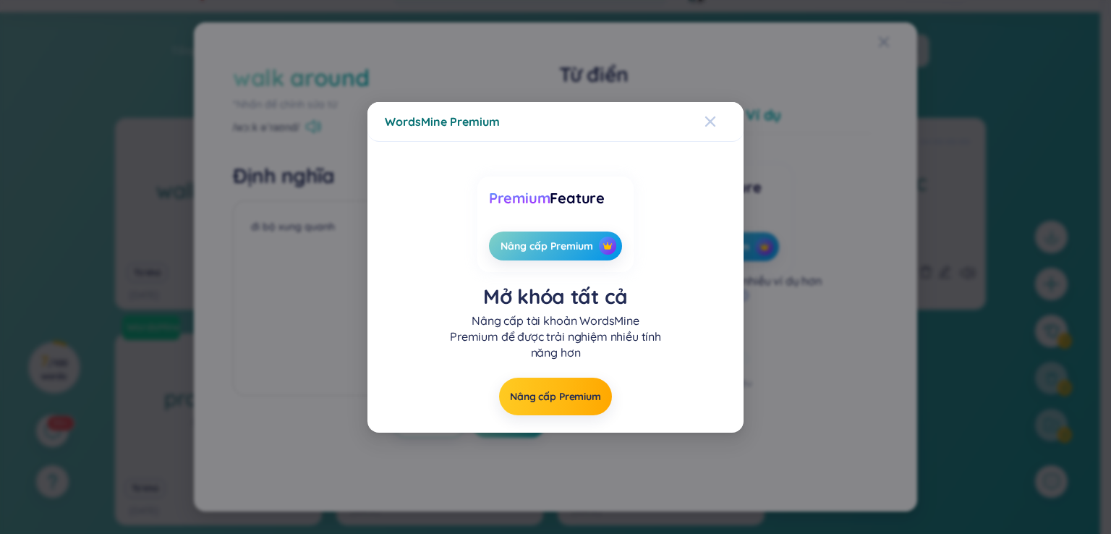
click at [721, 121] on span "Close" at bounding box center [723, 121] width 39 height 39
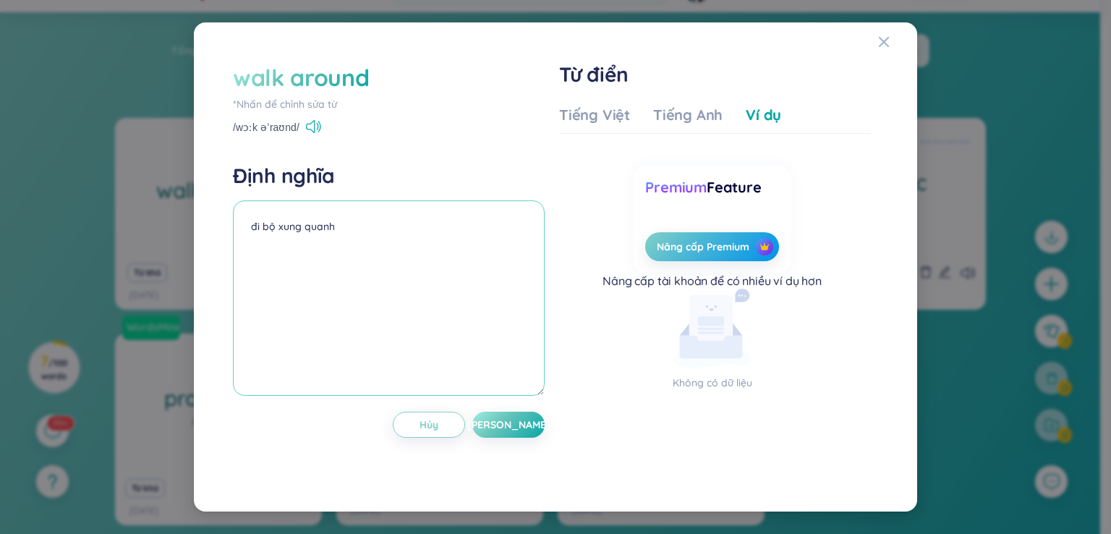
click at [284, 315] on textarea "đi bộ xung quanh" at bounding box center [389, 297] width 312 height 195
click at [363, 247] on textarea "đi bộ xung quanh" at bounding box center [389, 297] width 312 height 195
click at [889, 37] on span "Close" at bounding box center [897, 41] width 39 height 39
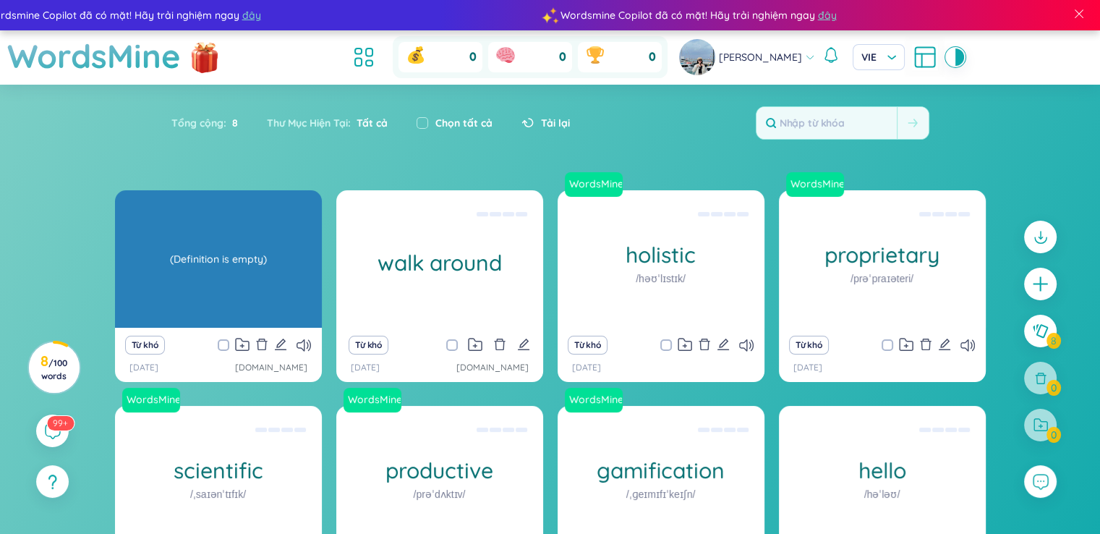
click at [221, 280] on div "(Definition is empty)" at bounding box center [218, 259] width 192 height 130
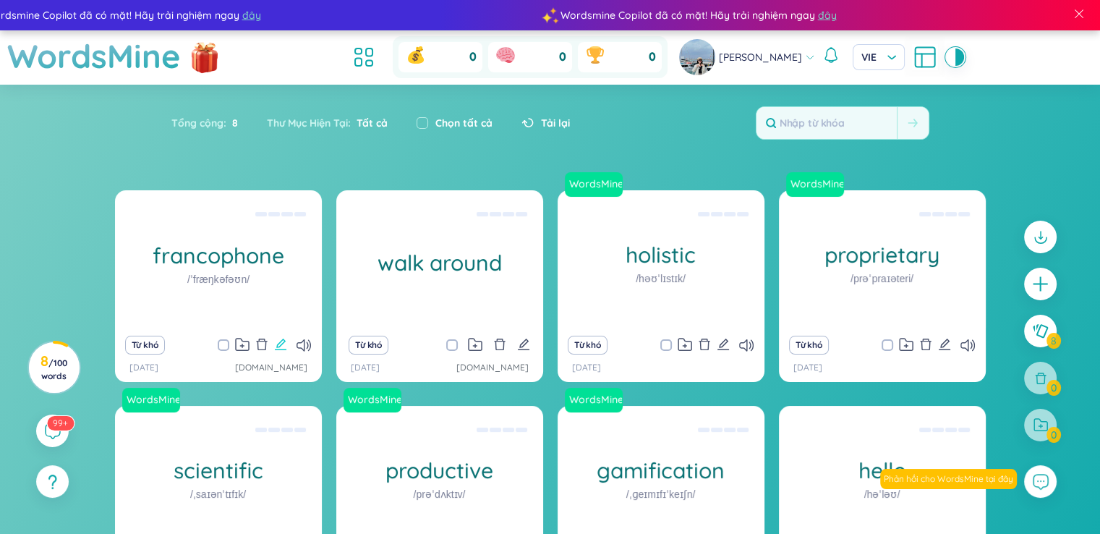
click at [279, 345] on icon "edit" at bounding box center [280, 344] width 13 height 13
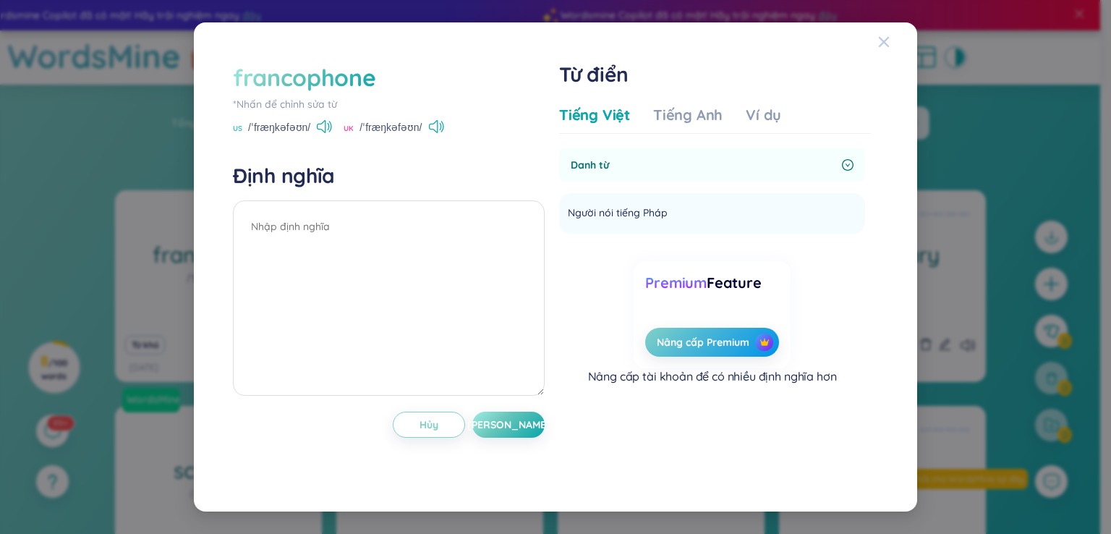
click at [879, 43] on icon "Close" at bounding box center [884, 42] width 12 height 12
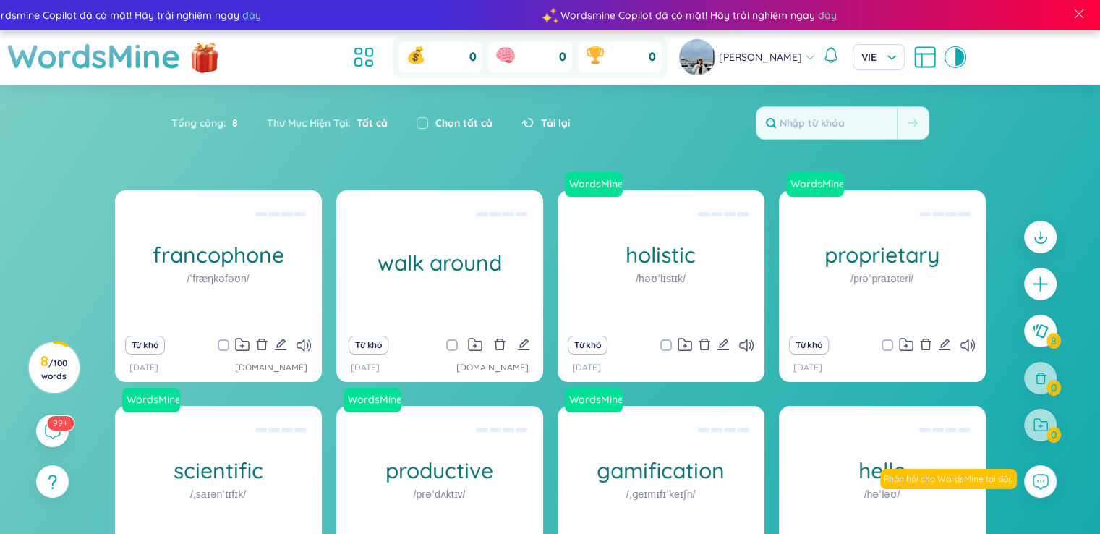
scroll to position [139, 0]
